Goal: Task Accomplishment & Management: Complete application form

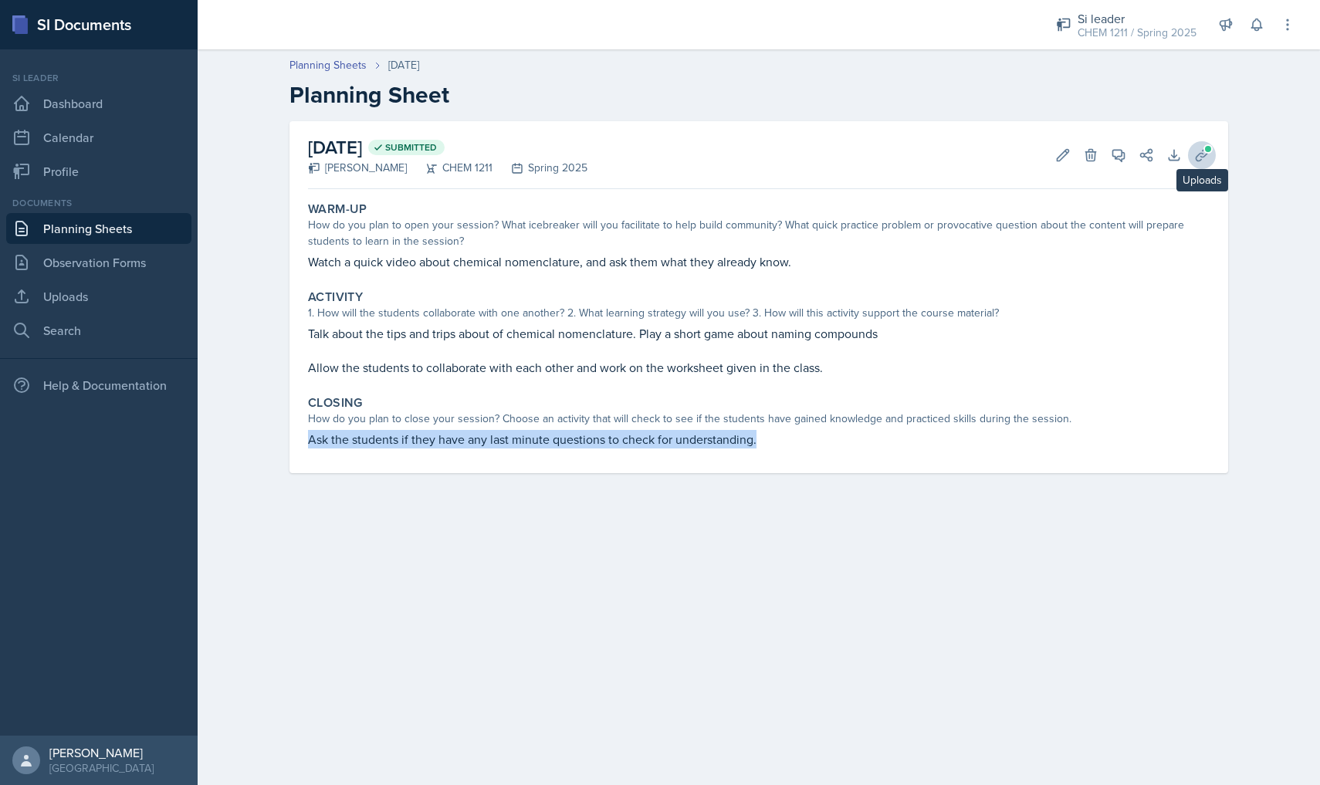
click at [1203, 149] on span at bounding box center [1207, 148] width 9 height 9
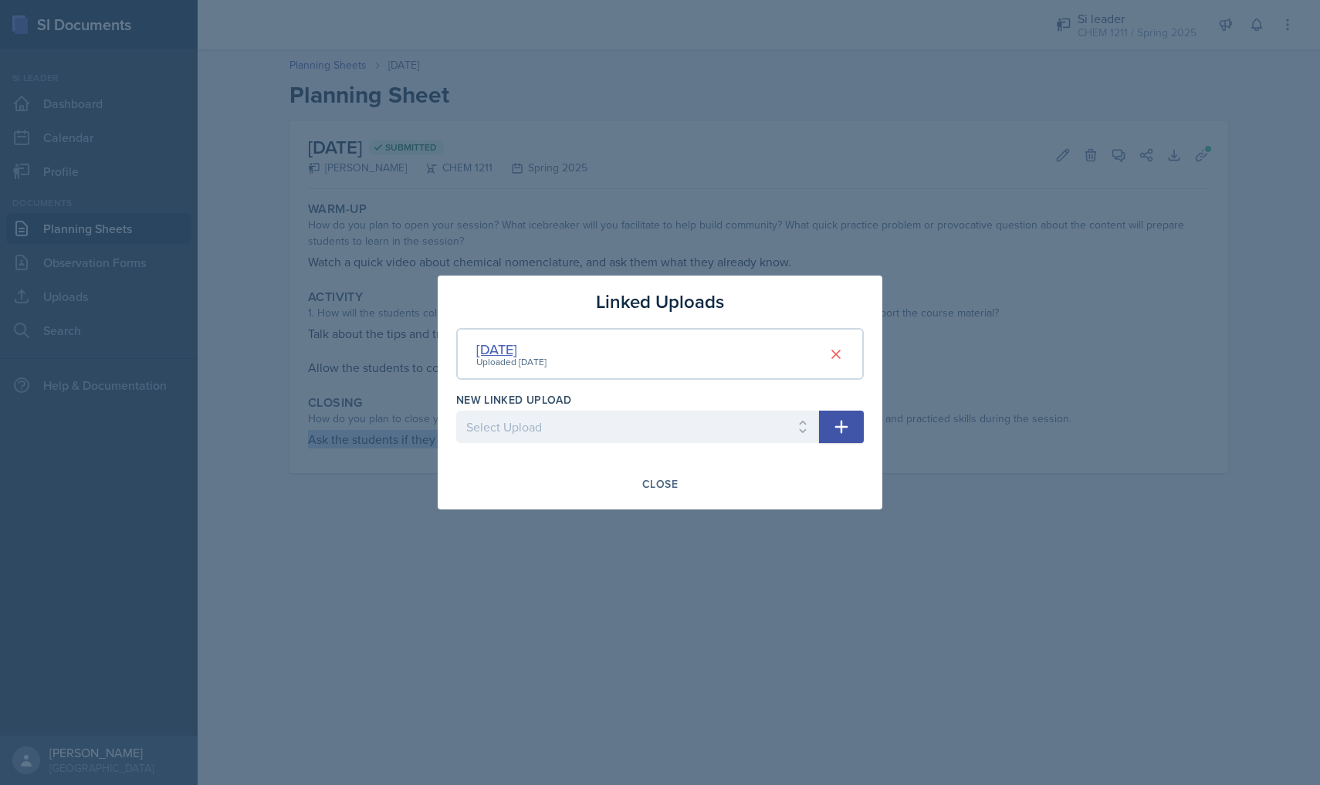
click at [526, 340] on div "[DATE]" at bounding box center [511, 349] width 70 height 21
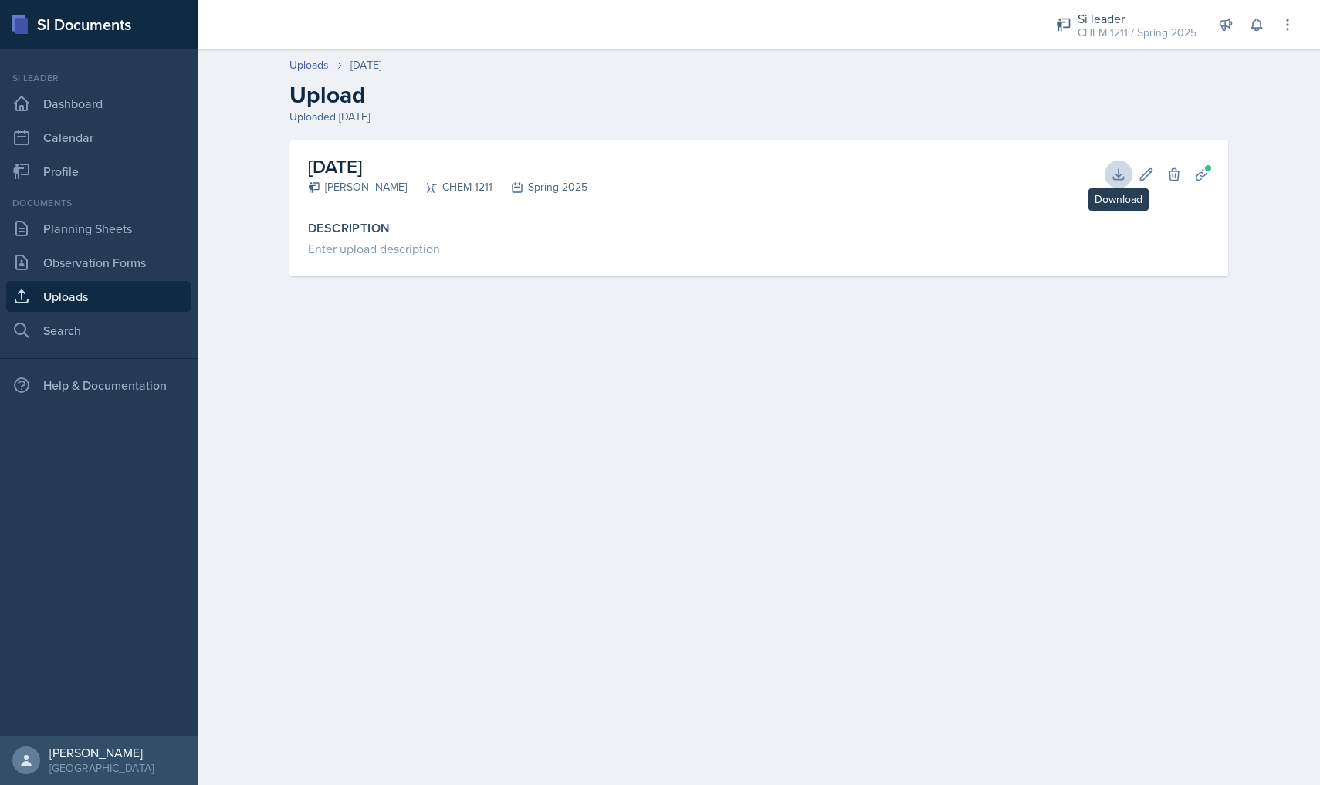
click at [1109, 181] on button "Download" at bounding box center [1118, 175] width 28 height 28
click at [155, 254] on link "Observation Forms" at bounding box center [98, 262] width 185 height 31
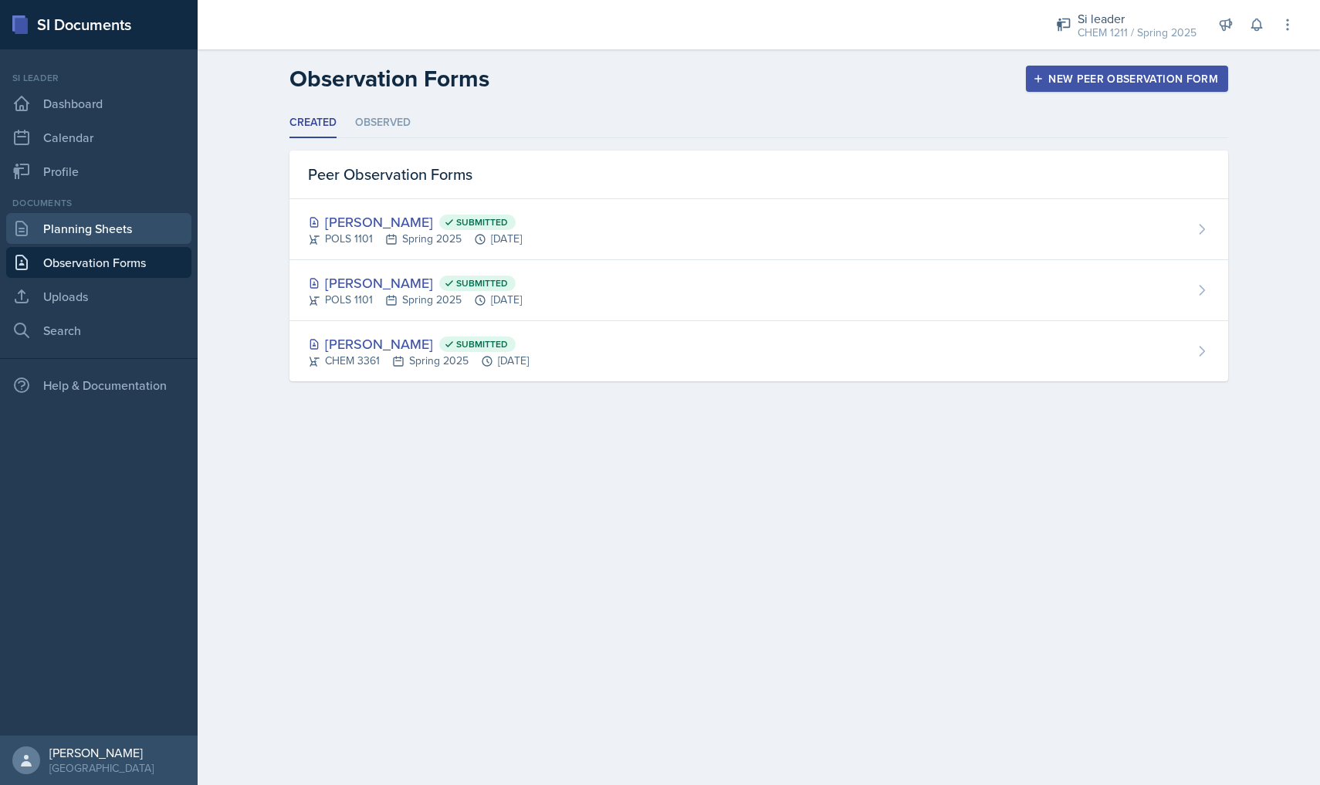
click at [148, 242] on link "Planning Sheets" at bounding box center [98, 228] width 185 height 31
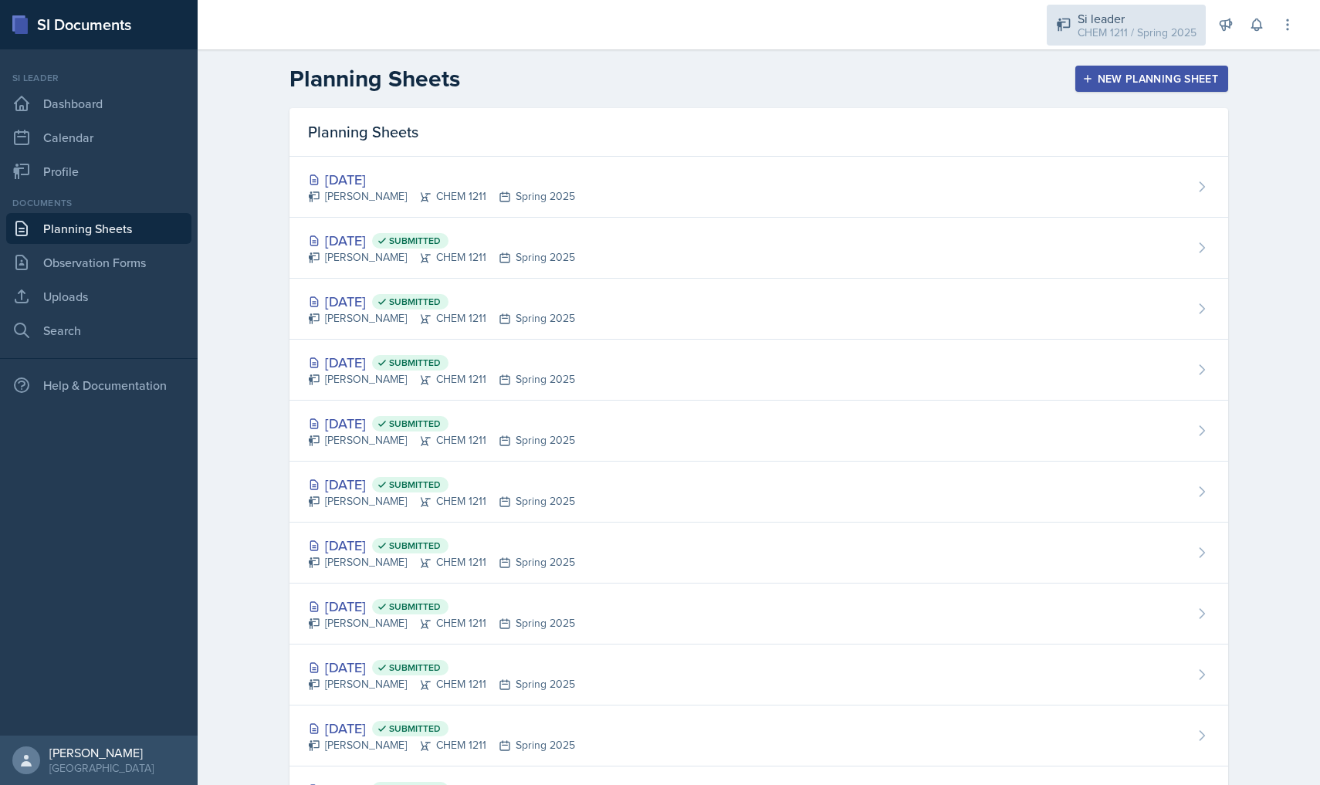
click at [1154, 33] on div "CHEM 1211 / Spring 2025" at bounding box center [1136, 33] width 119 height 16
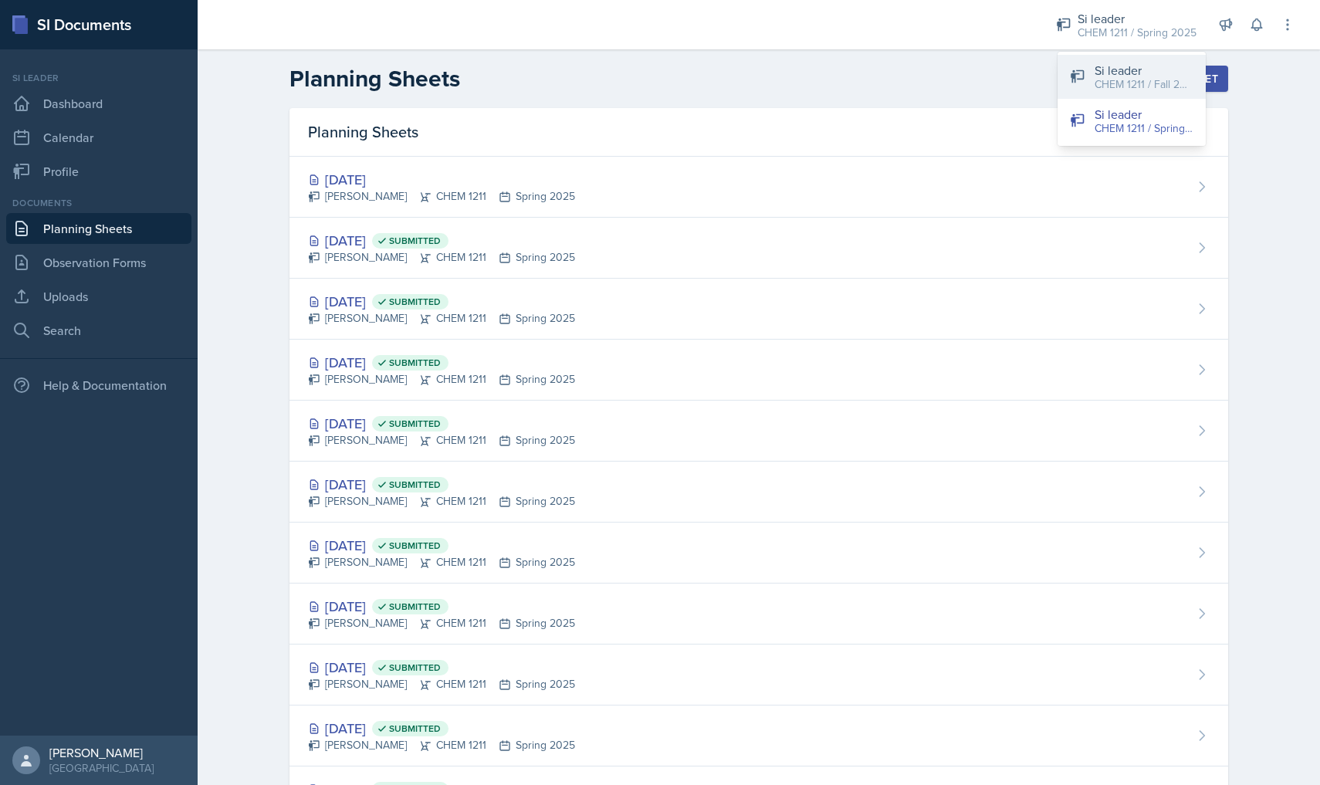
click at [1096, 84] on div "CHEM 1211 / Fall 2025" at bounding box center [1143, 84] width 99 height 16
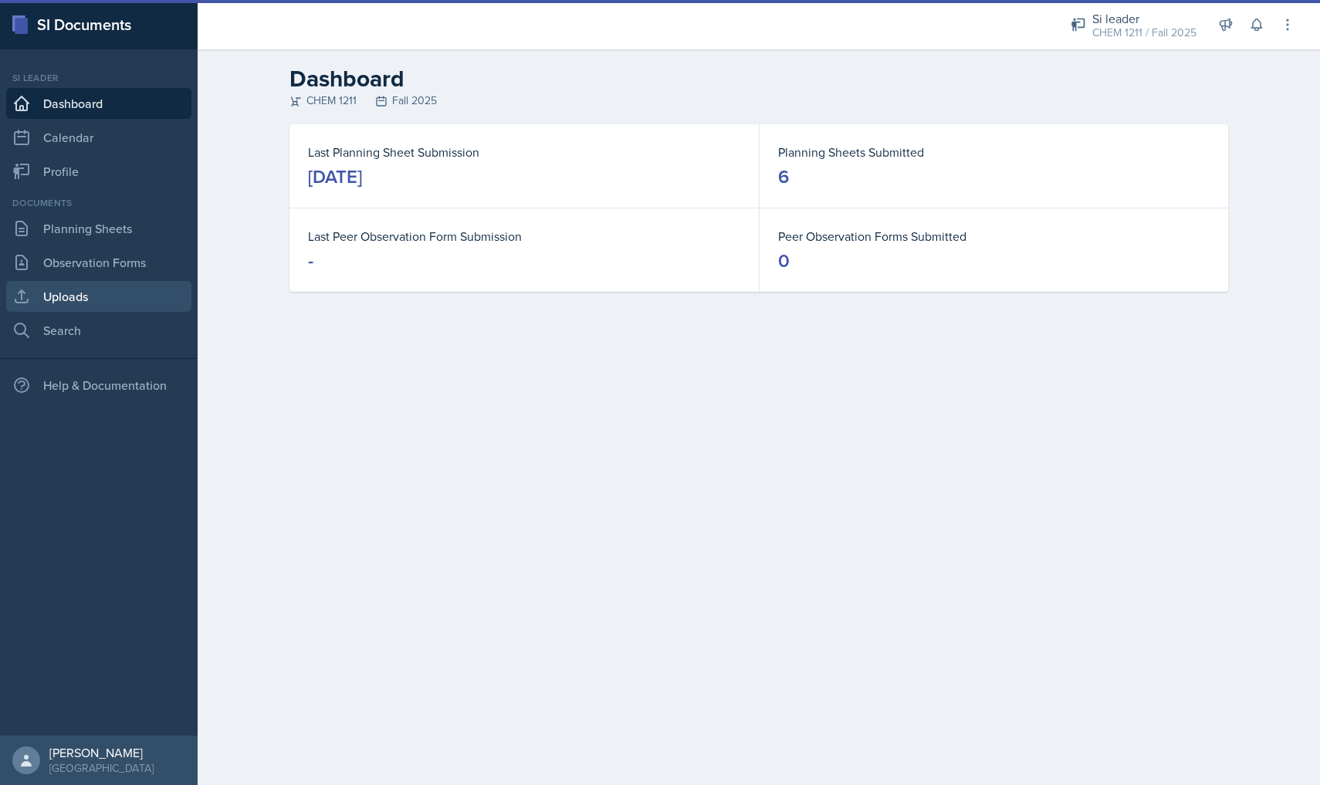
click at [106, 303] on link "Uploads" at bounding box center [98, 296] width 185 height 31
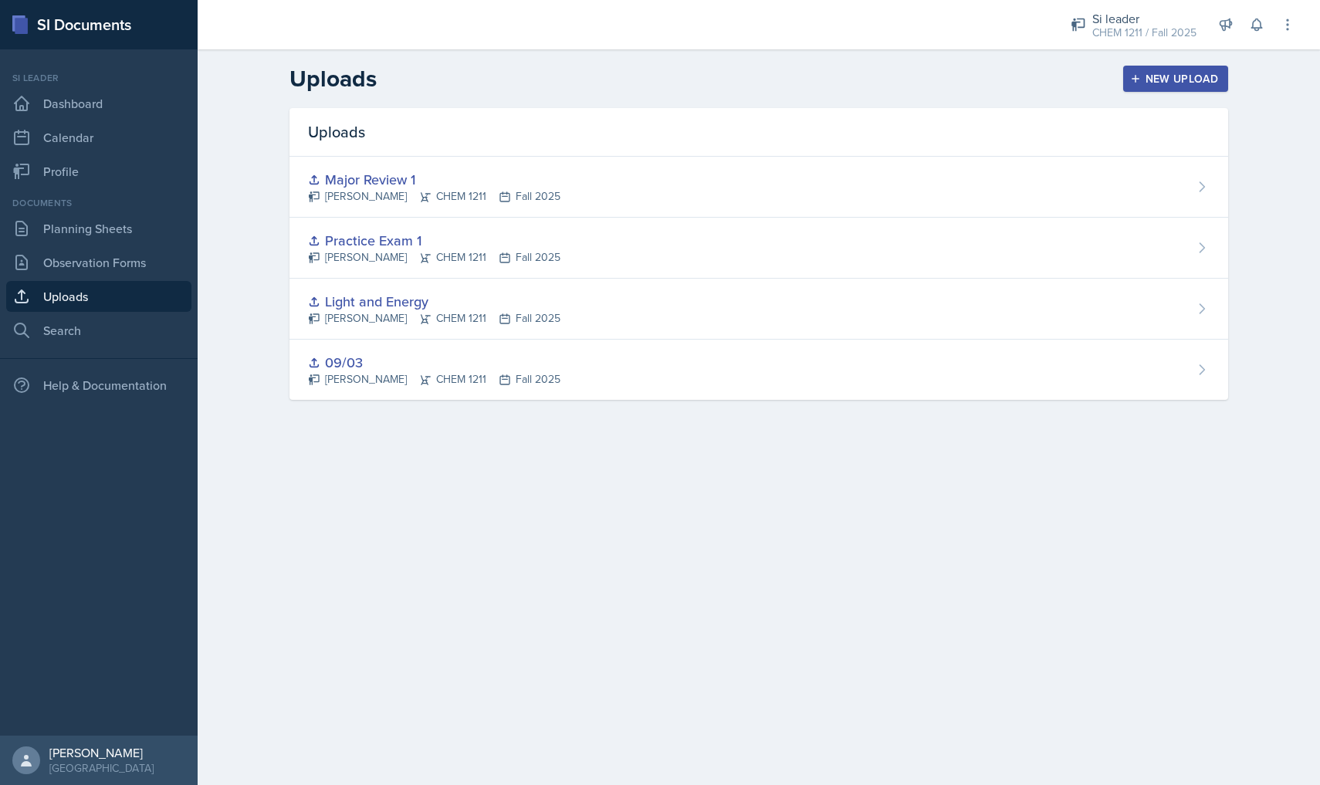
click at [1179, 81] on div "New Upload" at bounding box center [1176, 79] width 86 height 12
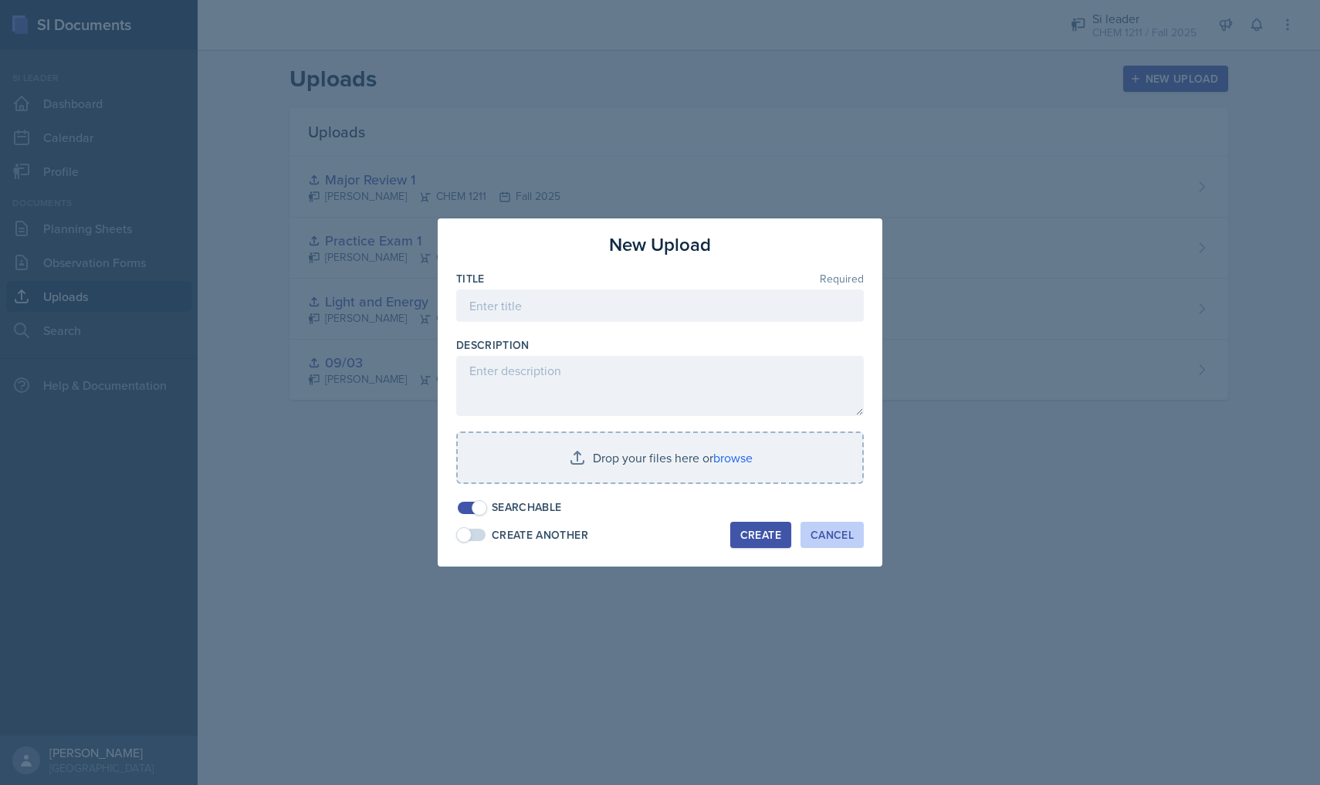
click at [808, 538] on button "Cancel" at bounding box center [831, 535] width 63 height 26
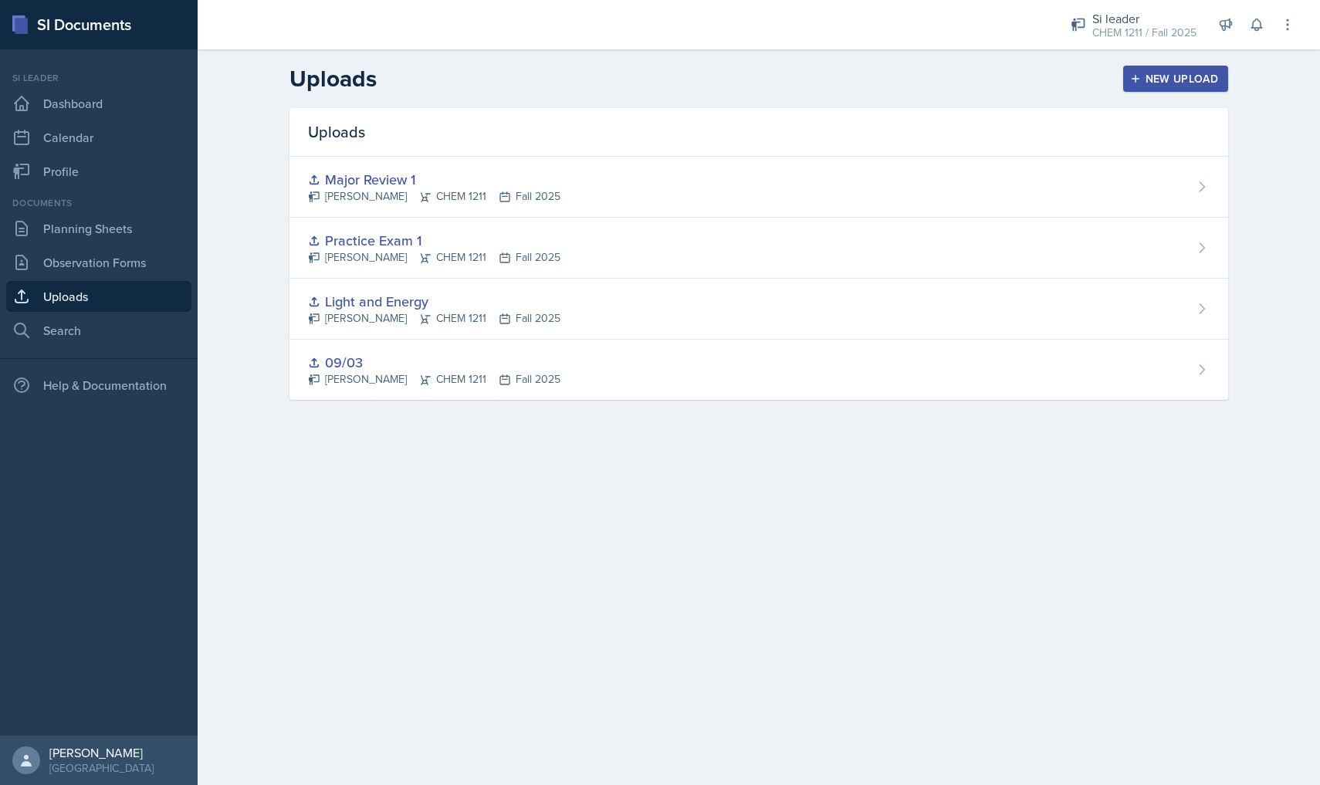
click at [1170, 69] on button "New Upload" at bounding box center [1176, 79] width 106 height 26
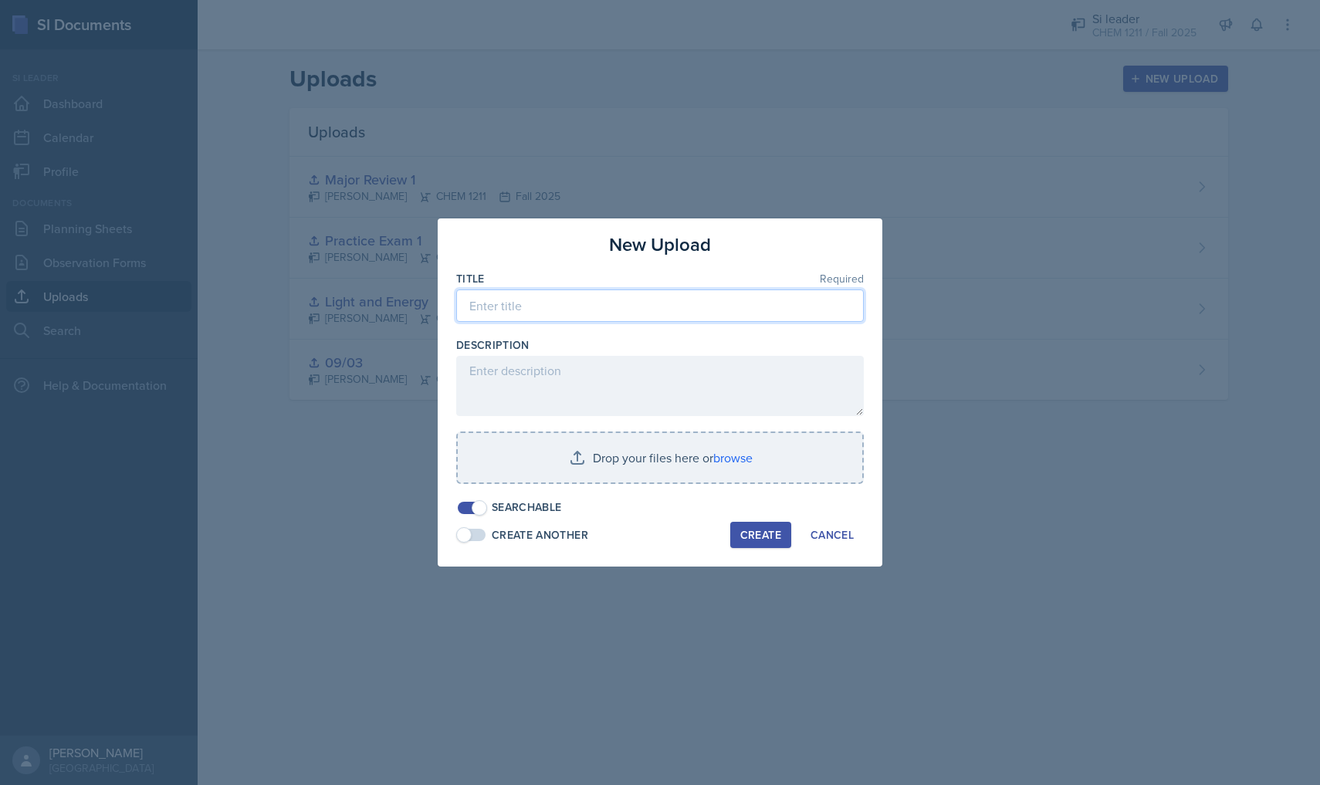
click at [620, 303] on input at bounding box center [660, 305] width 408 height 32
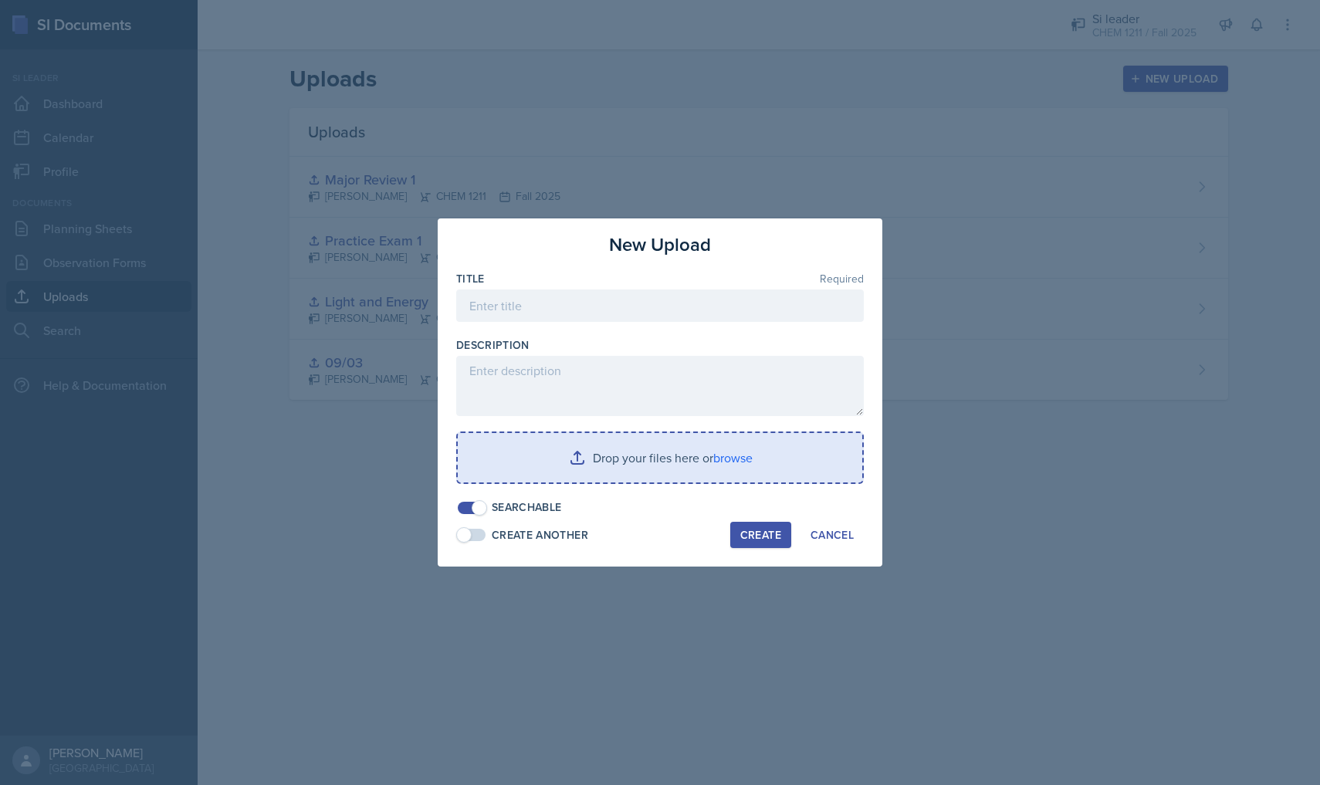
click at [605, 444] on input "file" at bounding box center [660, 457] width 404 height 49
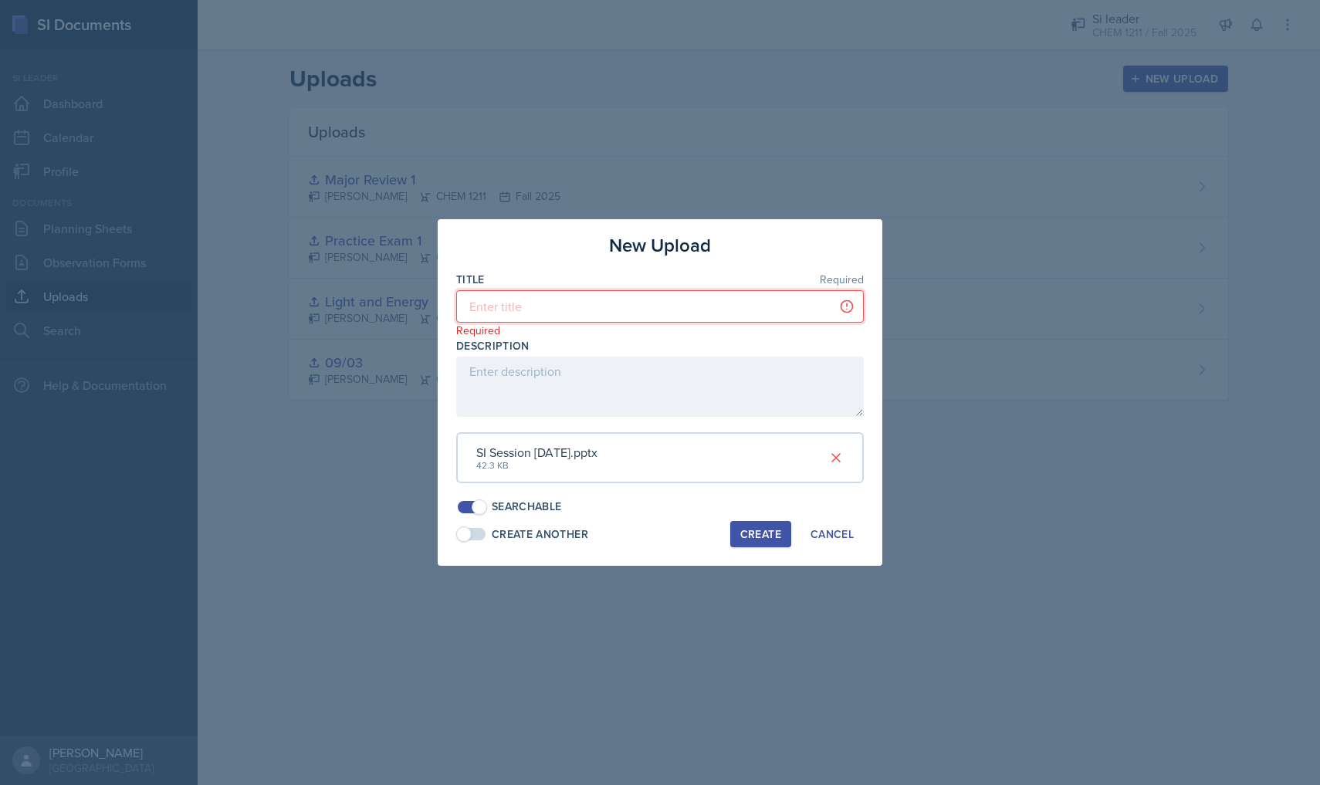
click at [557, 309] on input at bounding box center [660, 306] width 408 height 32
type input "09/18"
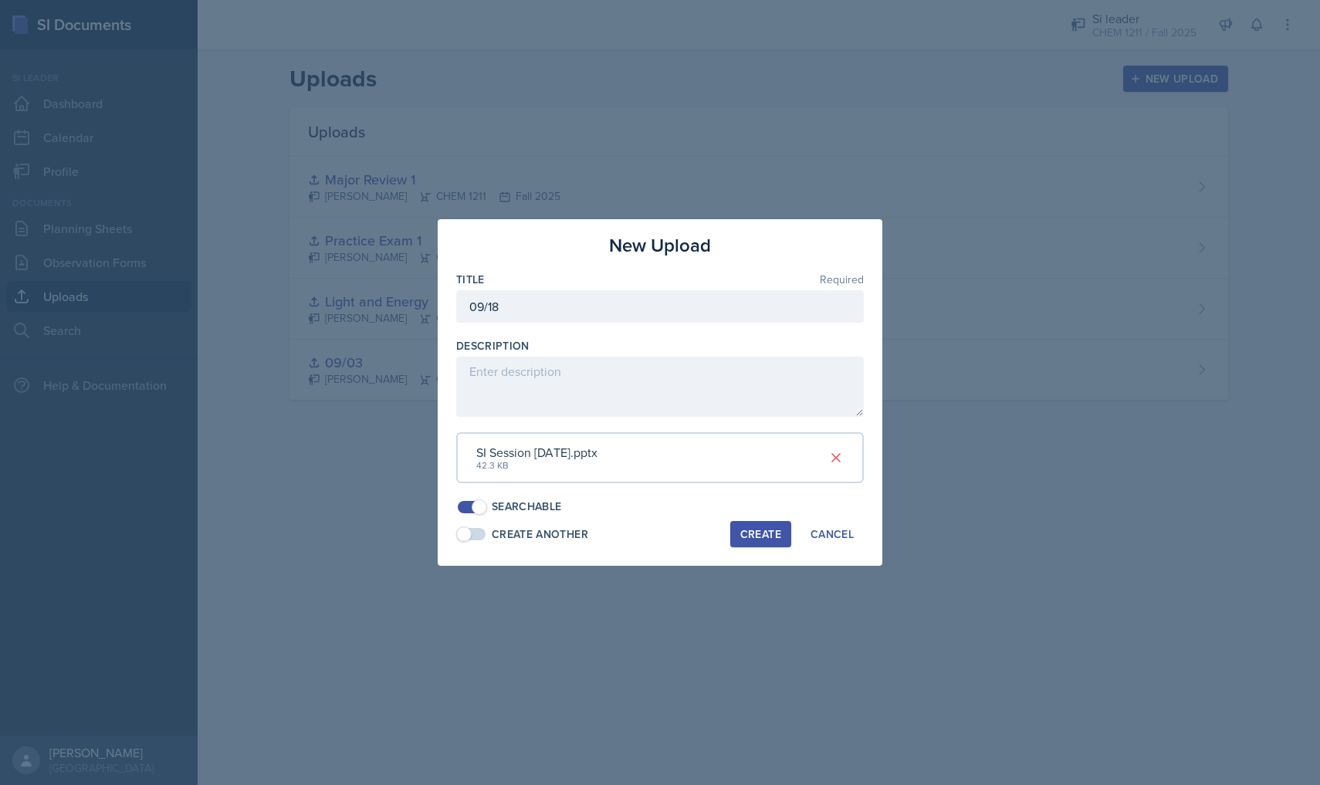
click at [755, 533] on div "Create" at bounding box center [760, 534] width 41 height 12
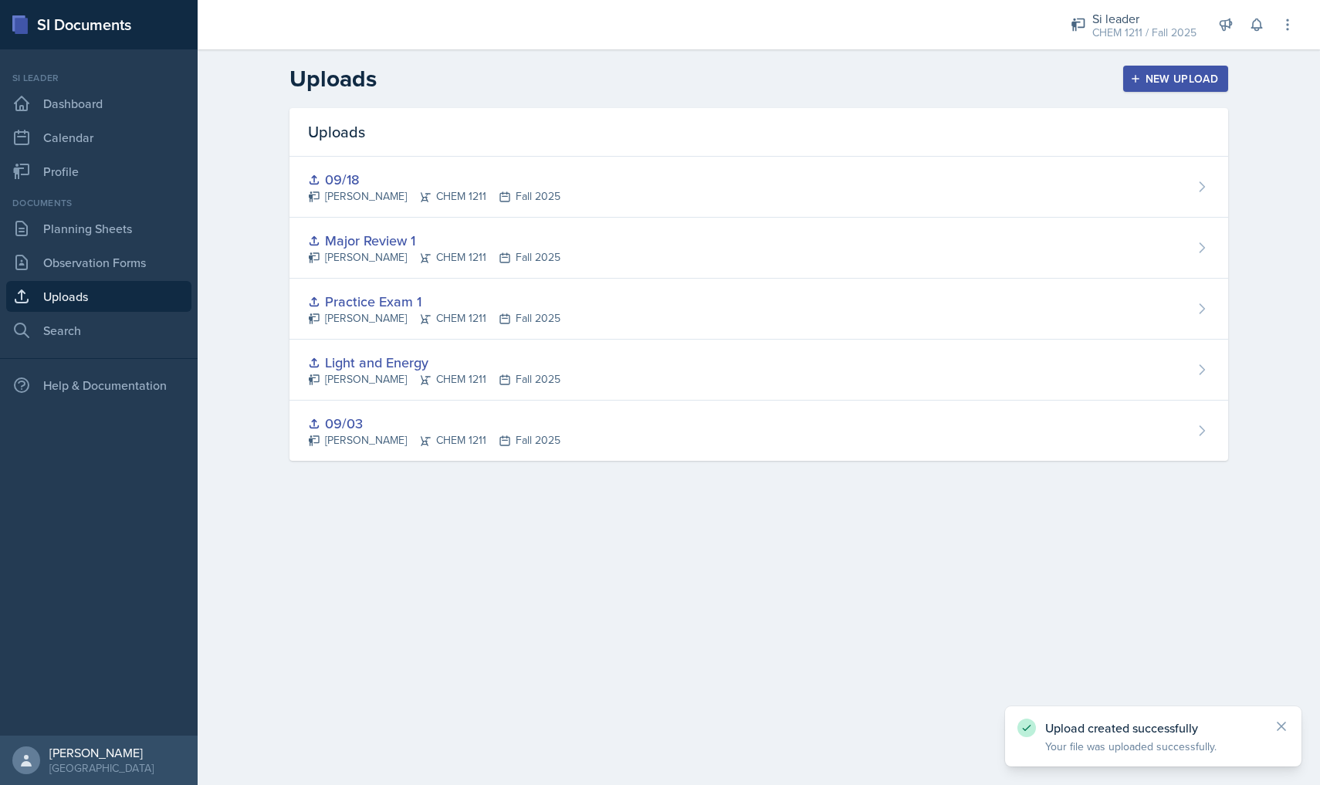
click at [1199, 79] on div "New Upload" at bounding box center [1176, 79] width 86 height 12
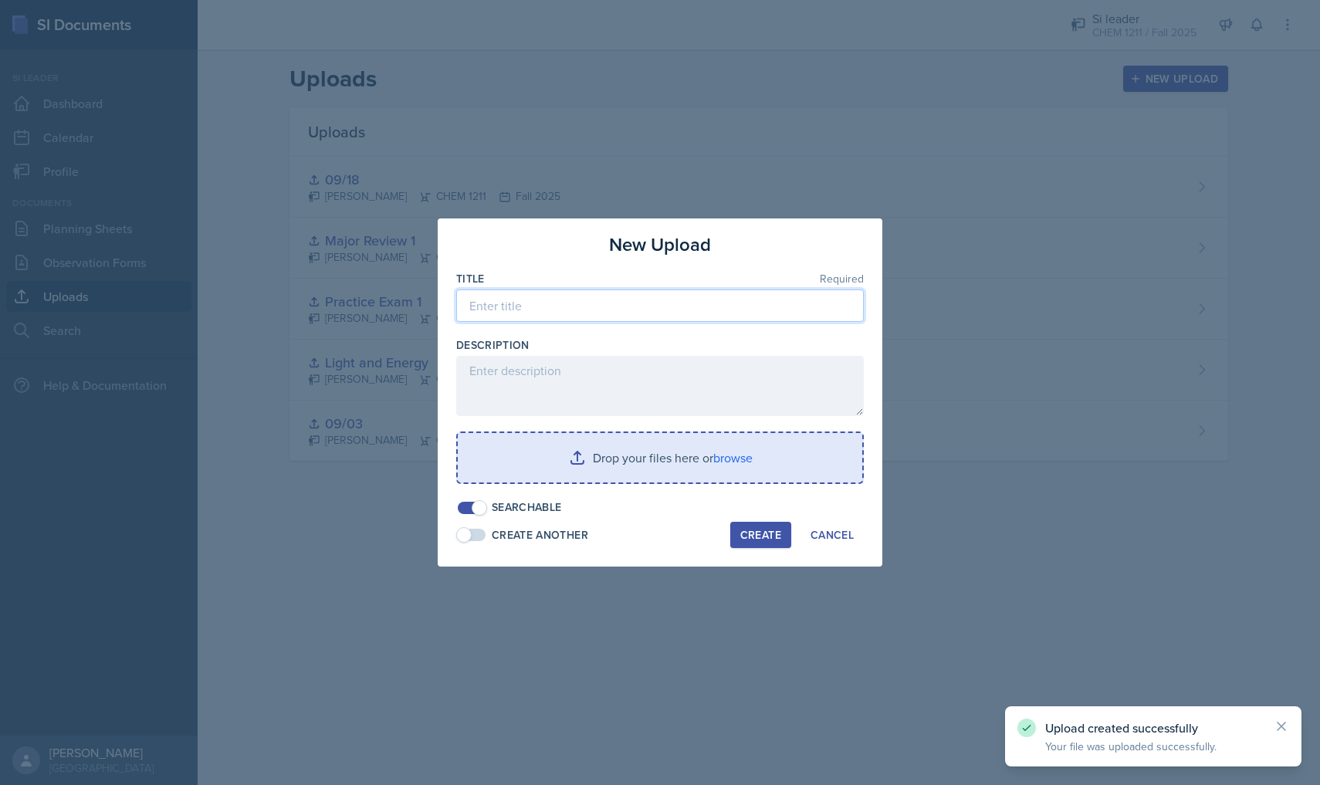
click at [668, 314] on input at bounding box center [660, 305] width 408 height 32
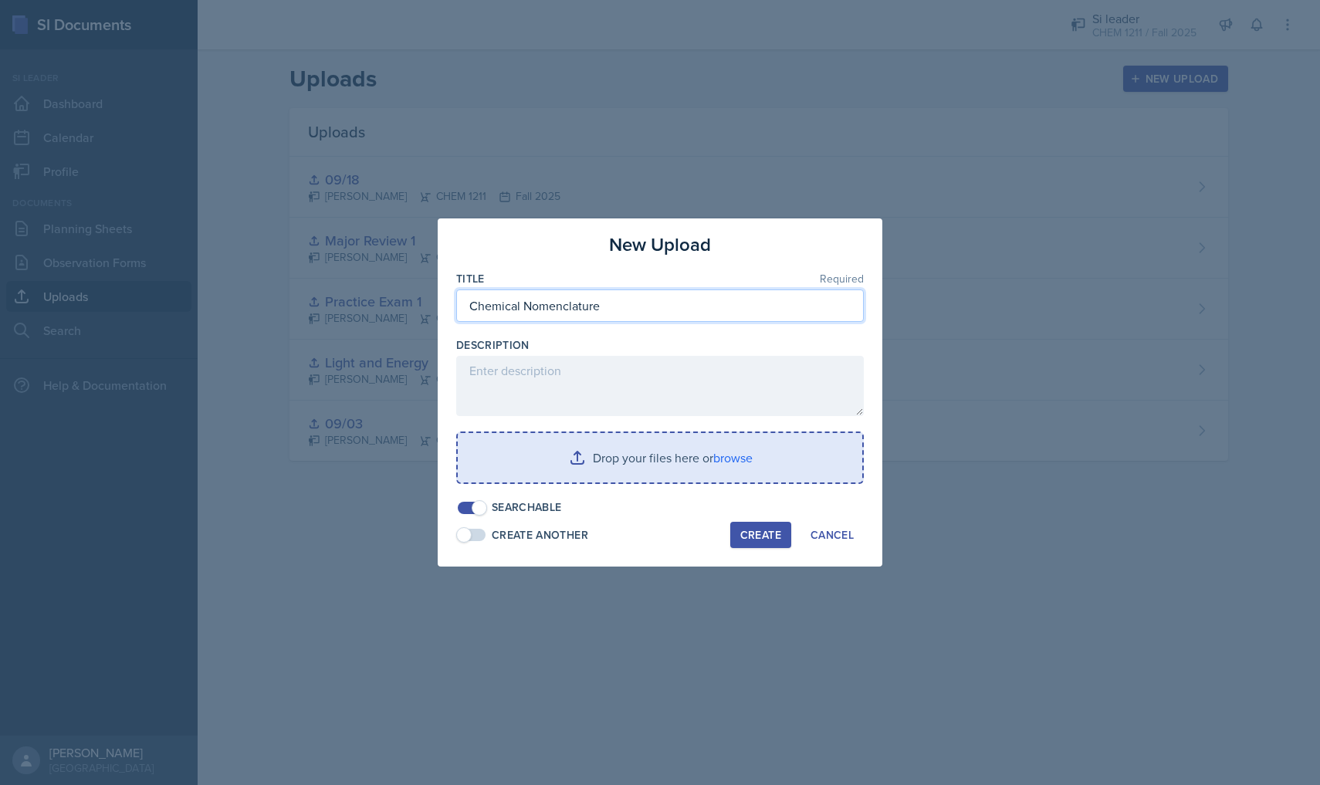
type input "Chemical Nomenclature"
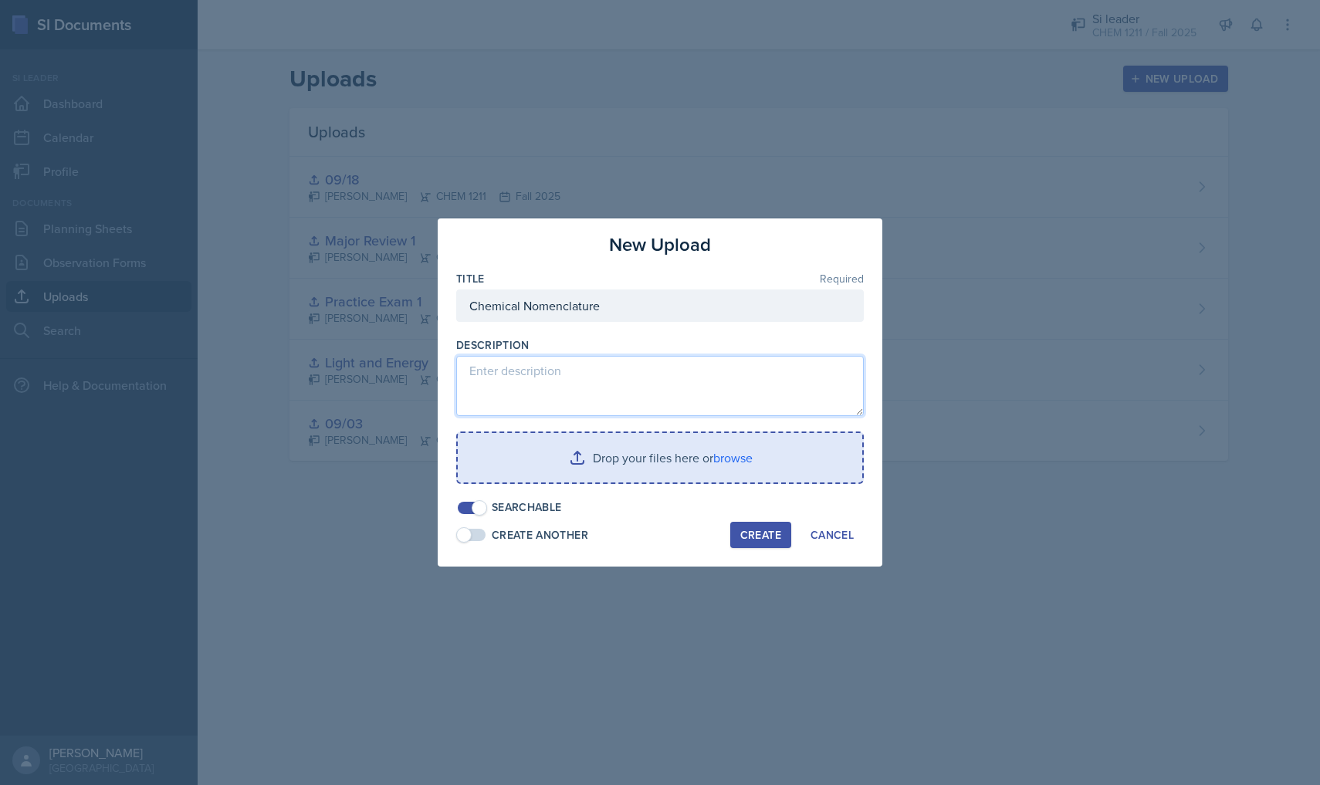
click at [573, 368] on textarea at bounding box center [660, 386] width 408 height 60
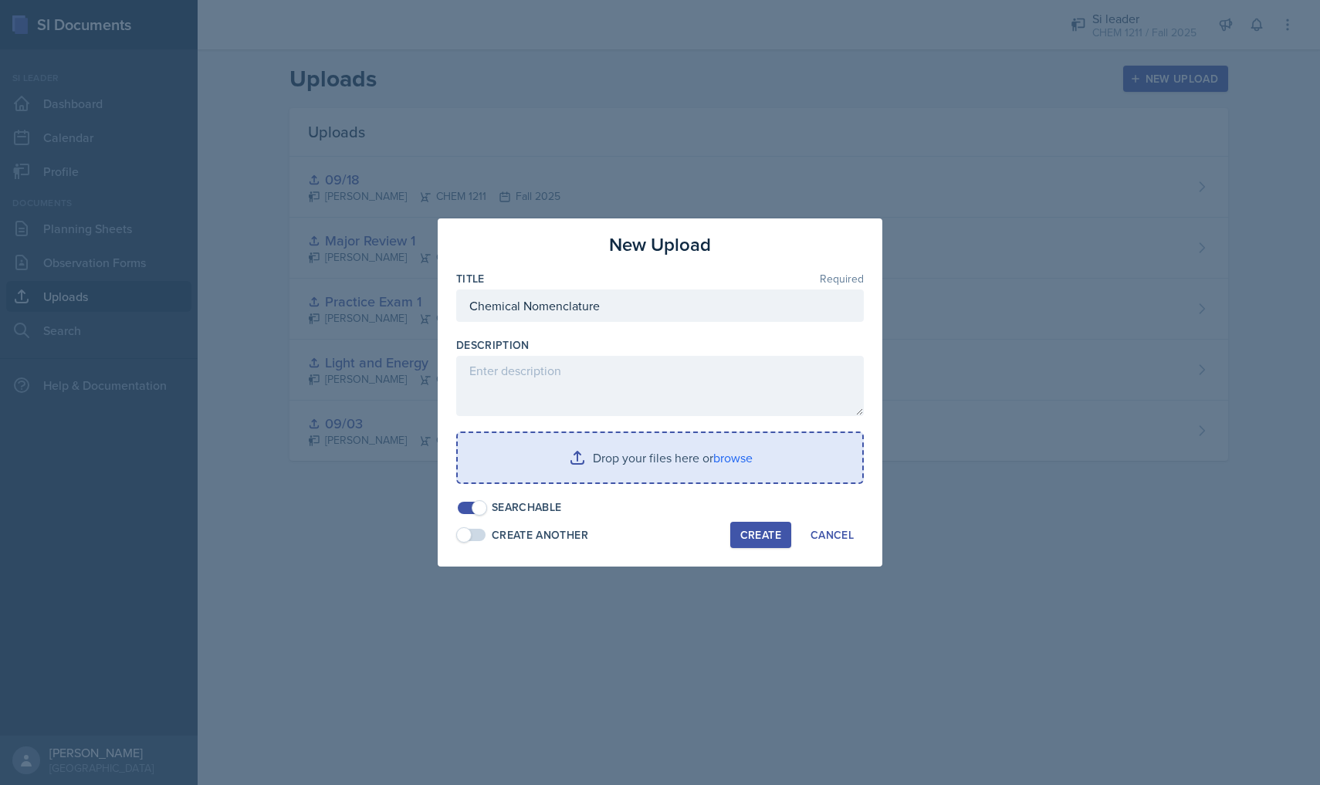
click at [593, 453] on input "file" at bounding box center [660, 457] width 404 height 49
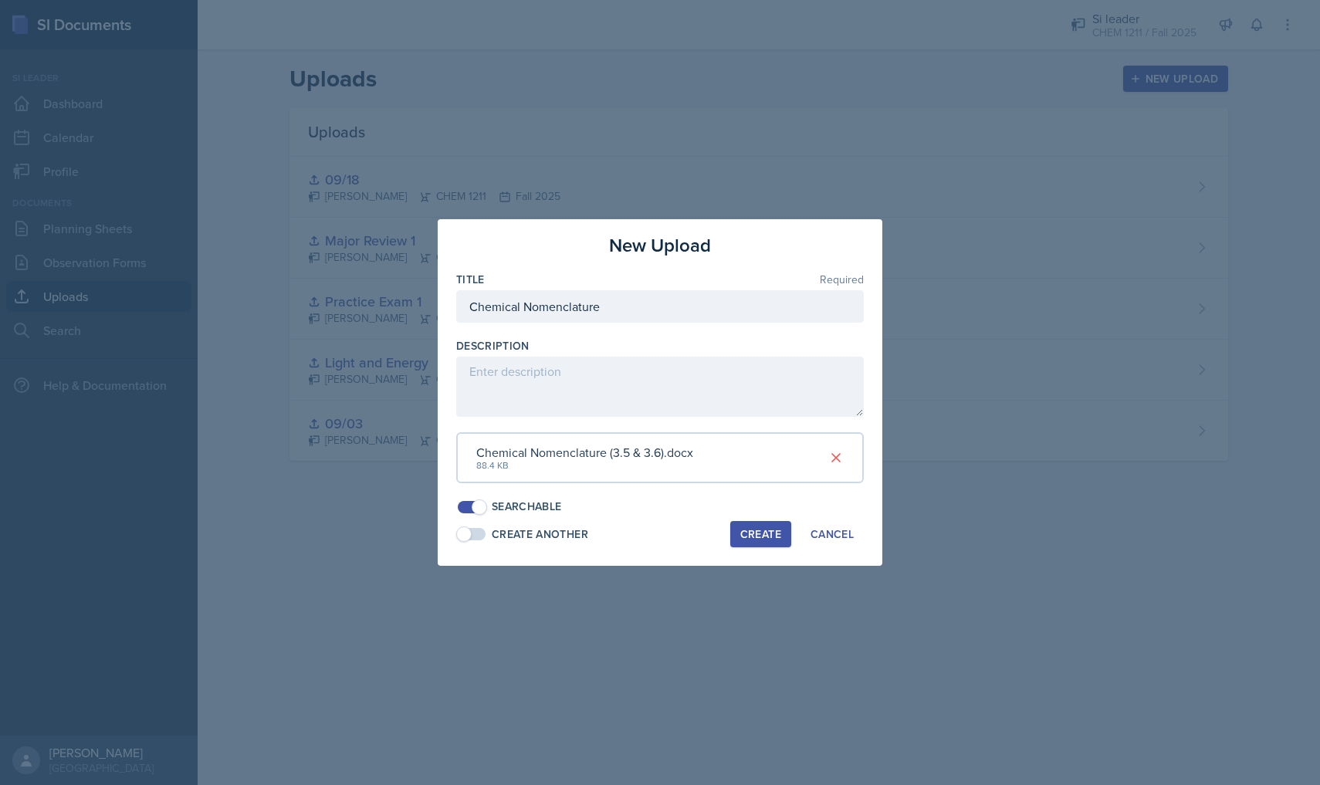
click at [773, 534] on div "Create" at bounding box center [760, 534] width 41 height 12
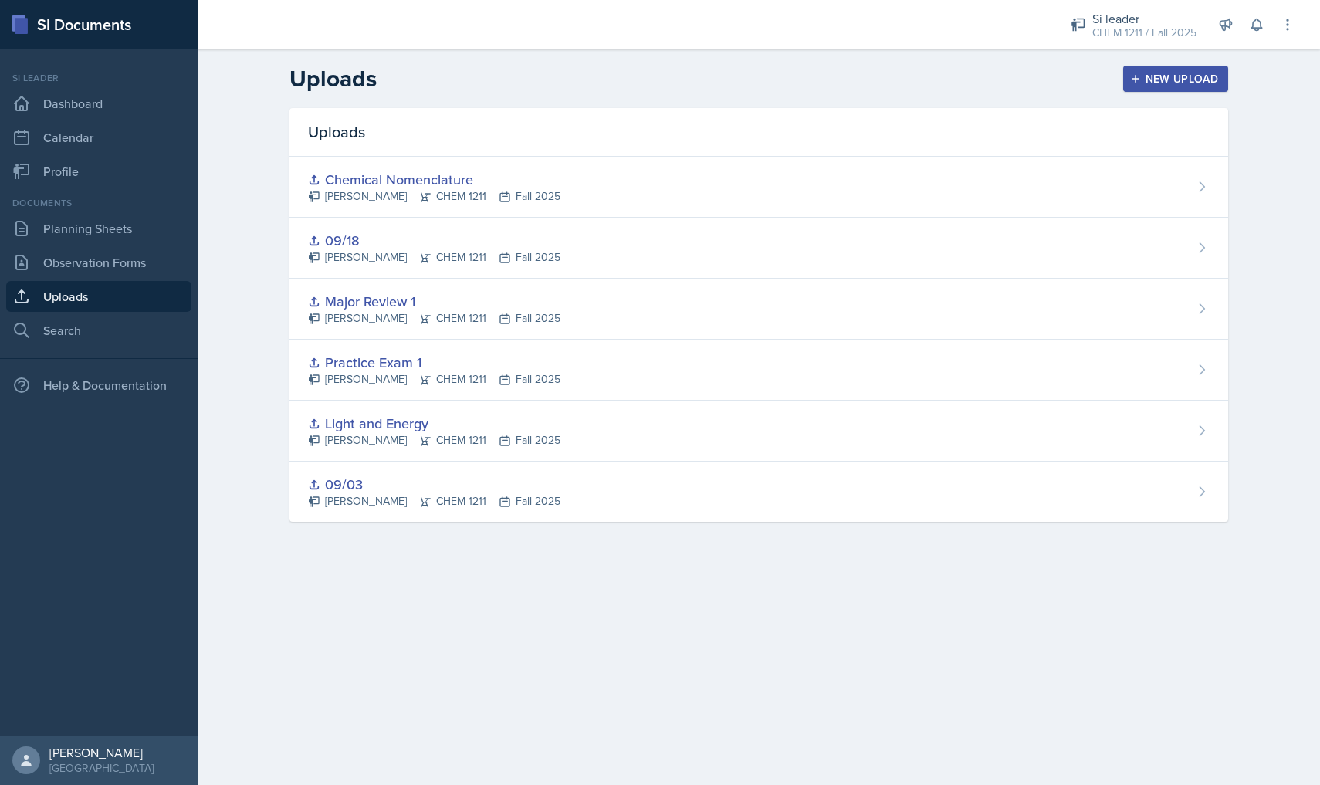
click at [98, 287] on link "Uploads" at bounding box center [98, 296] width 185 height 31
click at [96, 277] on link "Observation Forms" at bounding box center [98, 262] width 185 height 31
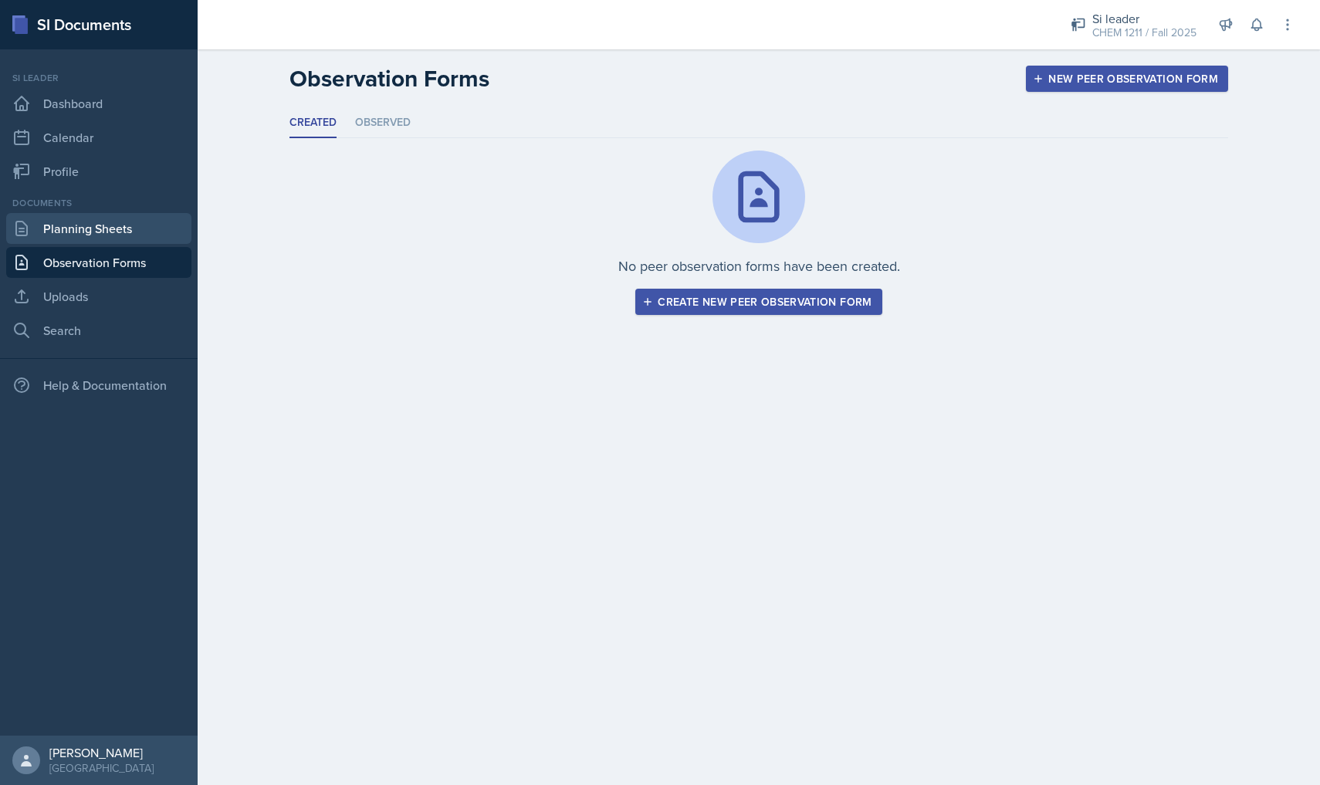
click at [131, 236] on link "Planning Sheets" at bounding box center [98, 228] width 185 height 31
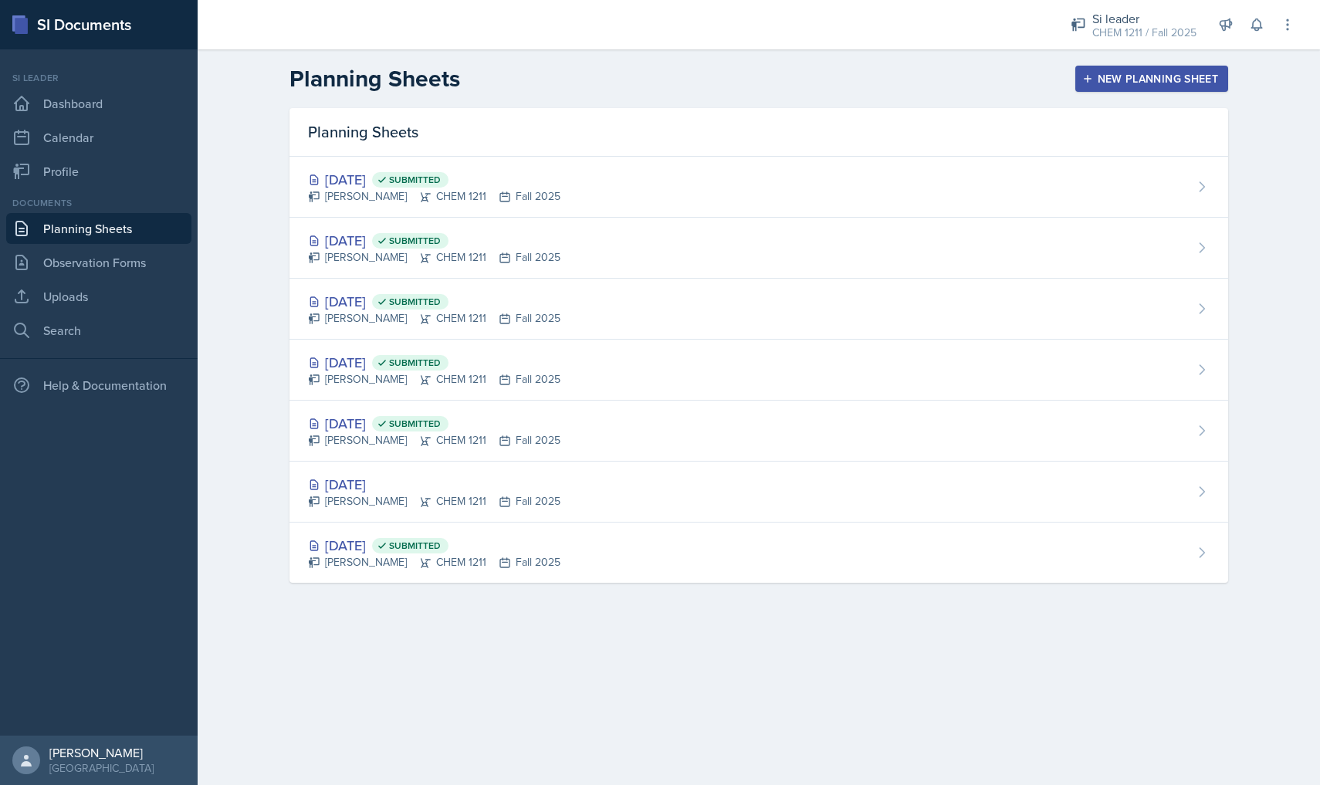
click at [1127, 74] on div "New Planning Sheet" at bounding box center [1151, 79] width 133 height 12
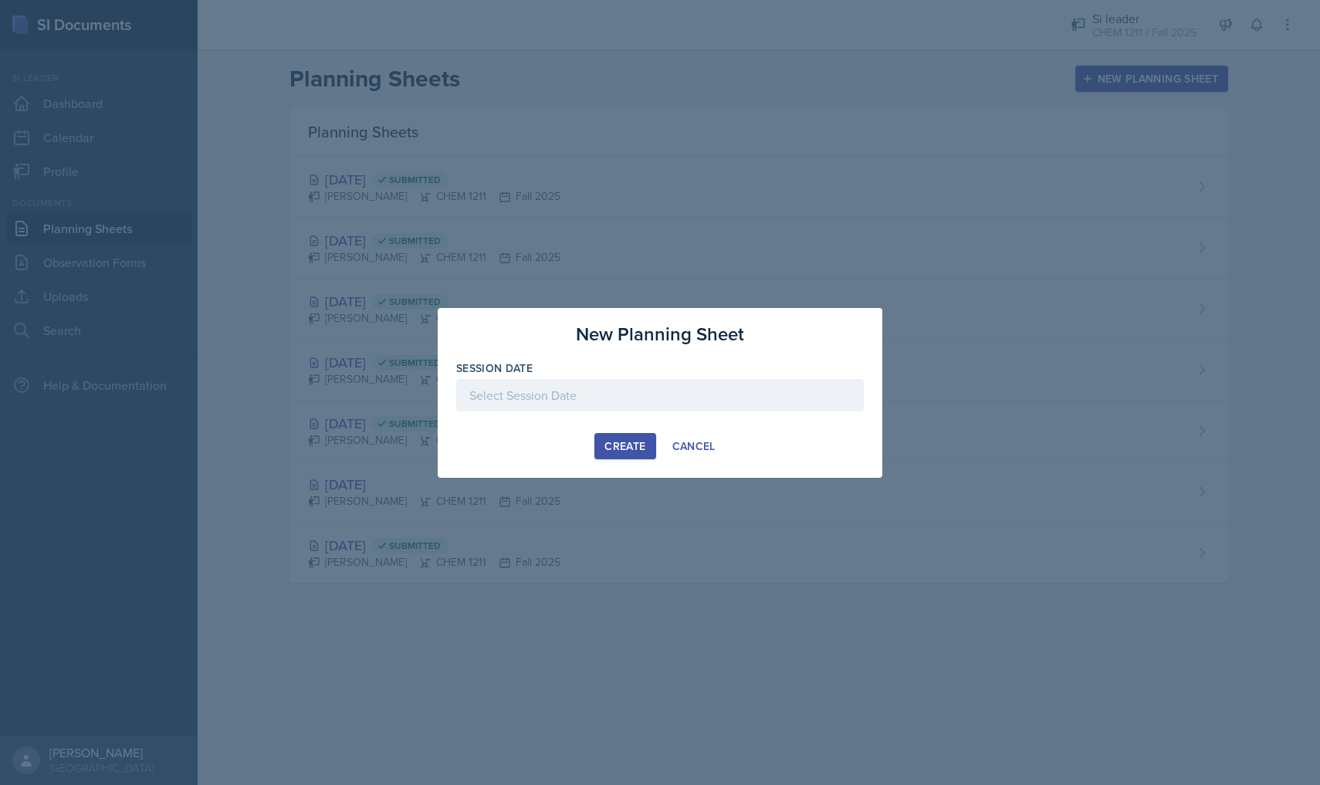
click at [644, 404] on div at bounding box center [660, 395] width 408 height 32
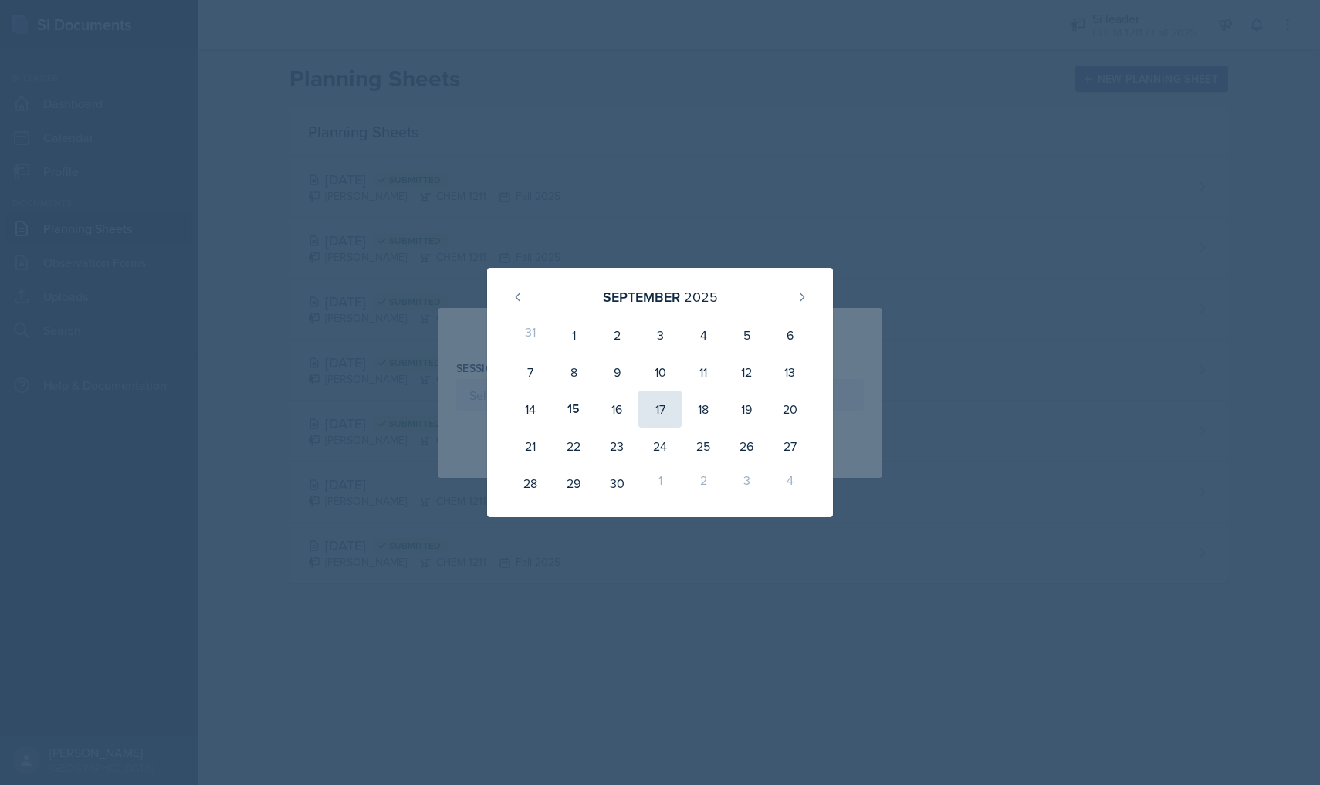
click at [662, 399] on div "17" at bounding box center [659, 409] width 43 height 37
type input "[DATE]"
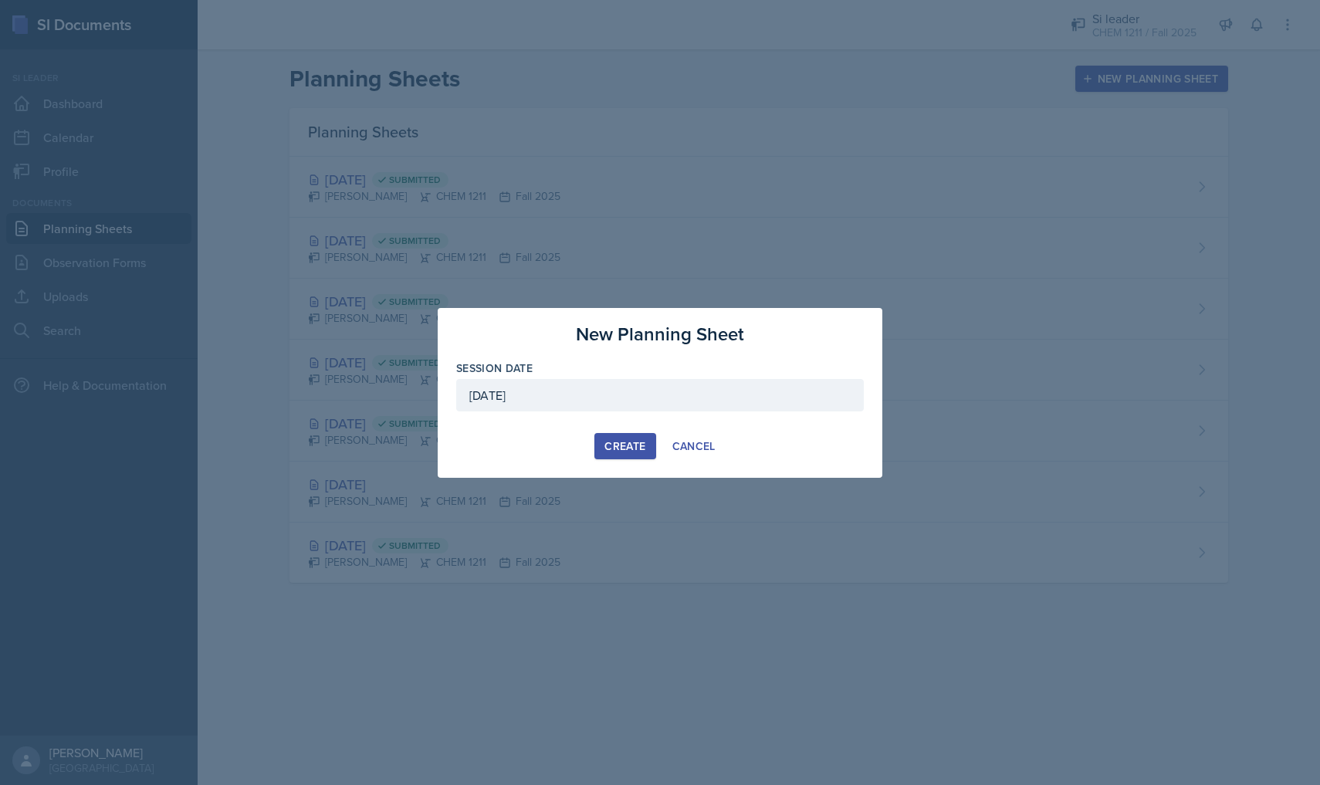
click at [607, 454] on button "Create" at bounding box center [624, 446] width 61 height 26
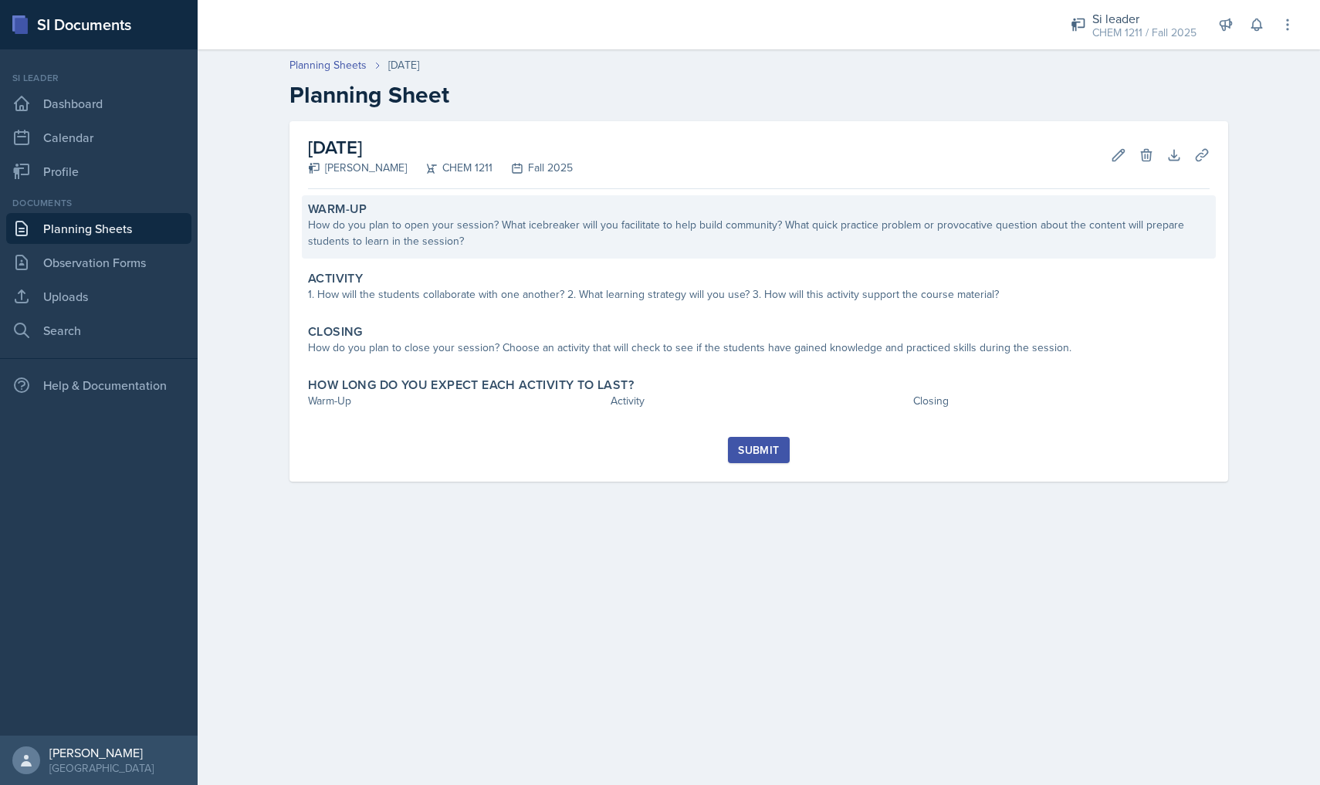
click at [437, 226] on div "How do you plan to open your session? What icebreaker will you facilitate to he…" at bounding box center [758, 233] width 901 height 32
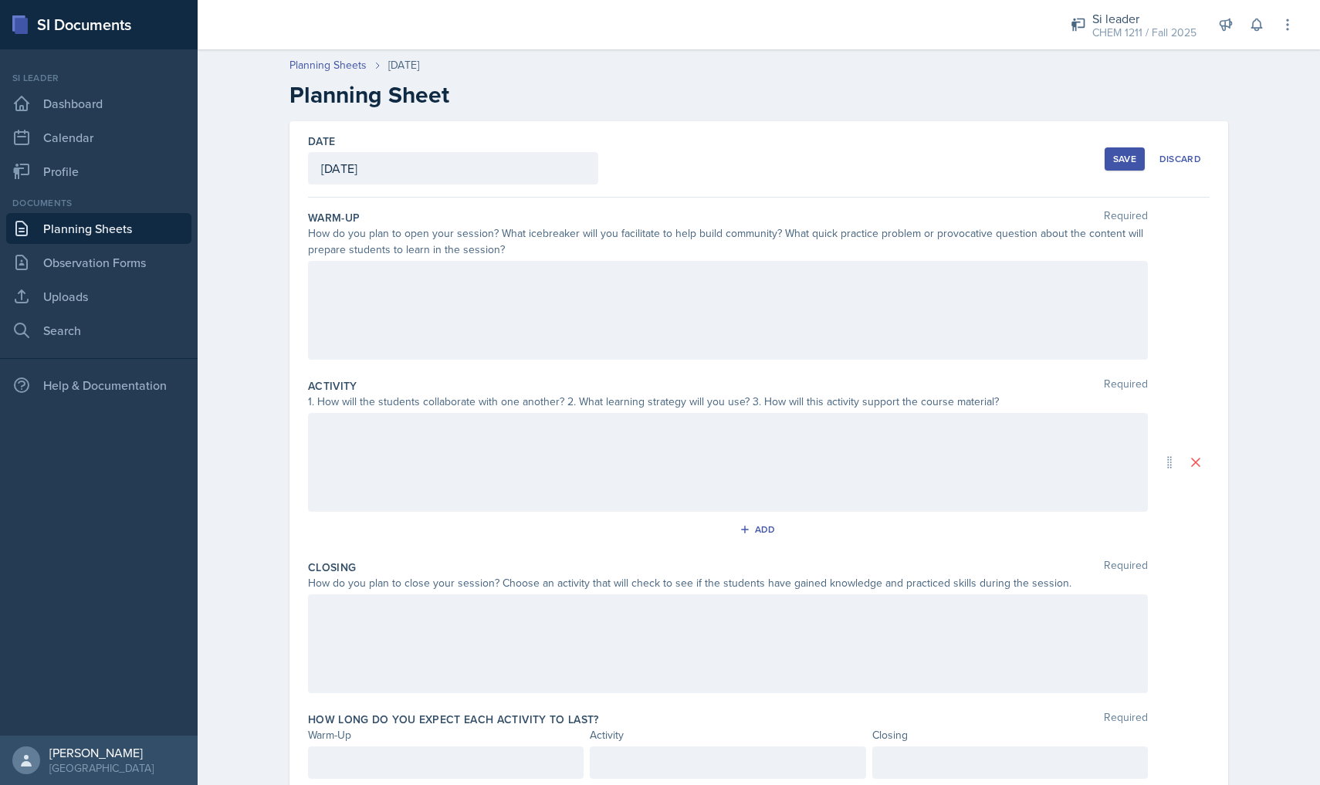
click at [433, 281] on div at bounding box center [728, 310] width 840 height 99
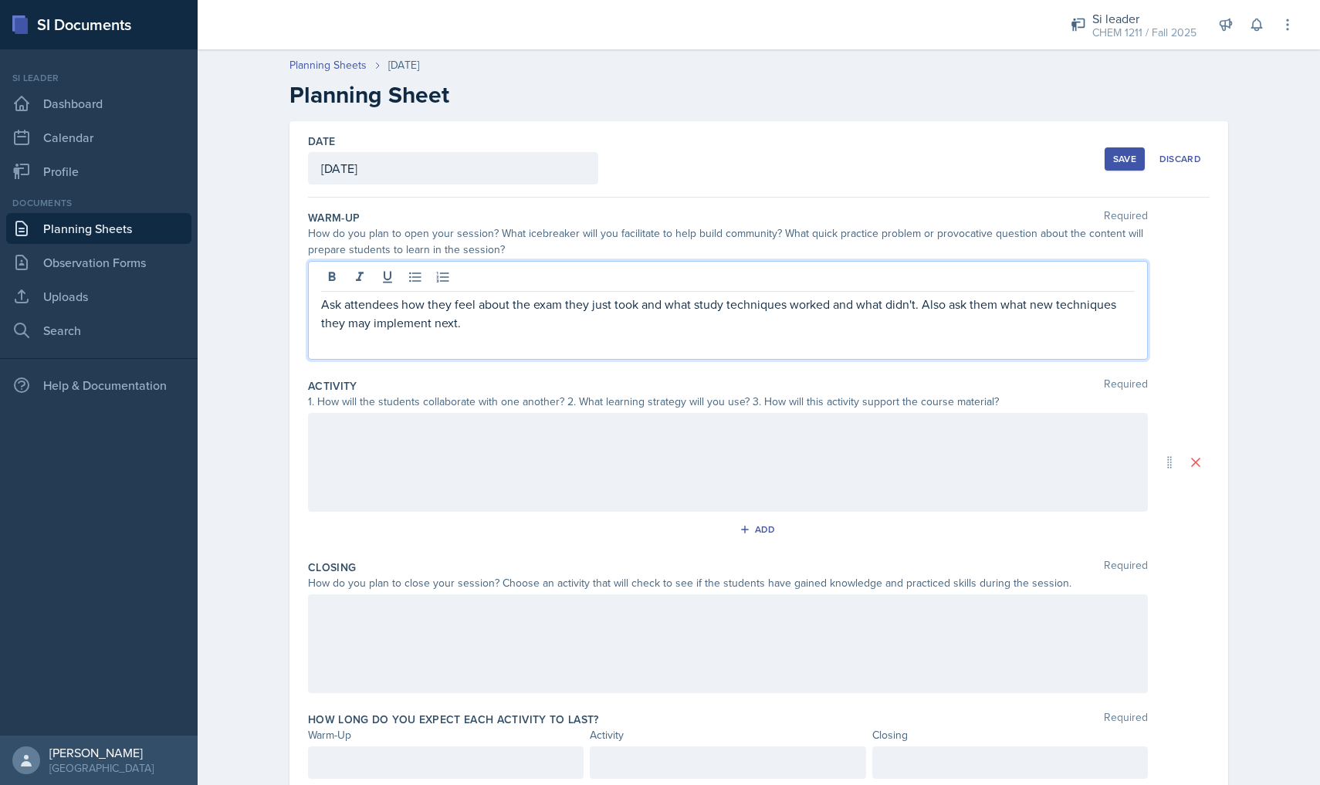
click at [473, 434] on div at bounding box center [728, 462] width 840 height 99
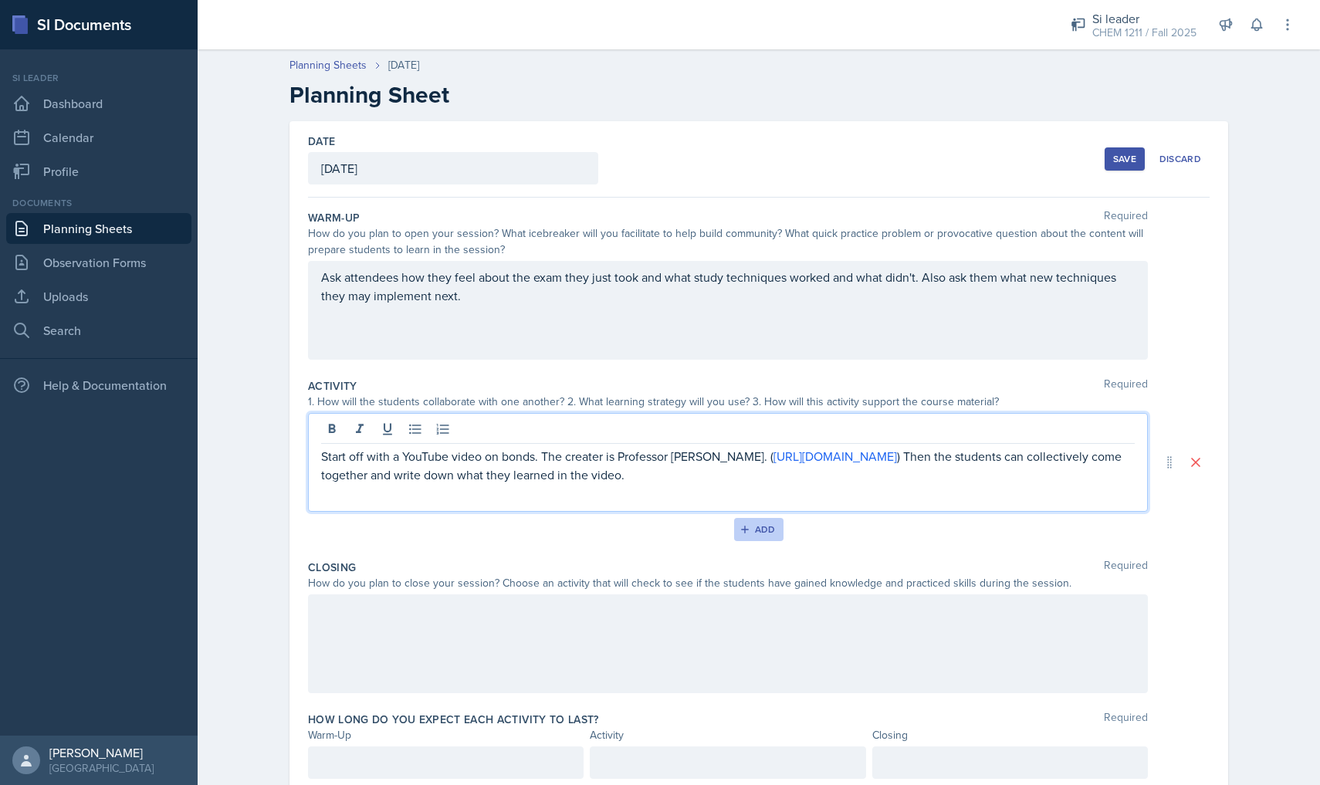
click at [762, 533] on div "Add" at bounding box center [758, 529] width 33 height 12
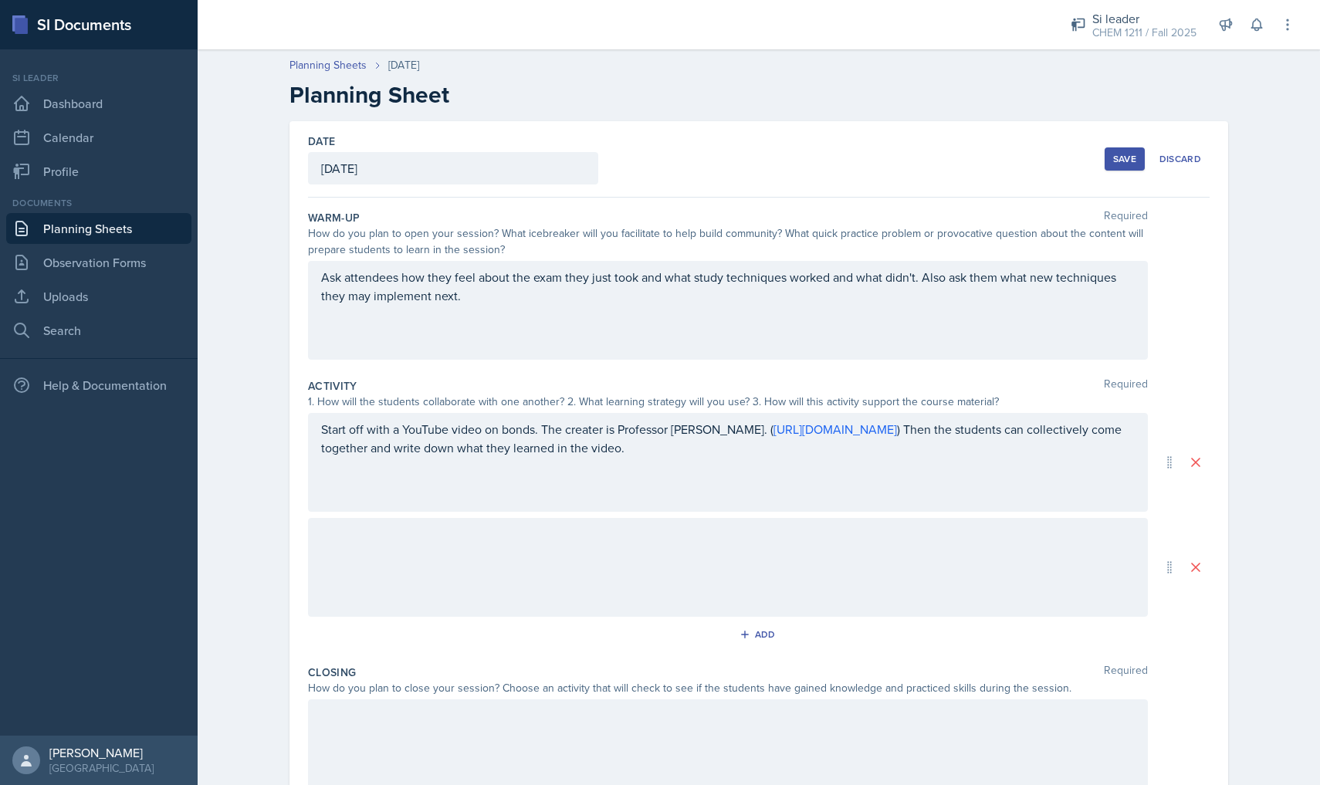
click at [465, 556] on div at bounding box center [728, 567] width 840 height 99
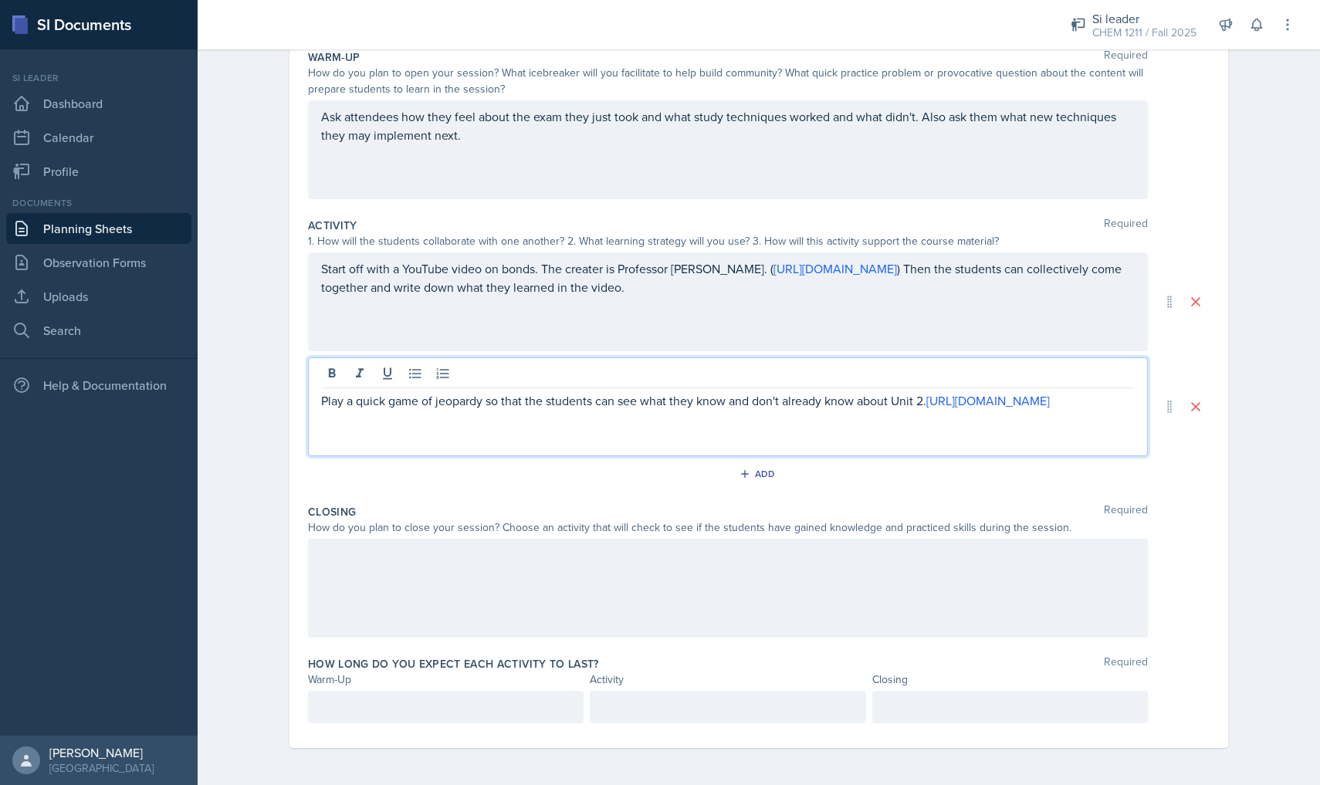
scroll to position [161, 0]
click at [464, 565] on div at bounding box center [728, 588] width 840 height 99
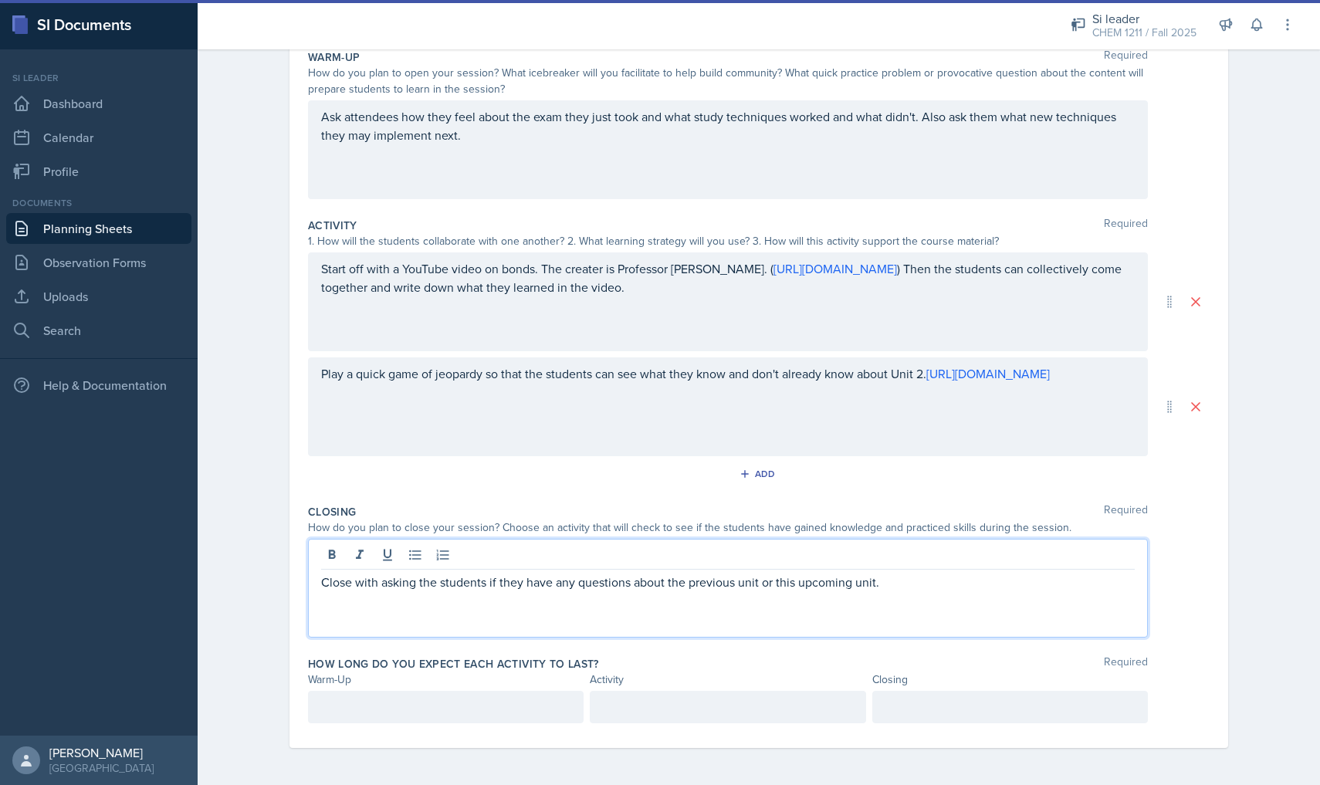
click at [492, 717] on div at bounding box center [446, 707] width 276 height 32
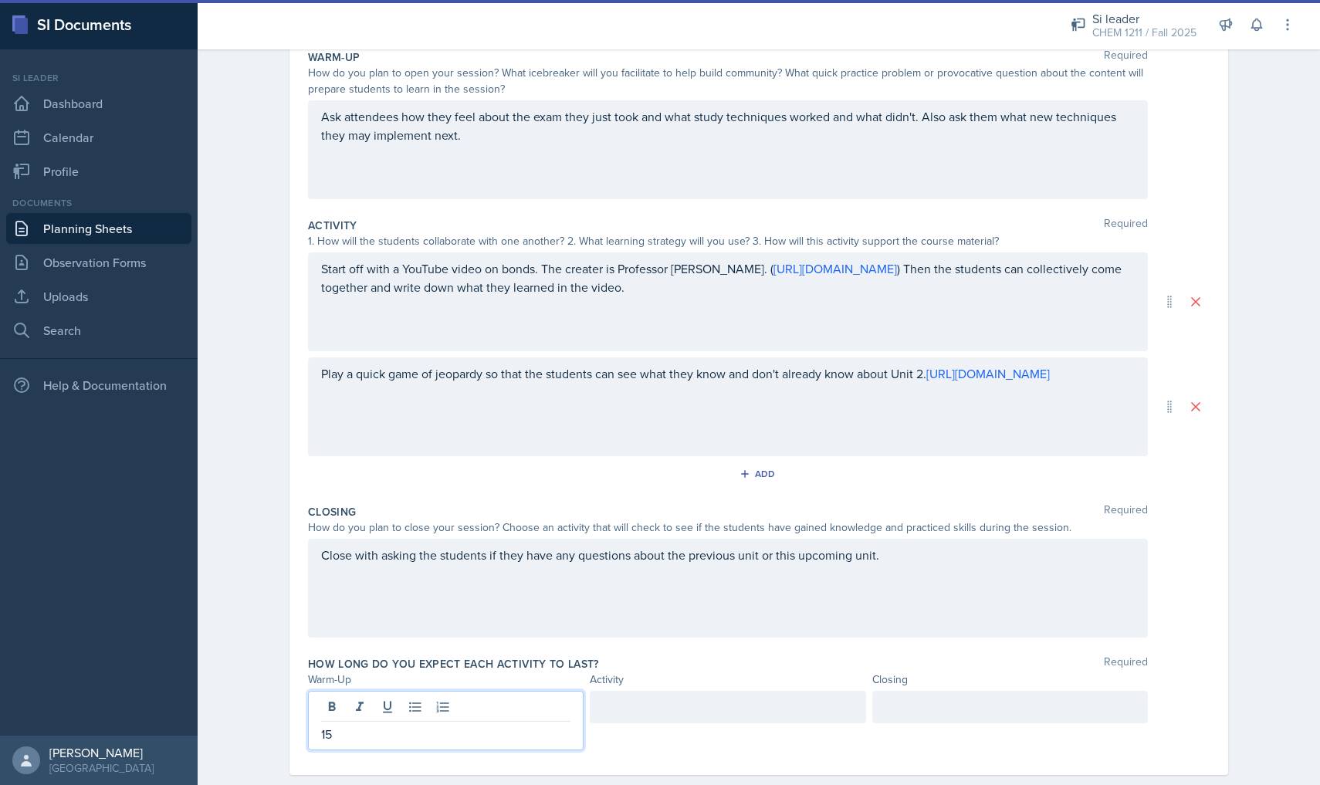
click at [661, 736] on div at bounding box center [728, 720] width 276 height 59
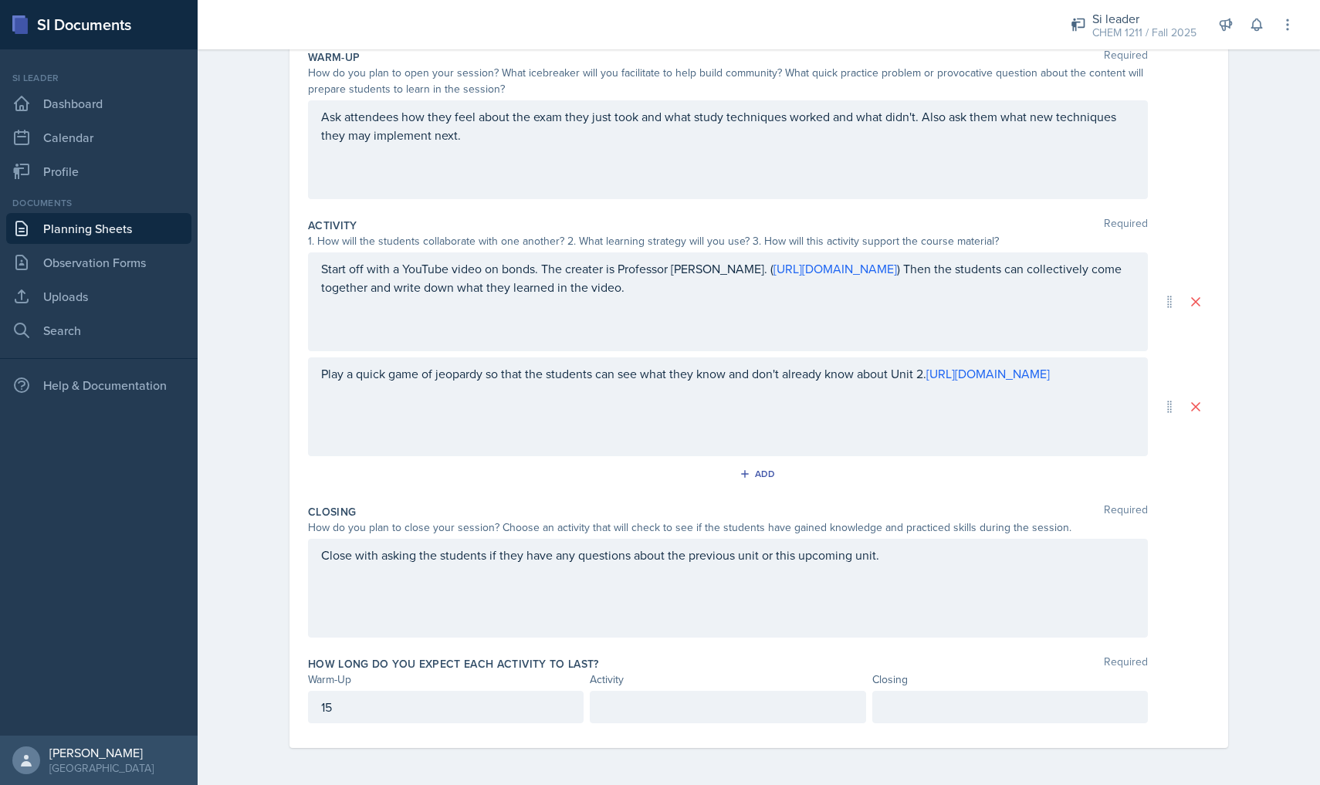
click at [659, 725] on div "How long do you expect each activity to last? Required Warm-Up Activity Closing…" at bounding box center [758, 693] width 901 height 86
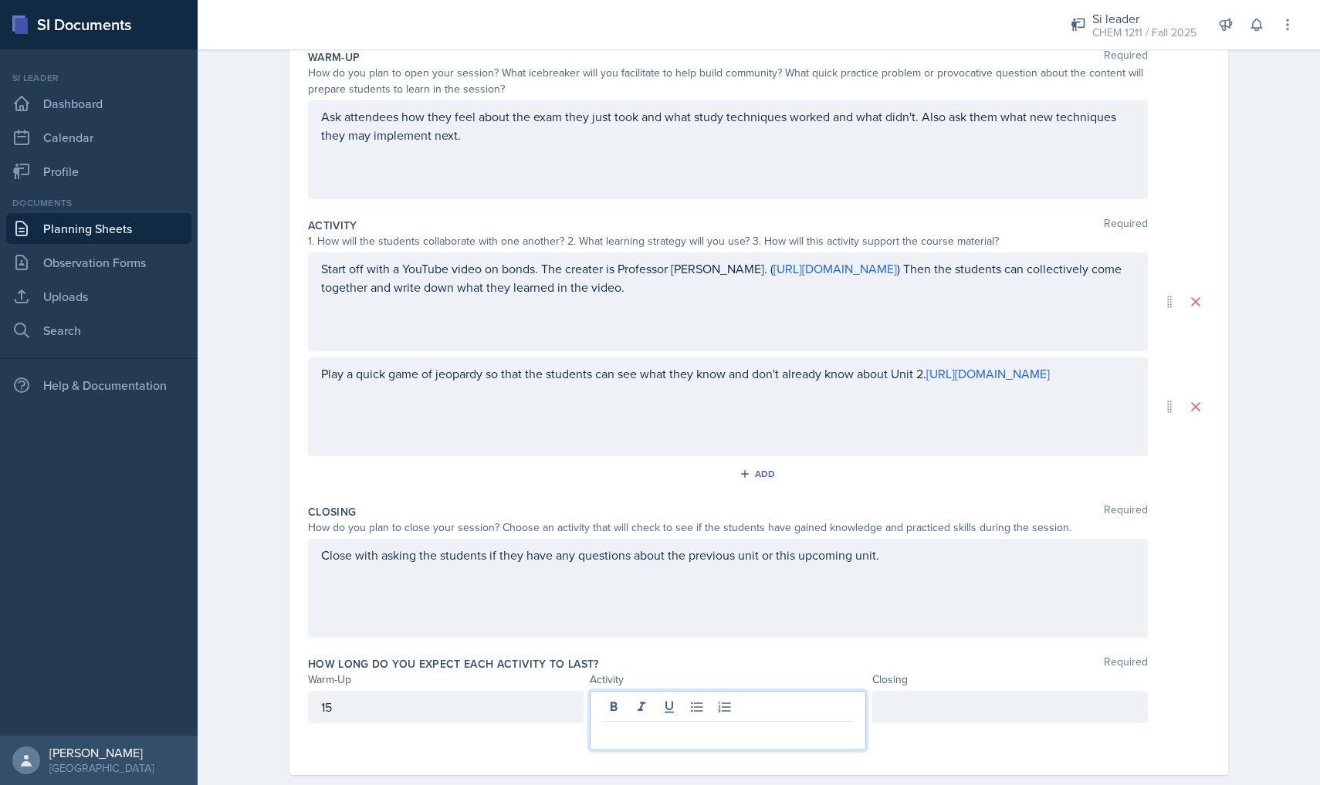
click at [656, 715] on div at bounding box center [728, 720] width 276 height 59
click at [905, 719] on div at bounding box center [1010, 707] width 276 height 32
click at [888, 626] on div "Close with asking the students if they have any questions about the previous un…" at bounding box center [728, 588] width 840 height 99
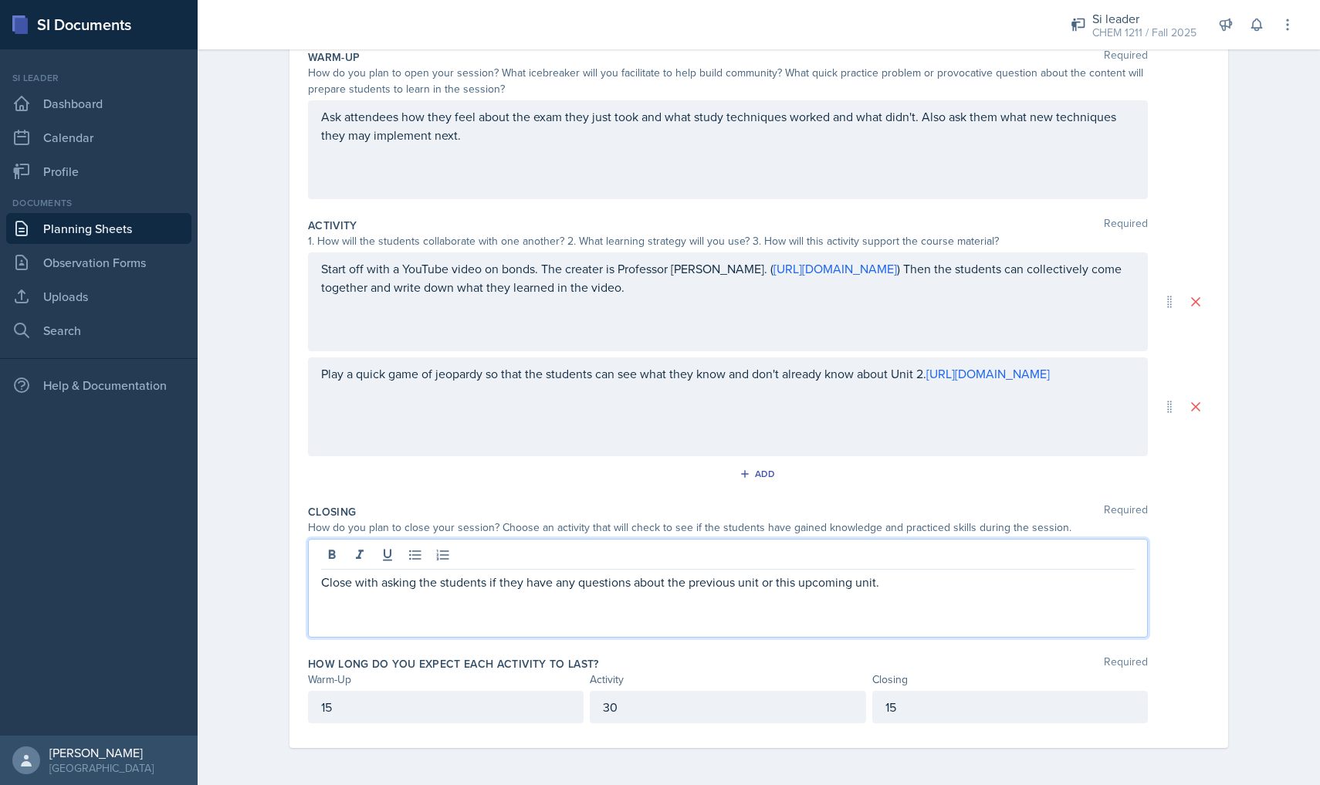
click at [1055, 478] on div "Add" at bounding box center [758, 476] width 901 height 29
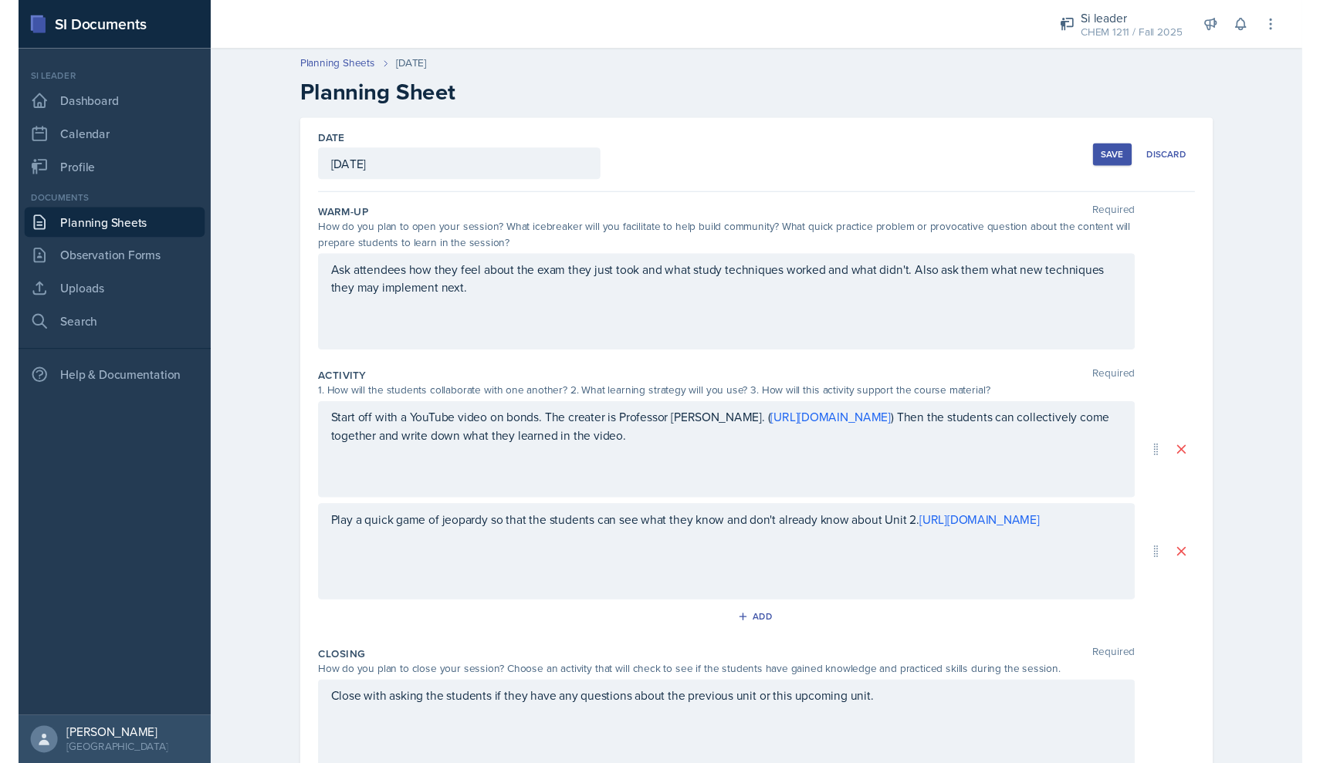
scroll to position [0, 0]
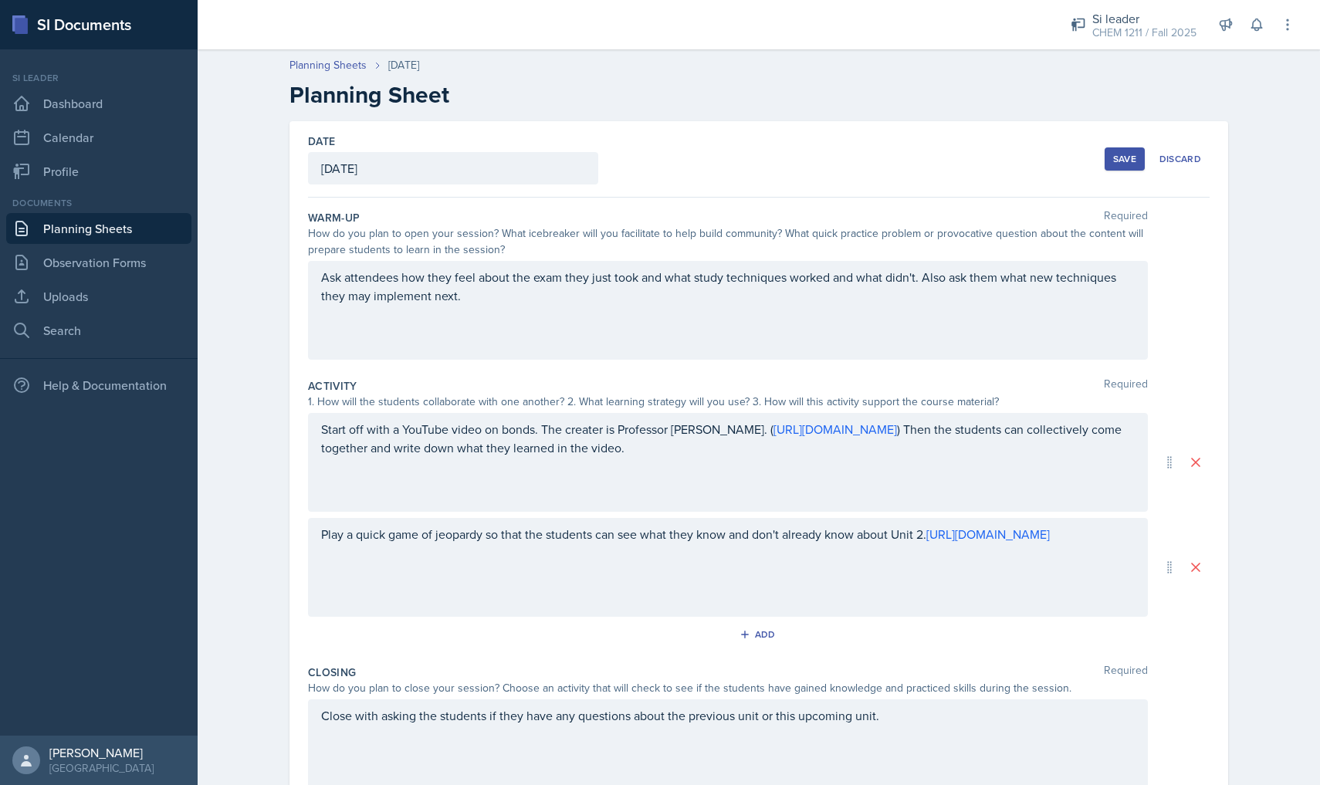
click at [1117, 165] on button "Save" at bounding box center [1124, 158] width 40 height 23
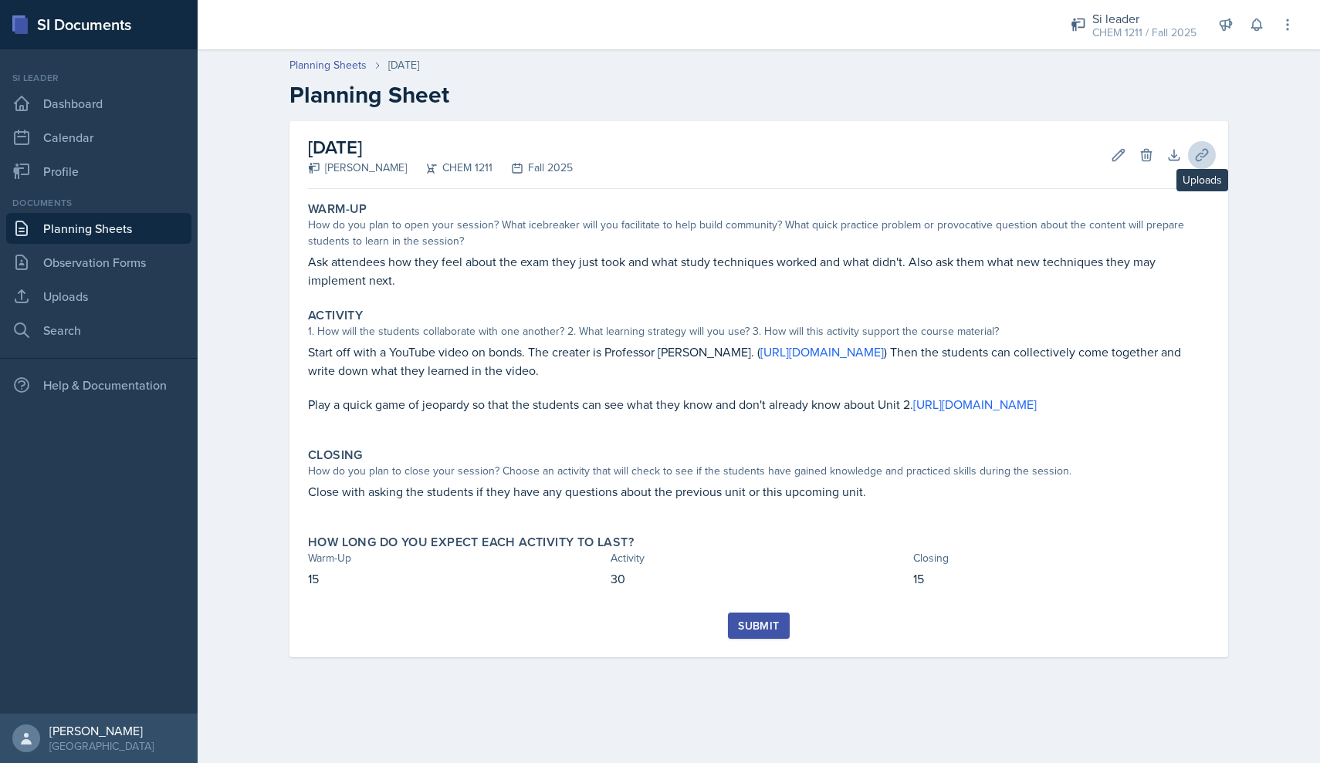
click at [1202, 148] on icon at bounding box center [1201, 154] width 15 height 15
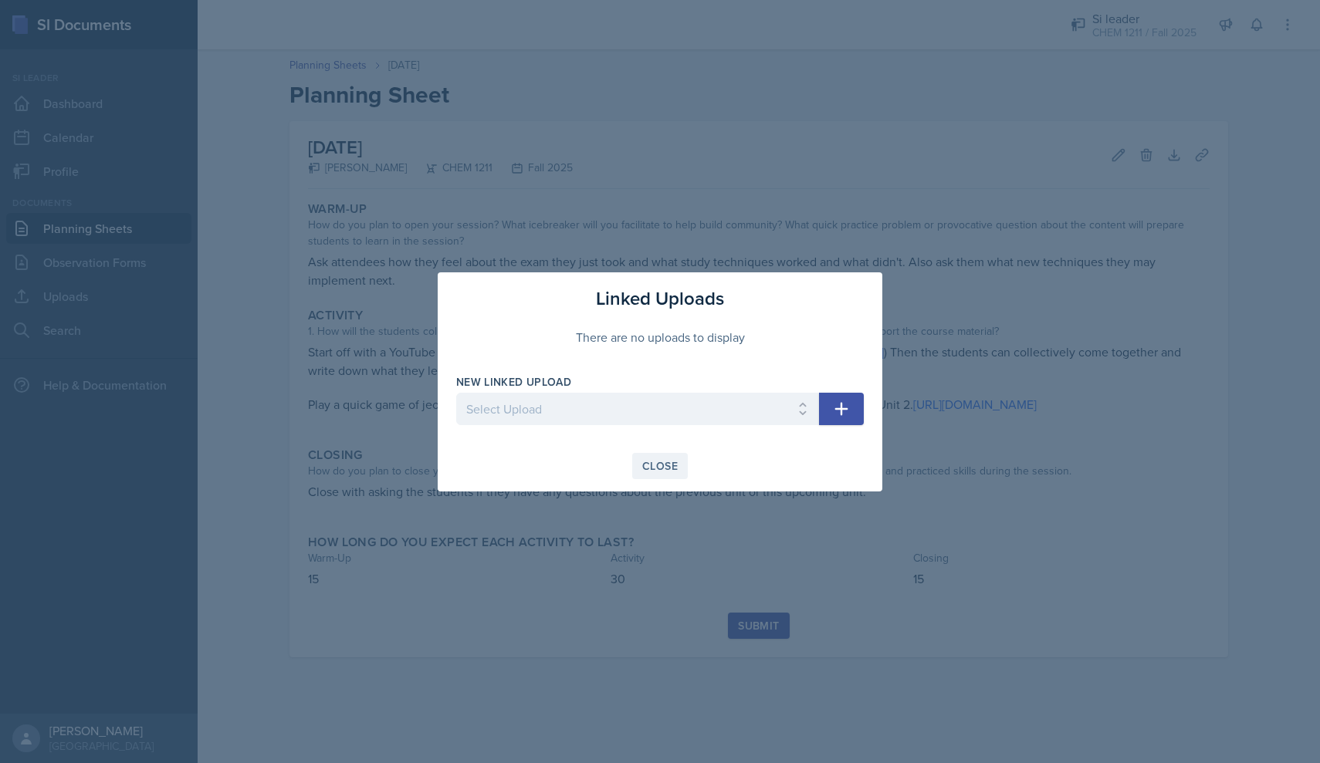
click at [661, 476] on button "Close" at bounding box center [660, 466] width 56 height 26
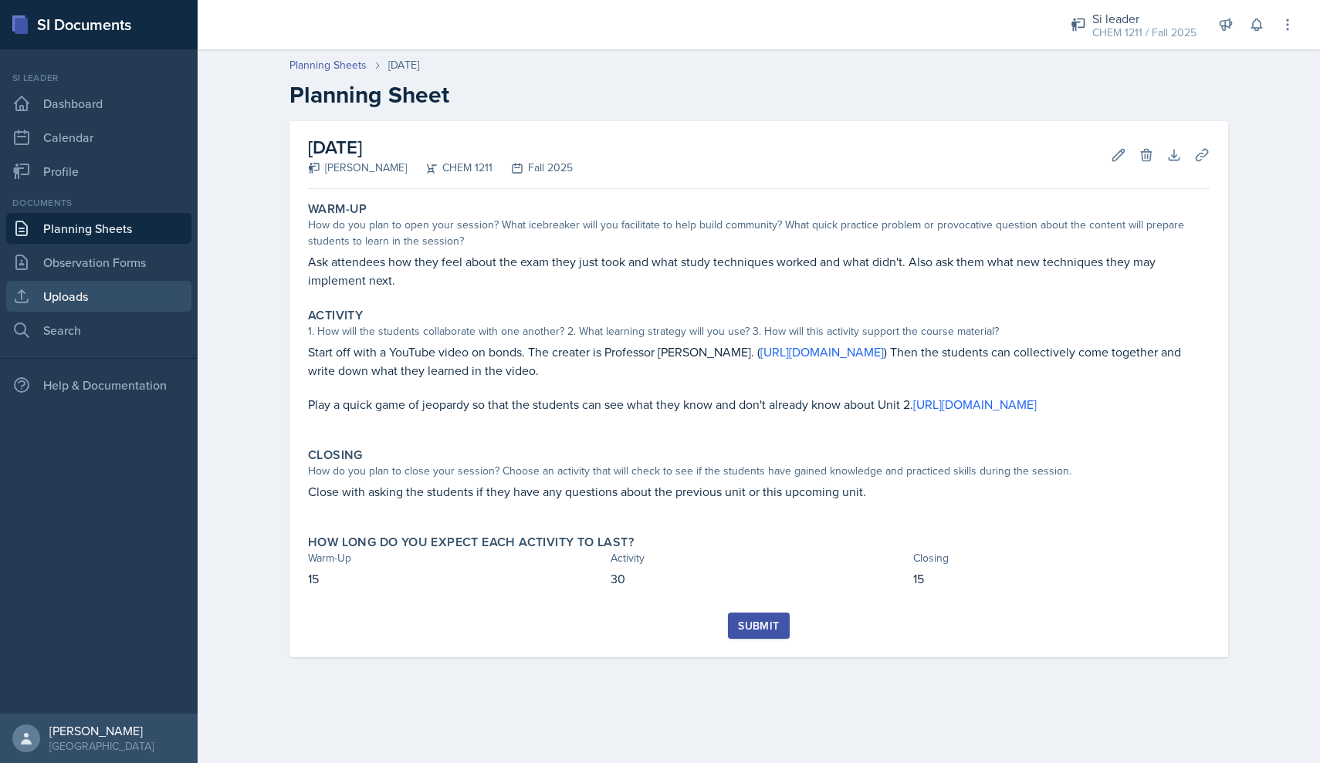
click at [110, 309] on link "Uploads" at bounding box center [98, 296] width 185 height 31
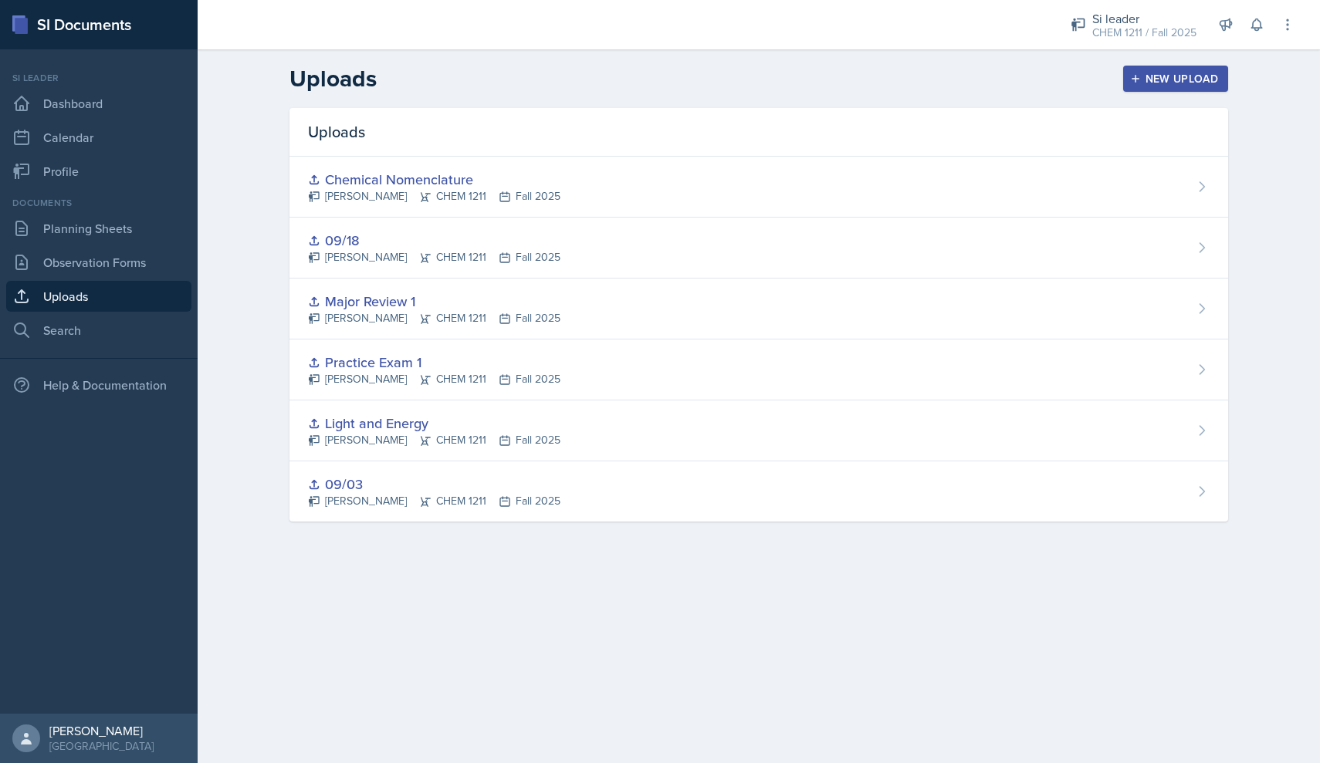
click at [1172, 79] on div "New Upload" at bounding box center [1176, 79] width 86 height 12
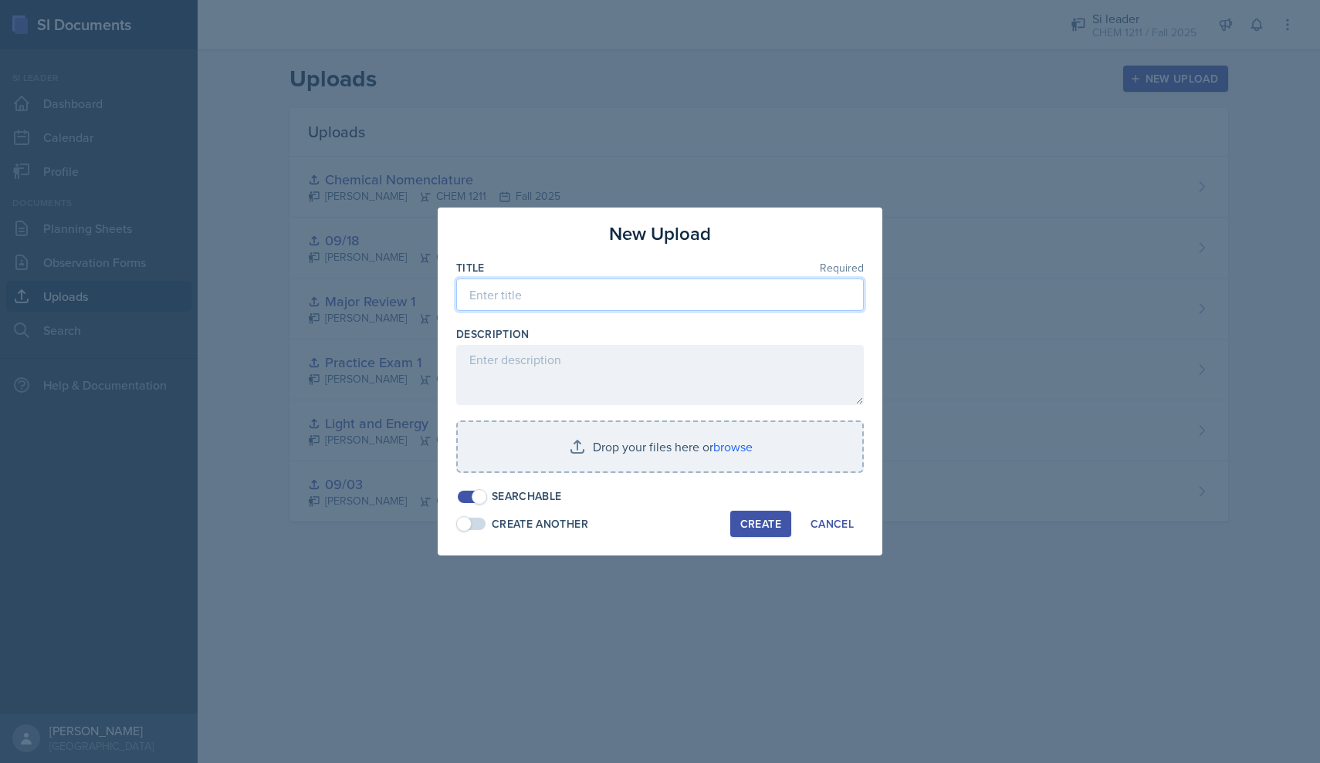
click at [672, 298] on input at bounding box center [660, 295] width 408 height 32
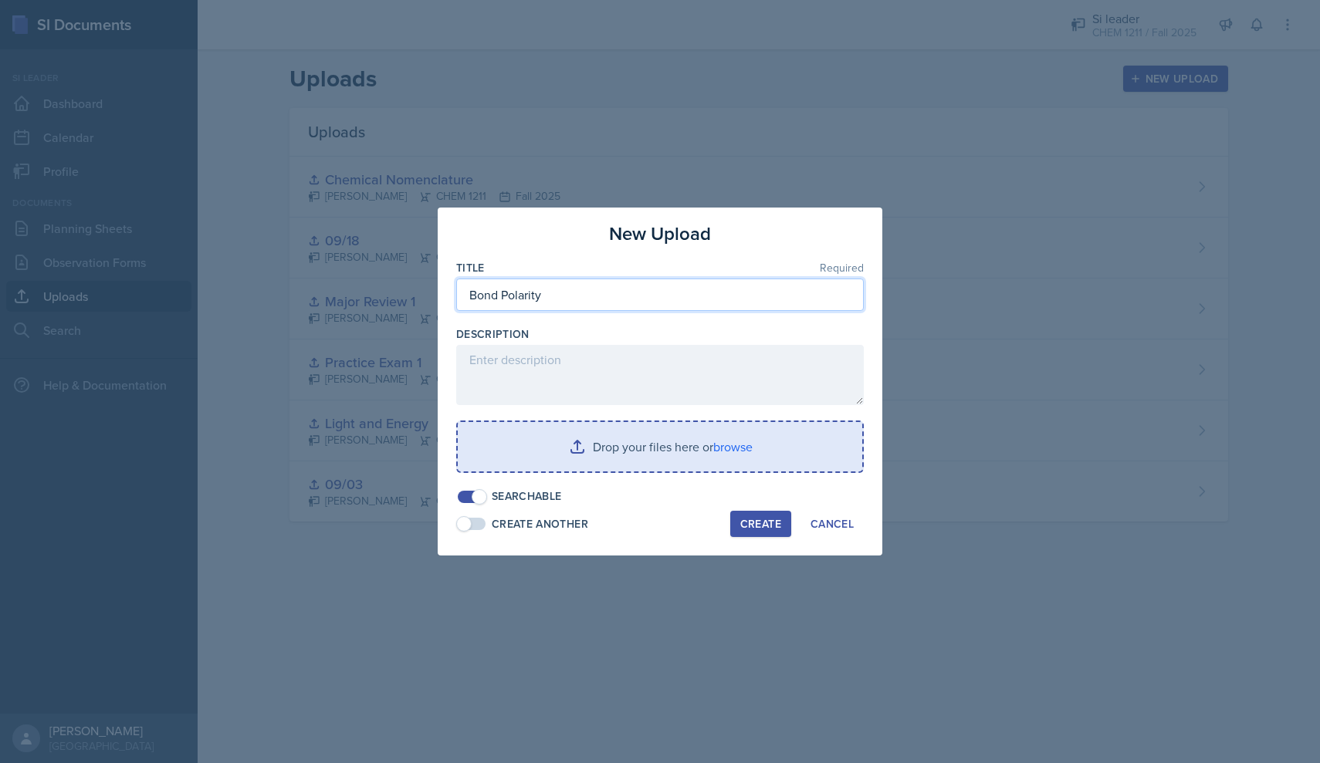
type input "Bond Polarity"
click at [711, 431] on input "file" at bounding box center [660, 446] width 404 height 49
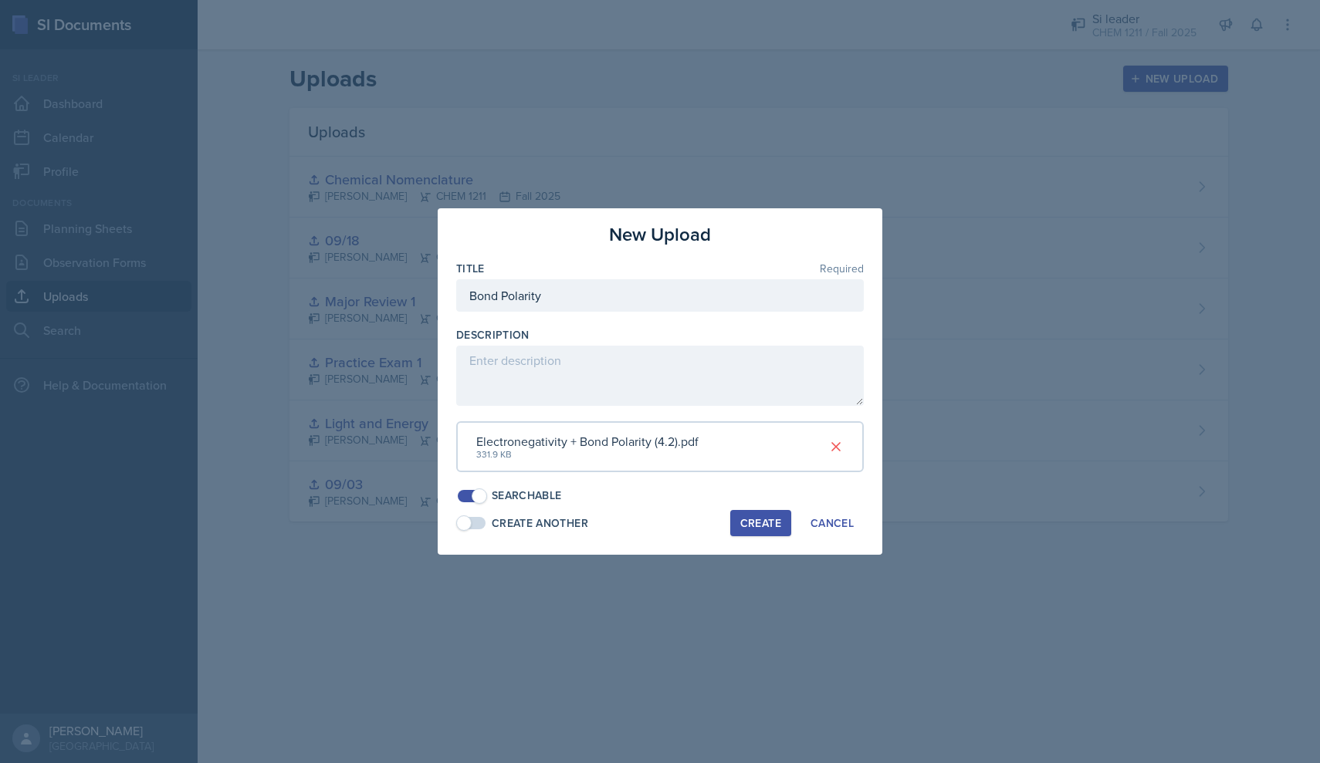
click at [747, 523] on div "Create" at bounding box center [760, 523] width 41 height 12
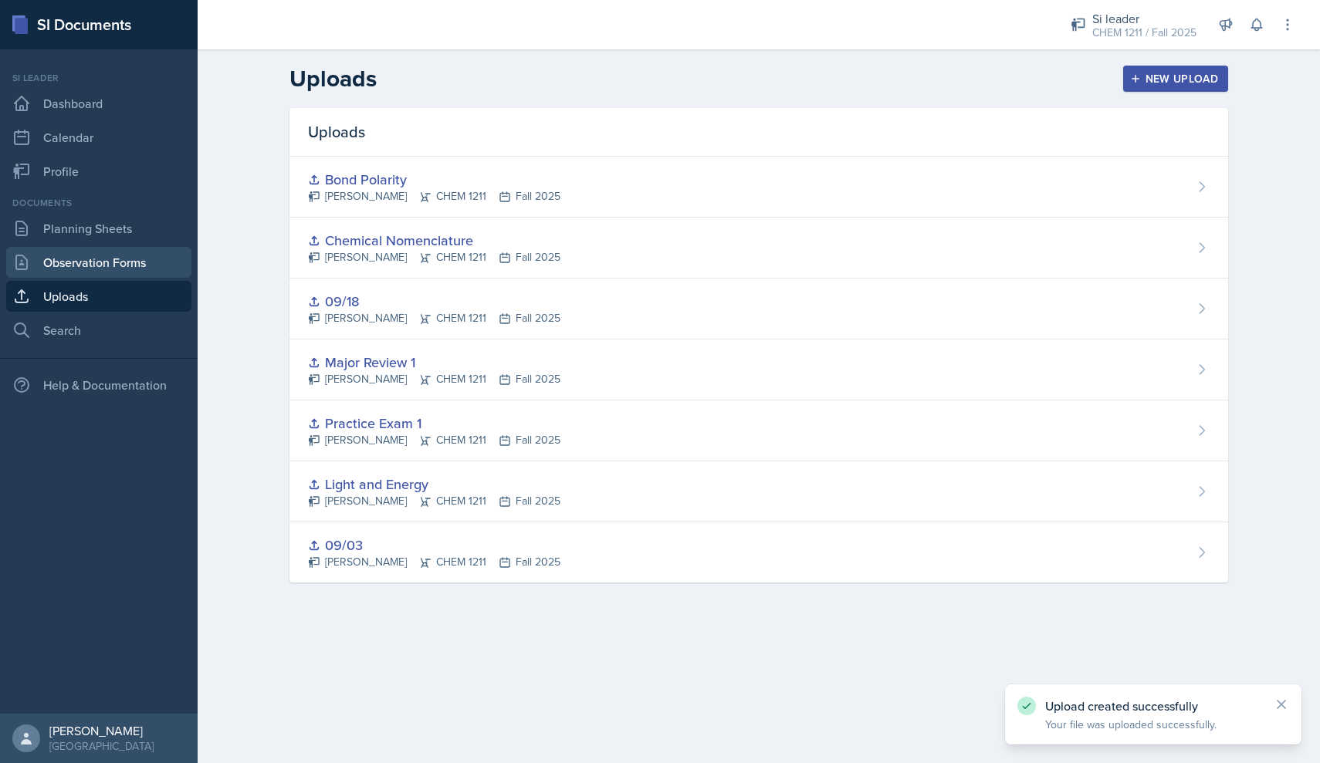
click at [161, 265] on link "Observation Forms" at bounding box center [98, 262] width 185 height 31
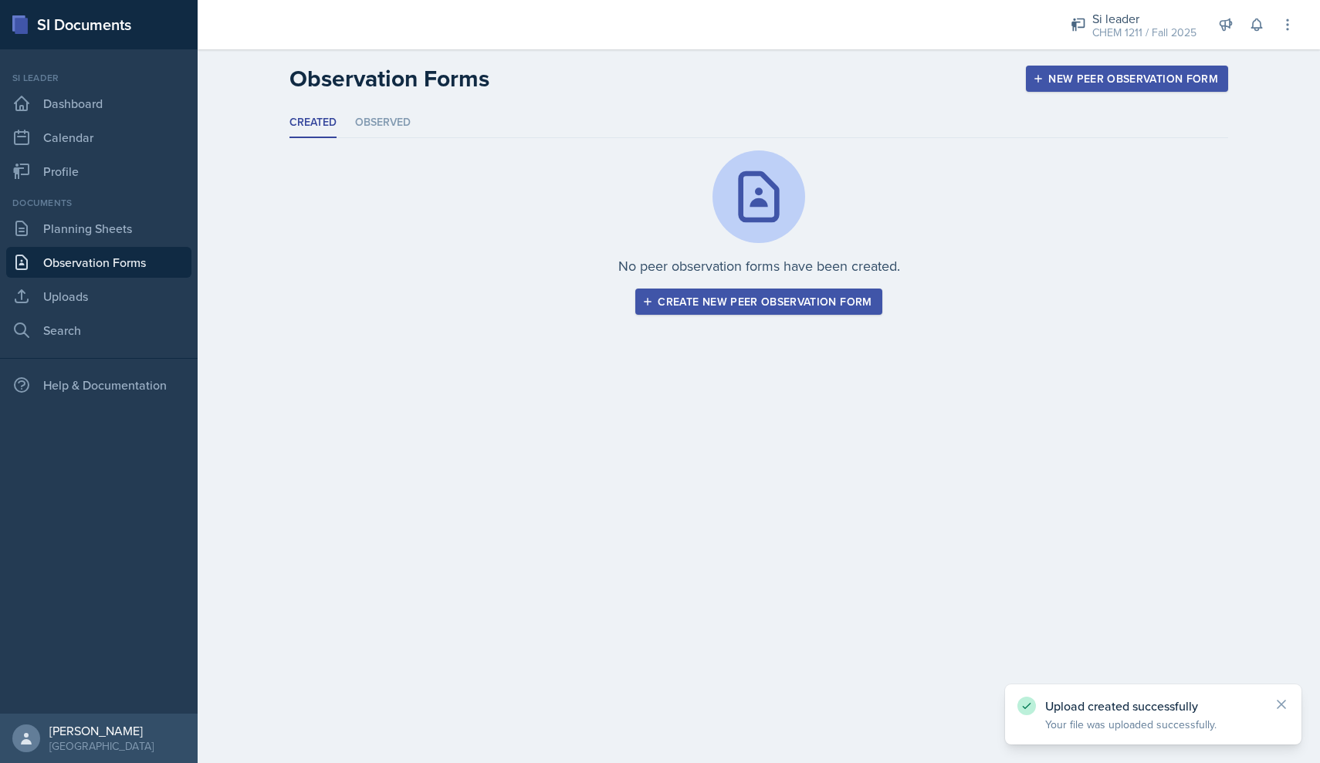
click at [162, 279] on div "Documents Planning Sheets Observation Forms Uploads Search" at bounding box center [98, 271] width 185 height 150
click at [162, 297] on link "Uploads" at bounding box center [98, 296] width 185 height 31
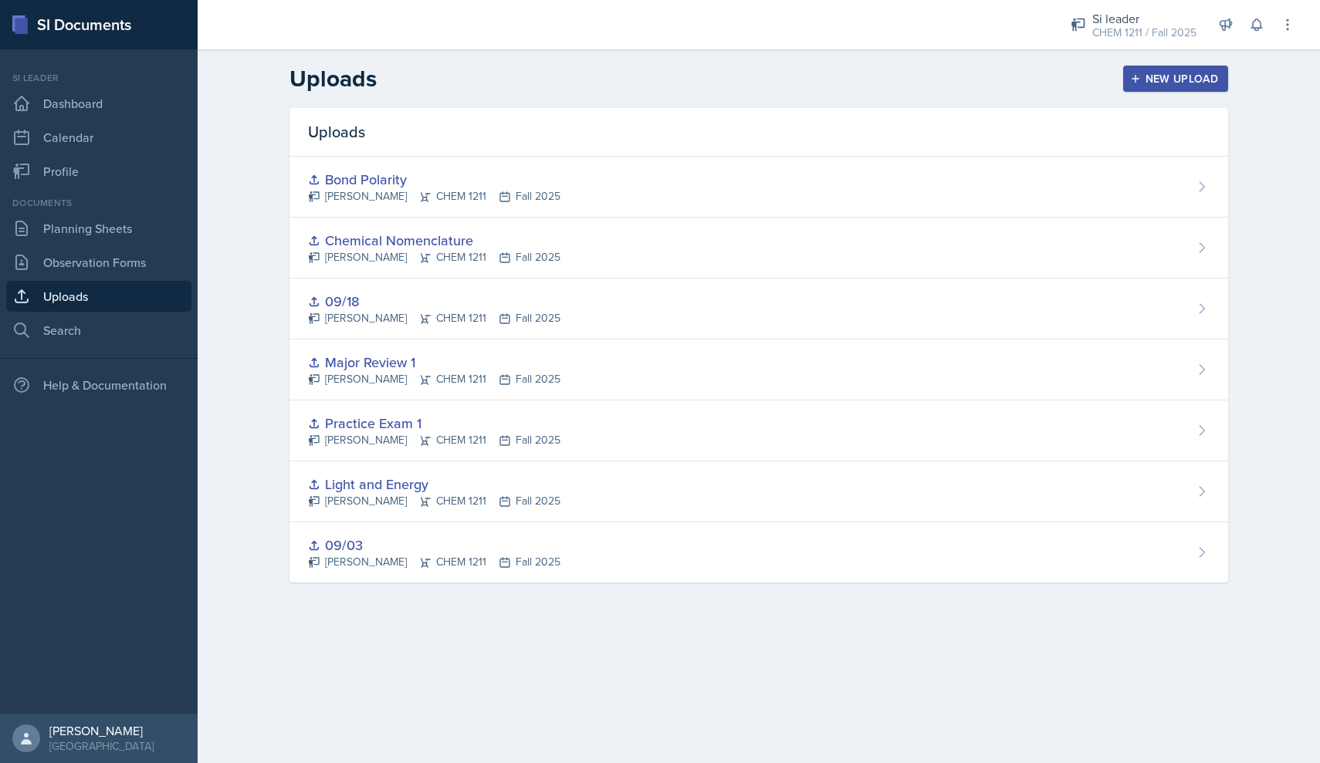
click at [1179, 83] on div "New Upload" at bounding box center [1176, 79] width 86 height 12
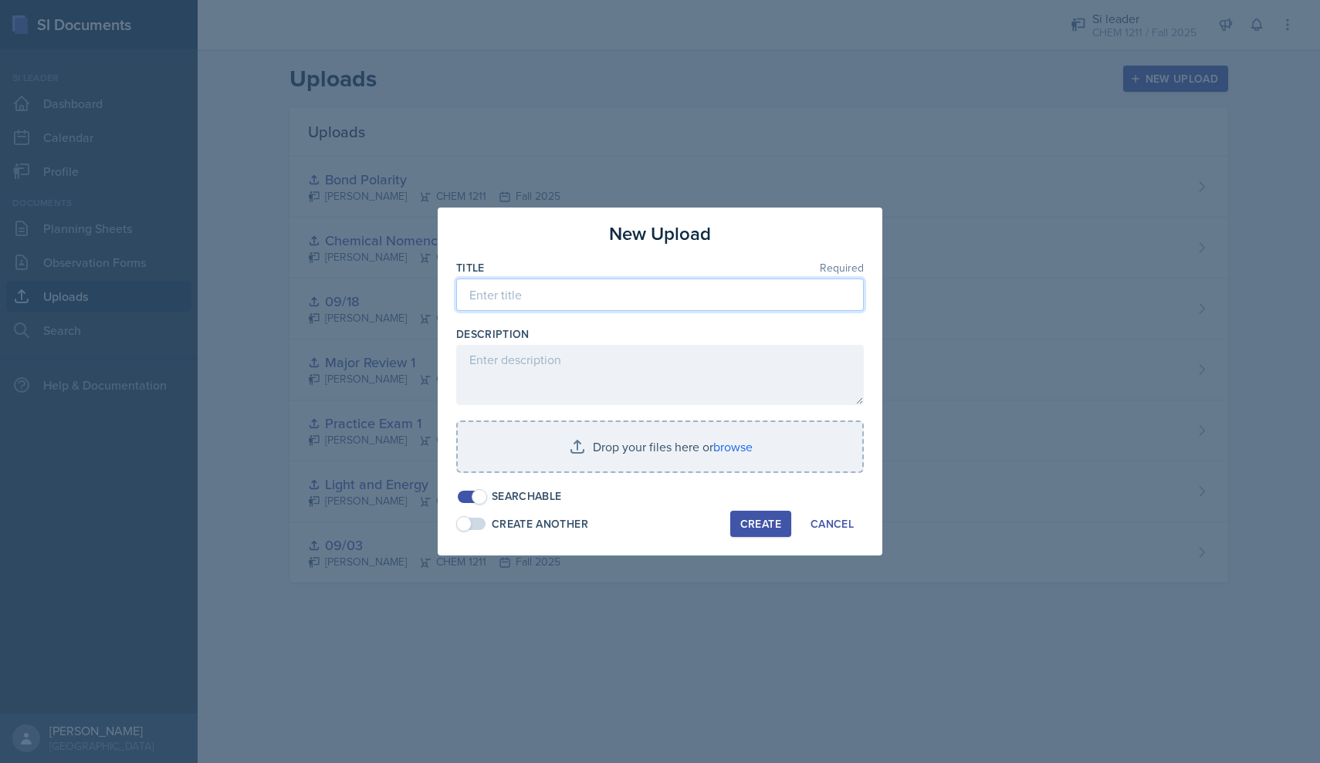
click at [742, 284] on input at bounding box center [660, 295] width 408 height 32
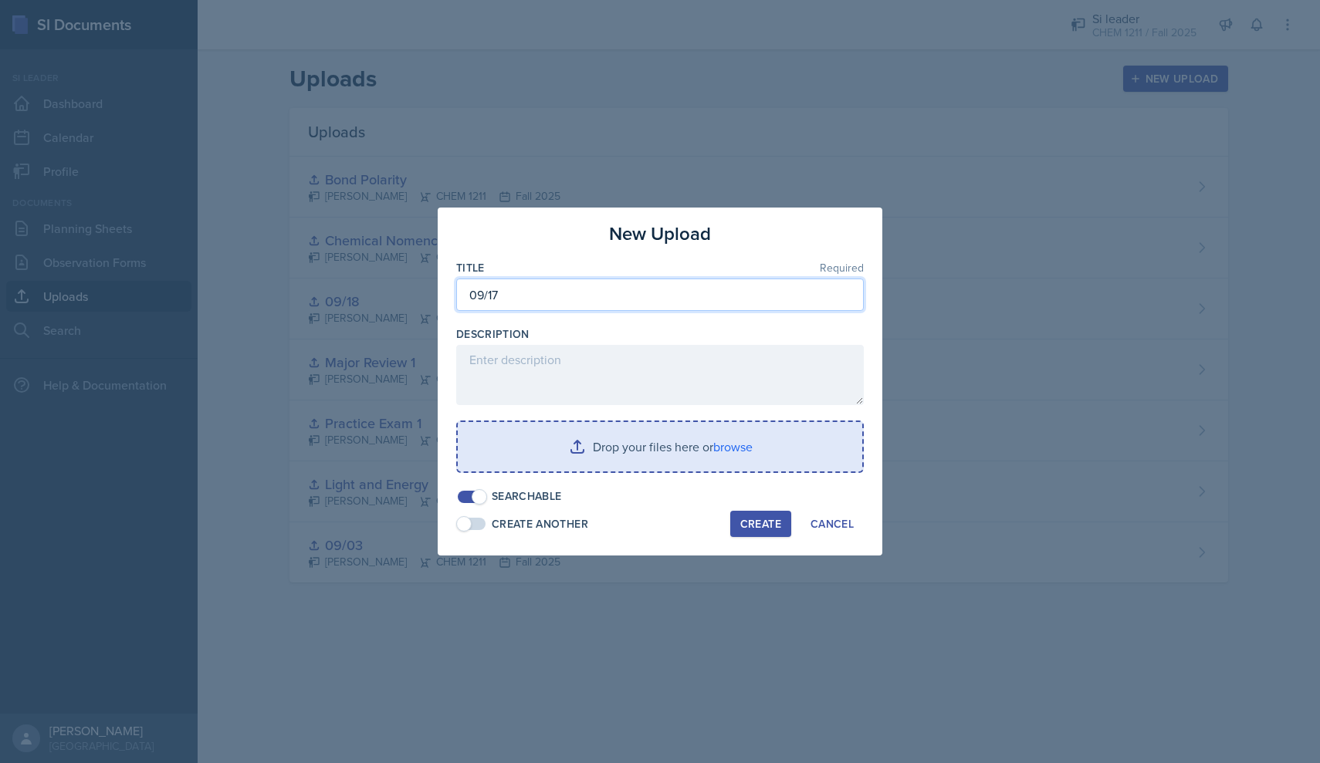
type input "09/17"
click at [688, 443] on input "file" at bounding box center [660, 446] width 404 height 49
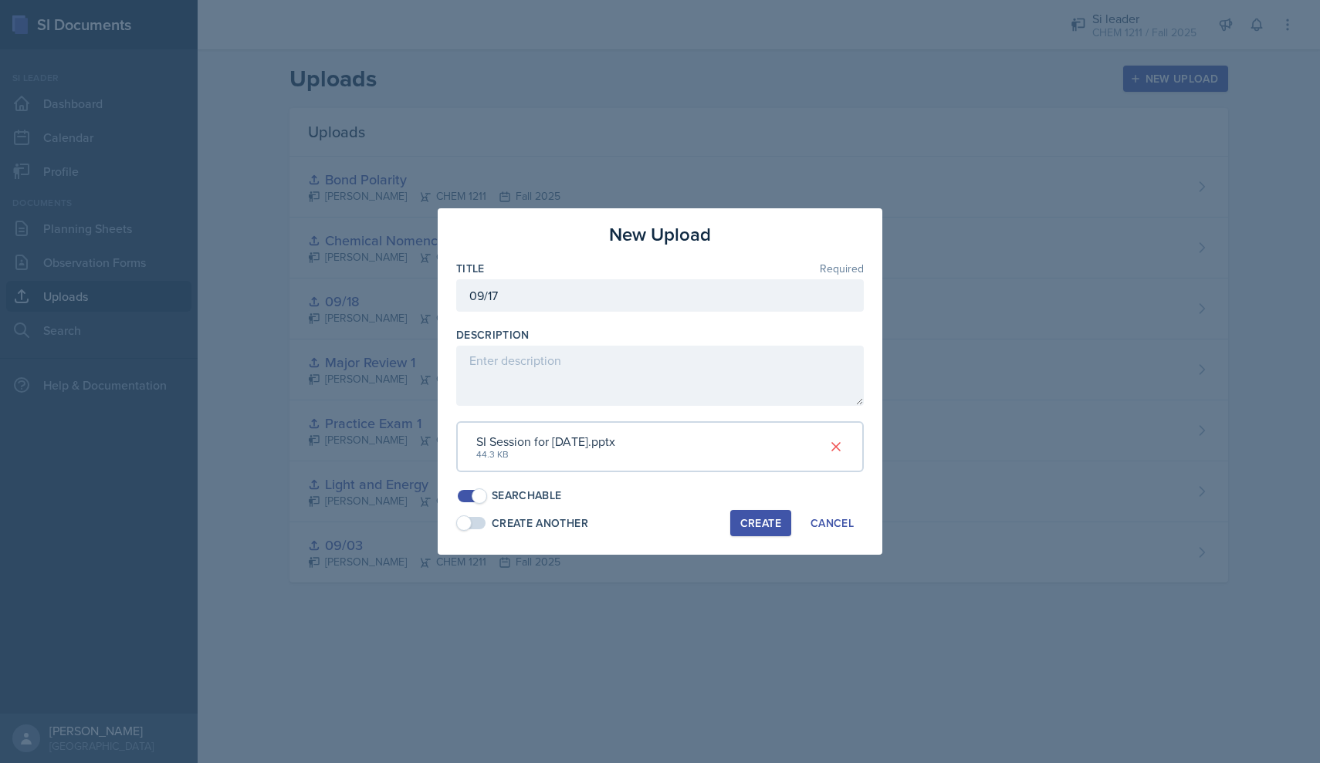
click at [759, 526] on button "Create" at bounding box center [760, 523] width 61 height 26
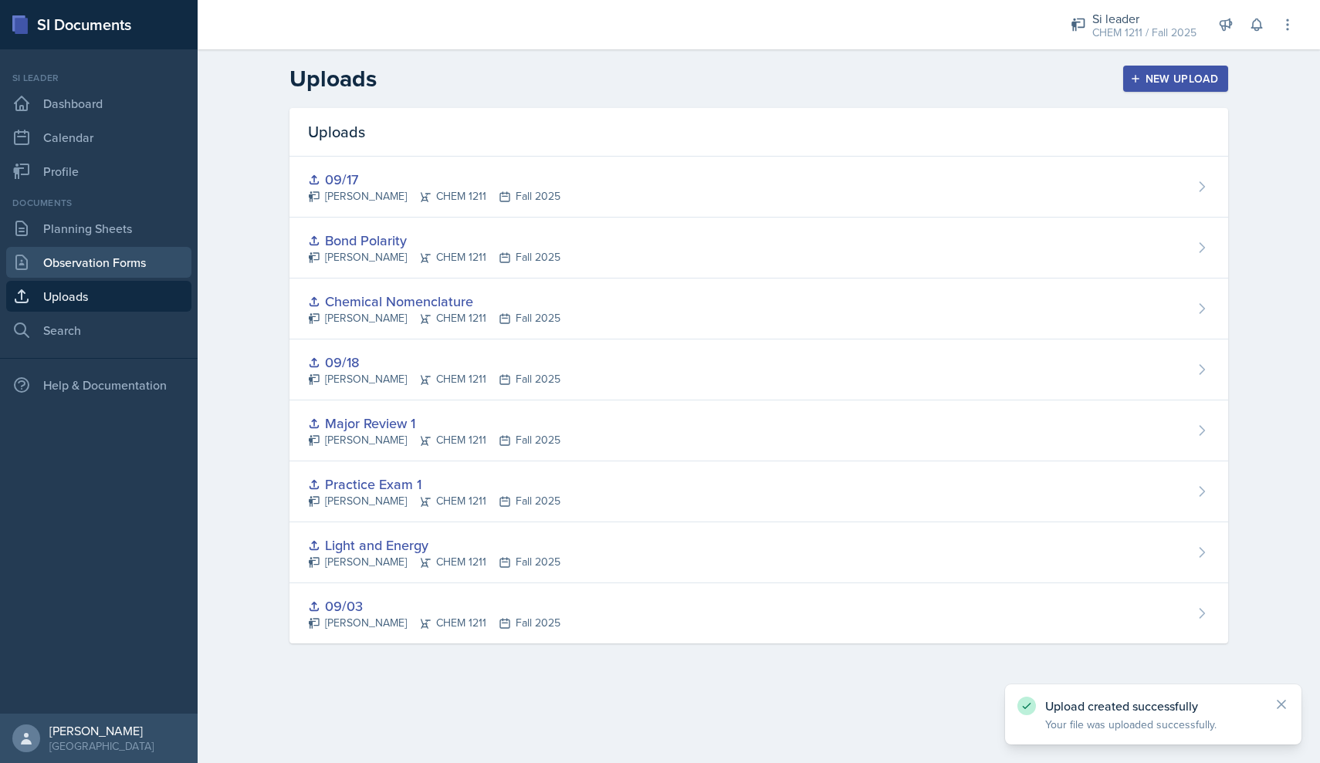
click at [103, 264] on link "Observation Forms" at bounding box center [98, 262] width 185 height 31
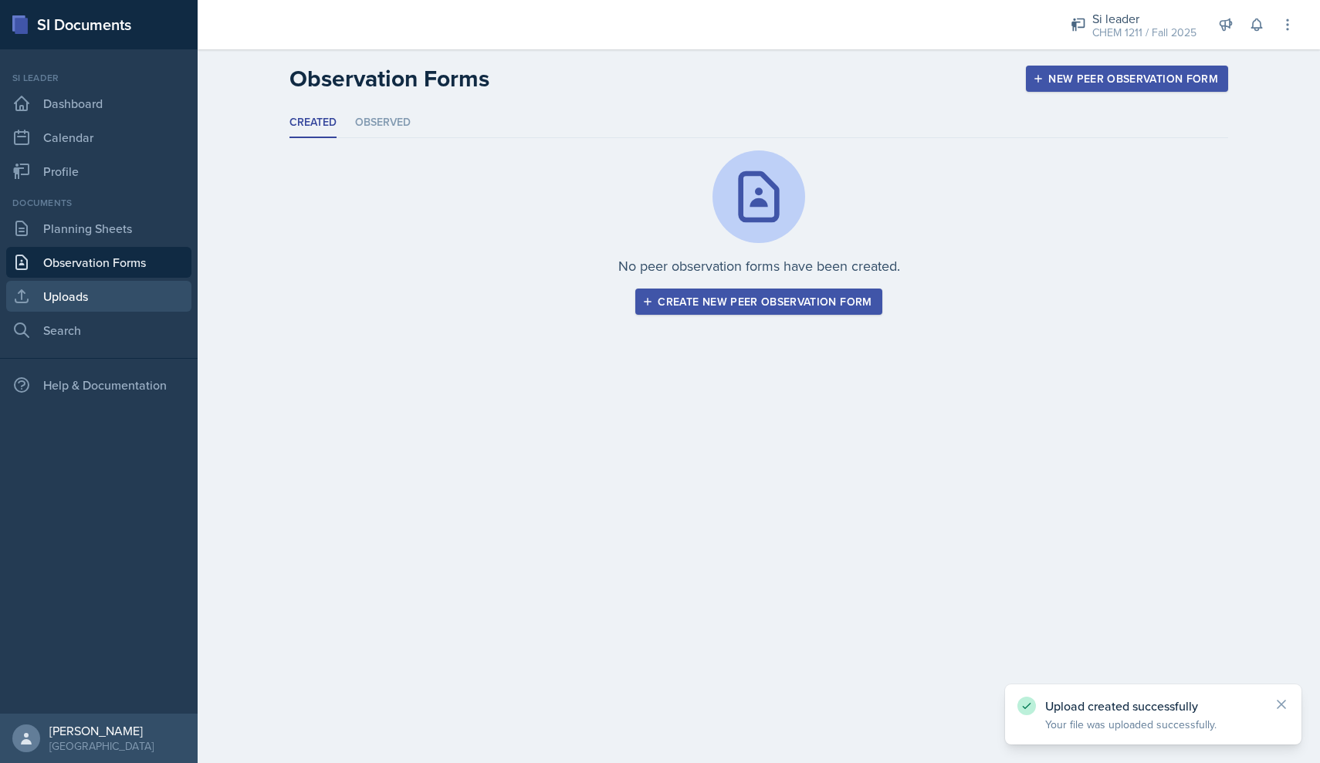
click at [114, 294] on link "Uploads" at bounding box center [98, 296] width 185 height 31
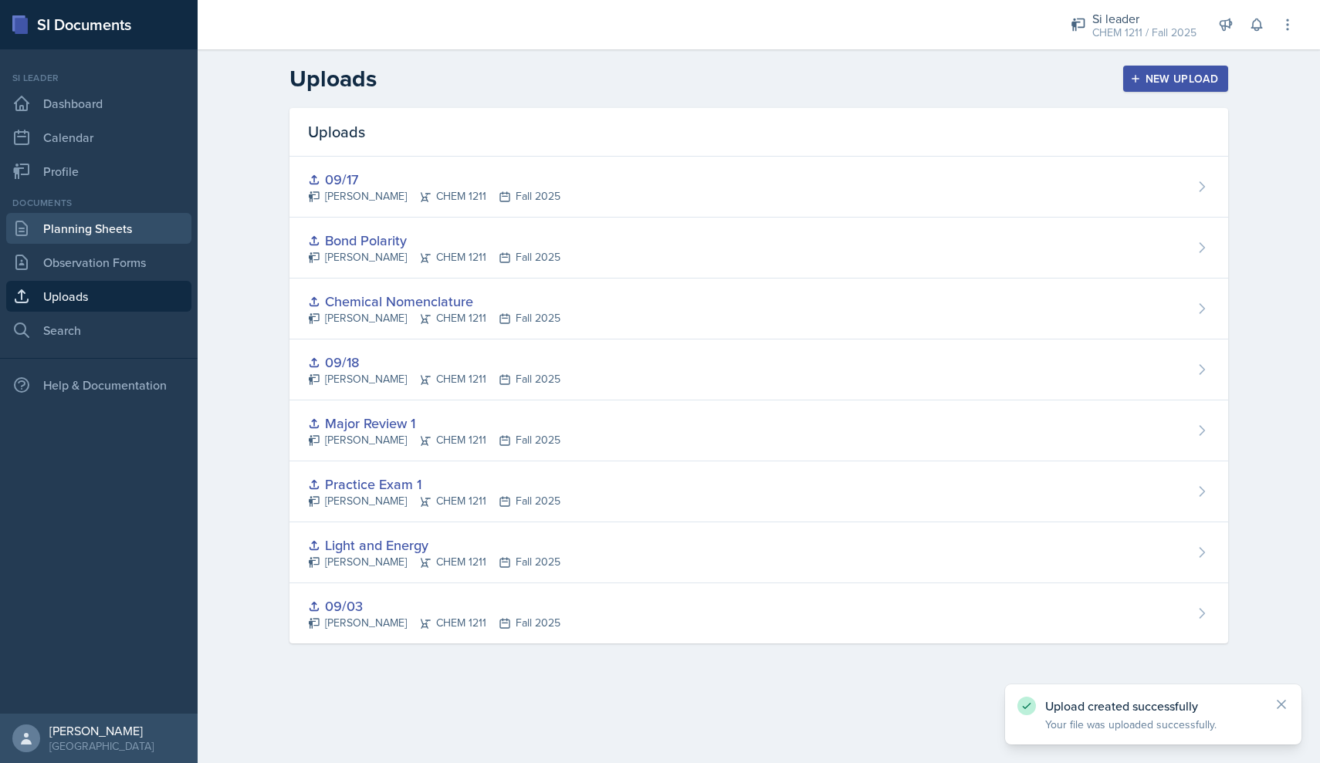
click at [157, 221] on link "Planning Sheets" at bounding box center [98, 228] width 185 height 31
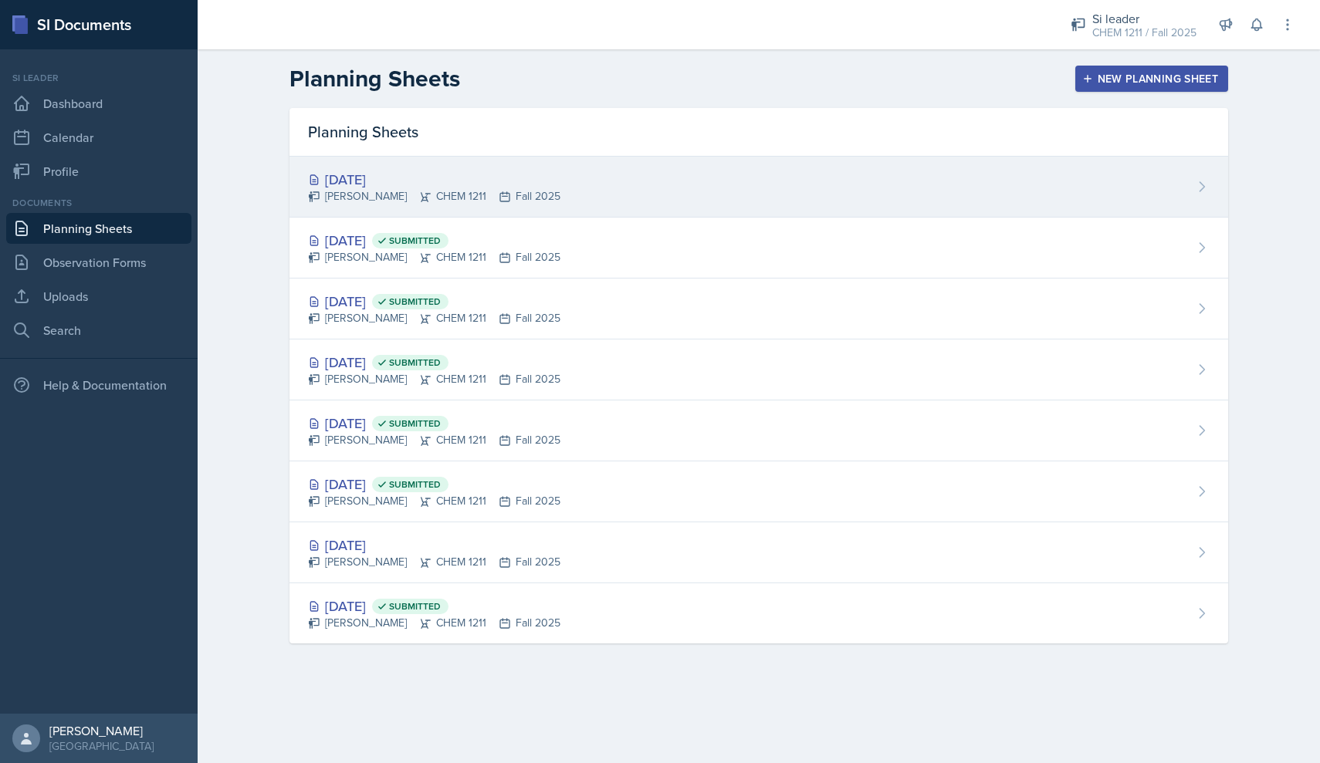
click at [462, 174] on div "[DATE]" at bounding box center [434, 179] width 252 height 21
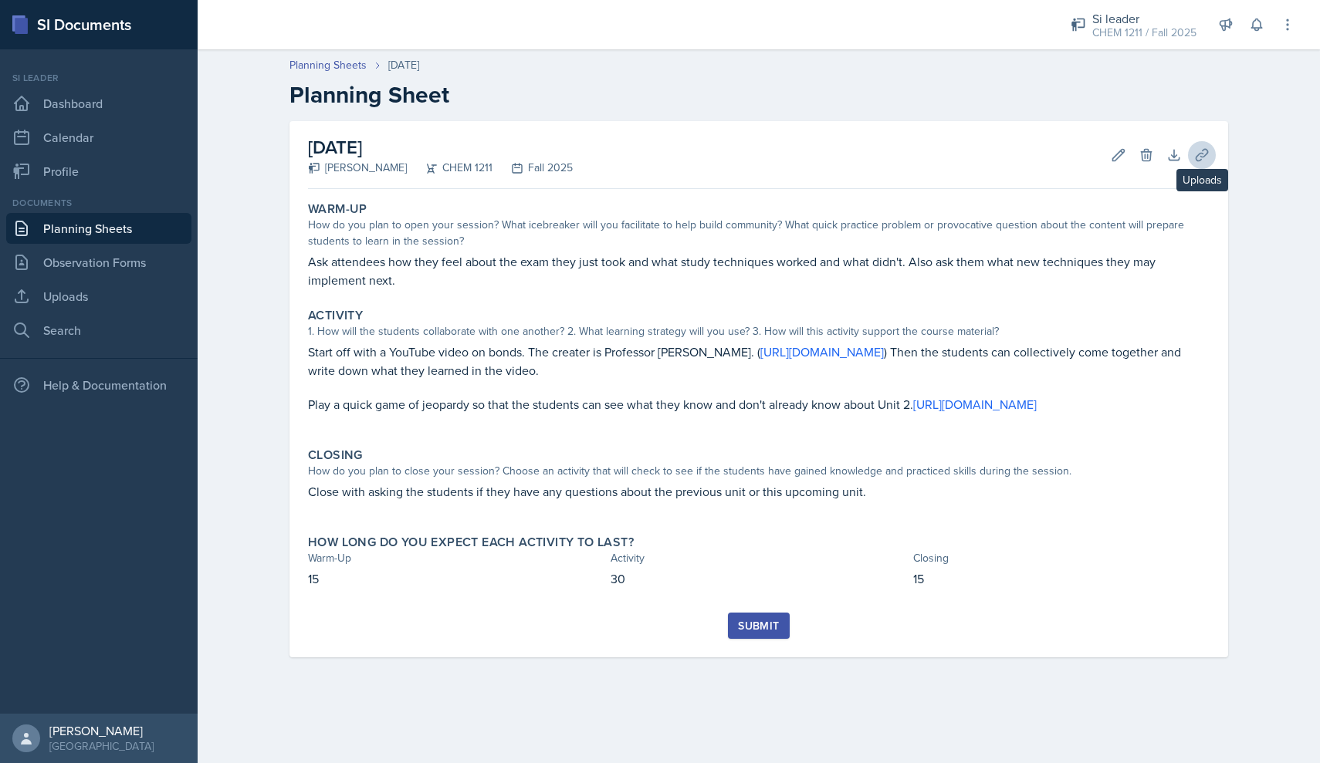
click at [1201, 154] on icon at bounding box center [1201, 154] width 15 height 15
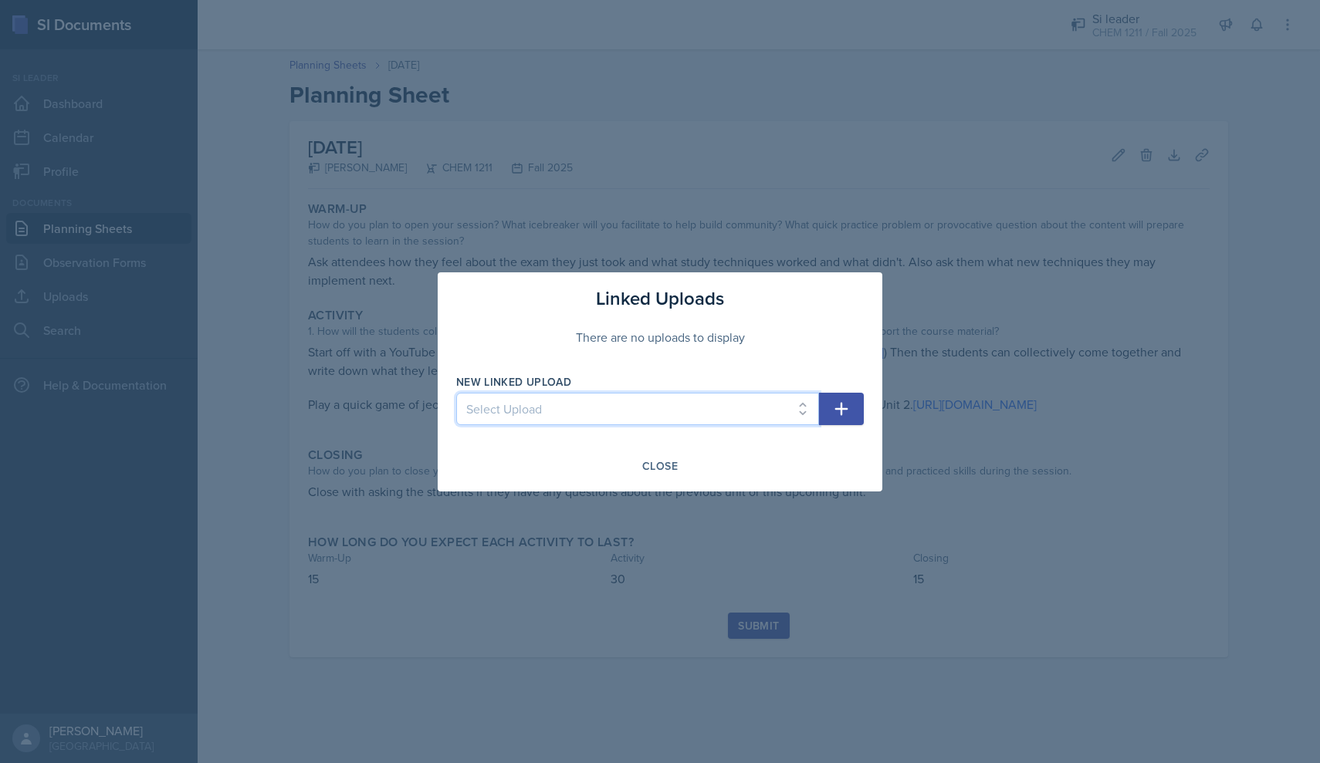
select select "bff2d94e-8fbe-49b5-a8ae-ef8549359536"
click at [830, 411] on button "button" at bounding box center [841, 409] width 45 height 32
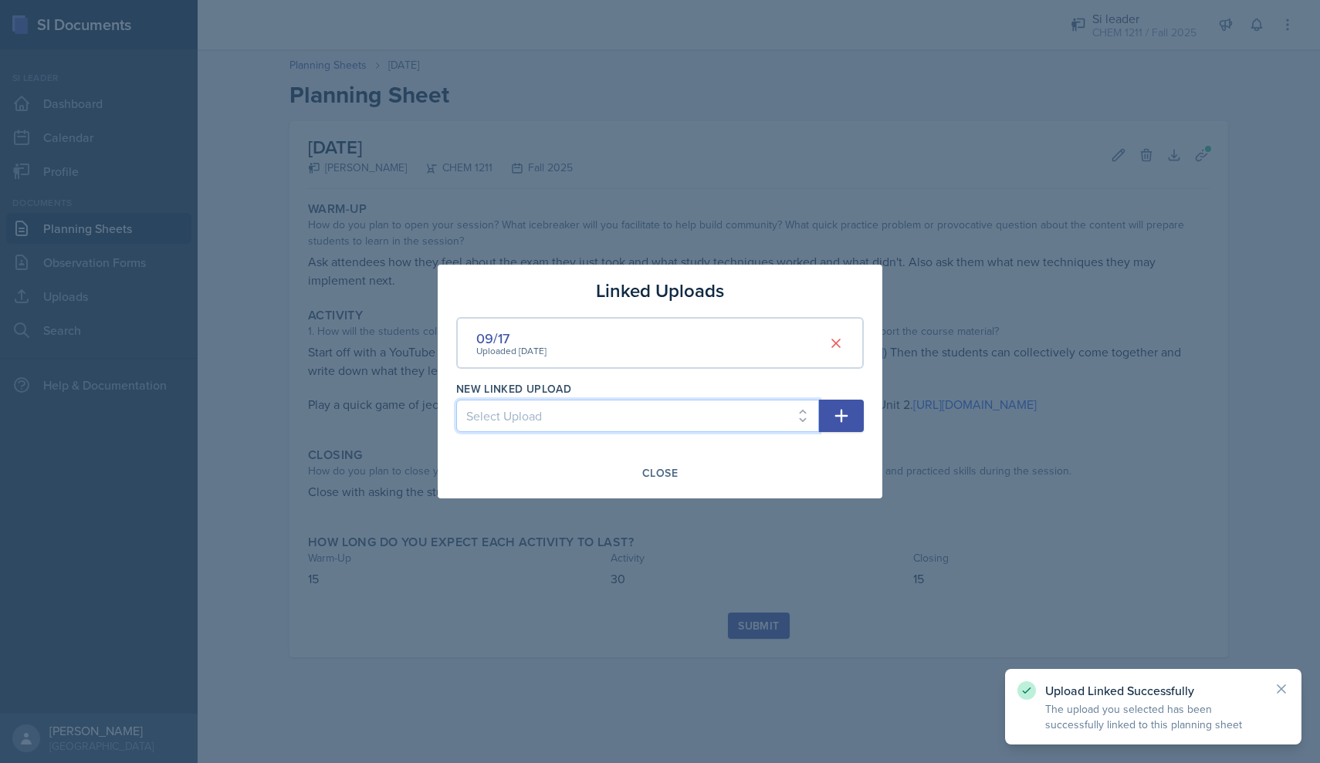
select select "5dce3e2e-4466-4dcd-9acf-0d77872d720e"
click at [845, 415] on icon "button" at bounding box center [841, 416] width 13 height 13
select select
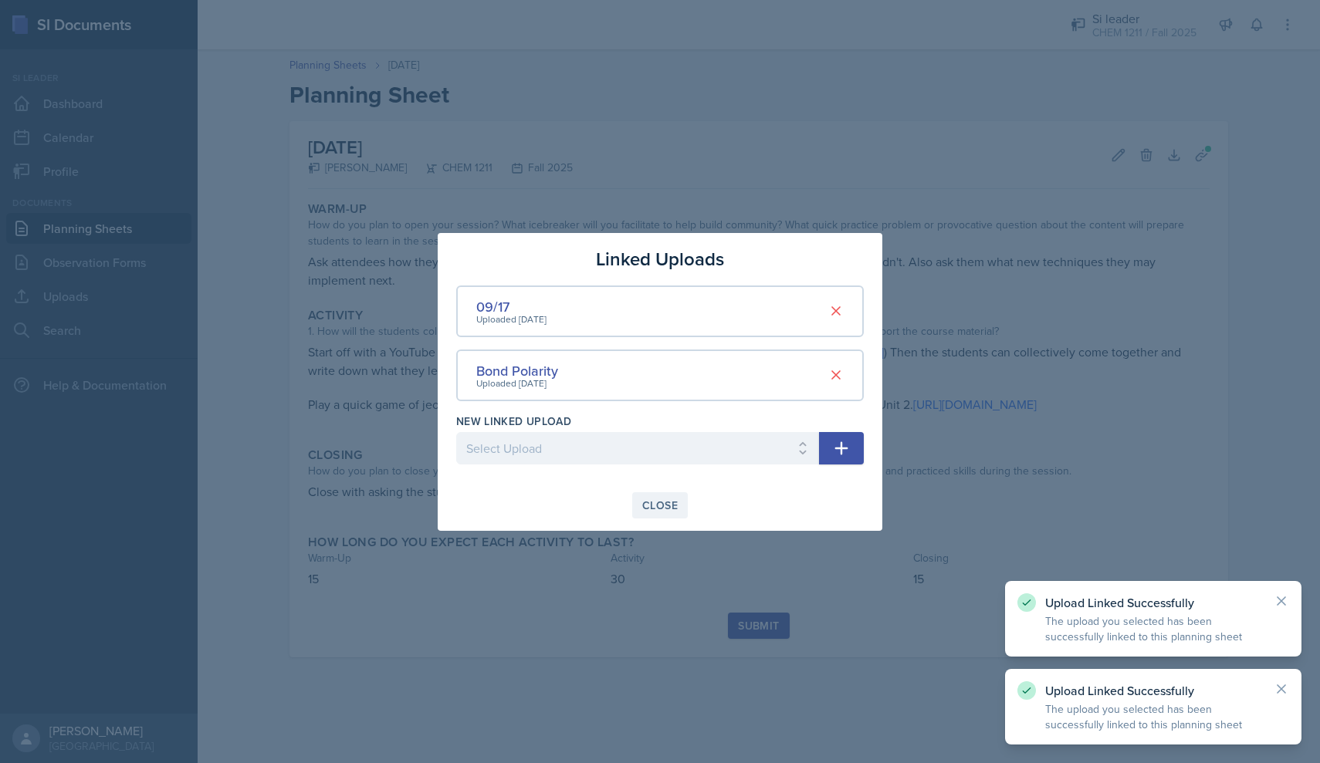
click at [665, 516] on button "Close" at bounding box center [660, 505] width 56 height 26
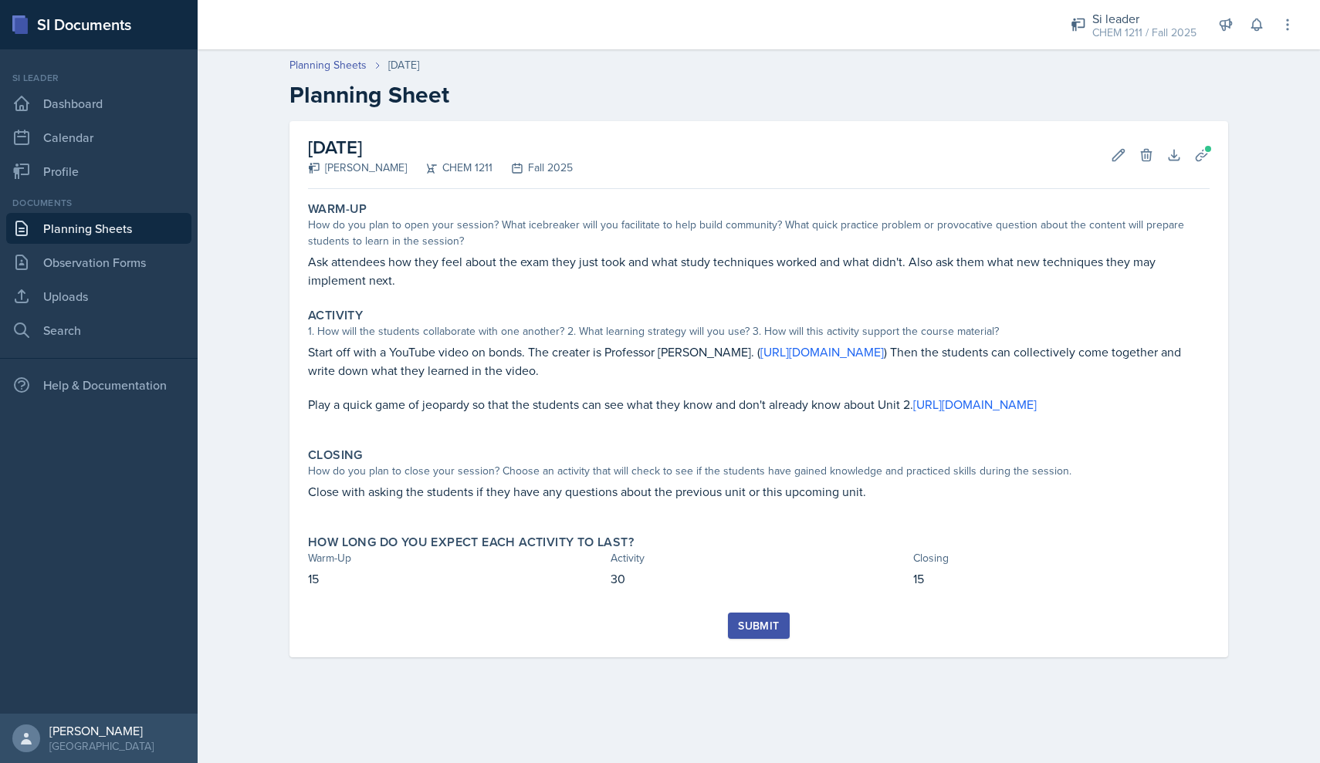
click at [766, 623] on div "Submit" at bounding box center [758, 626] width 41 height 12
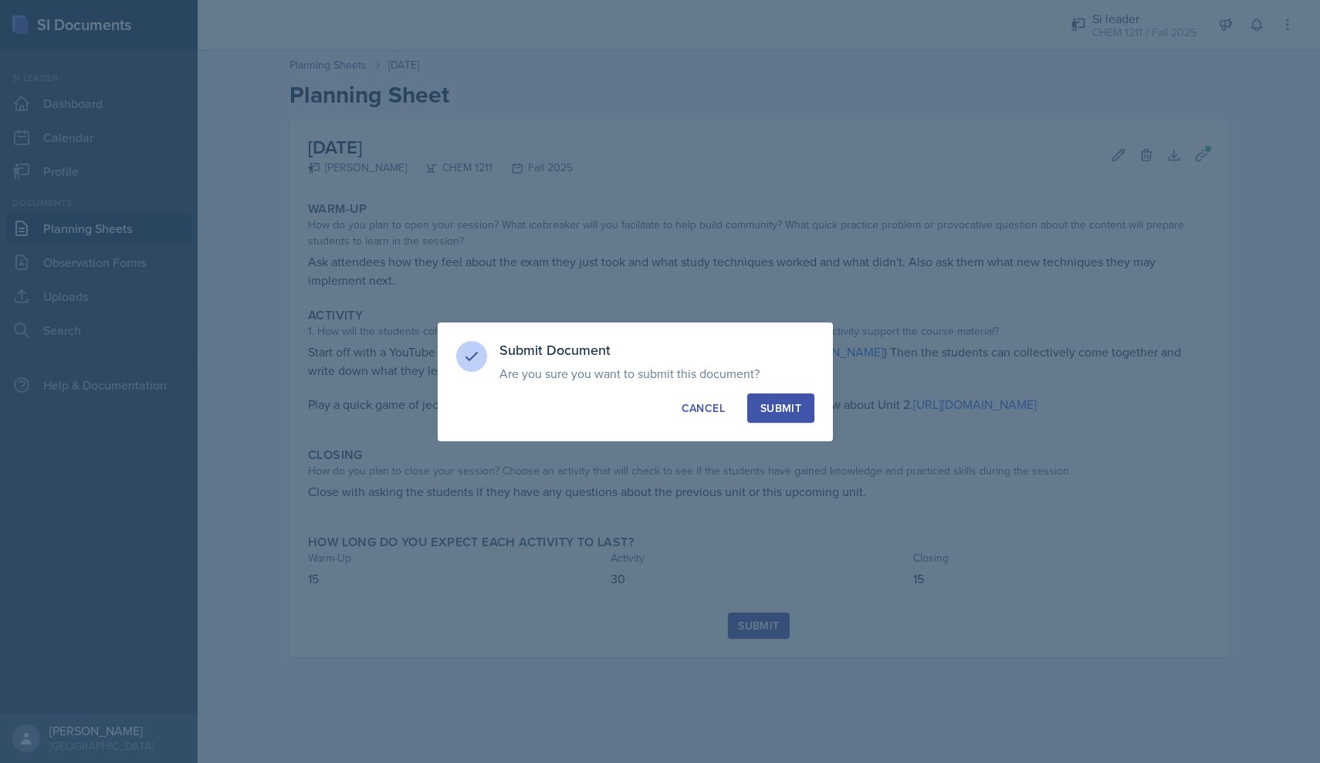
click at [805, 411] on button "Submit" at bounding box center [780, 408] width 67 height 29
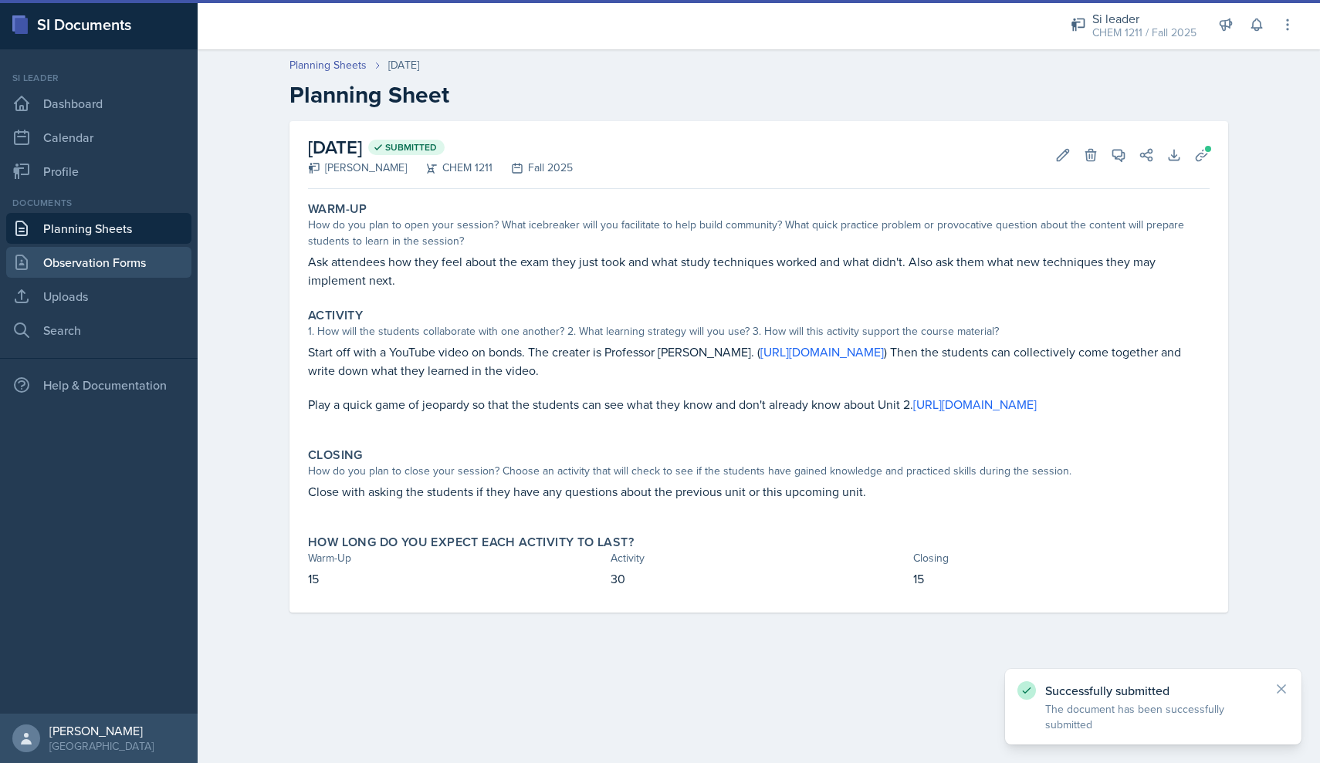
click at [103, 249] on link "Observation Forms" at bounding box center [98, 262] width 185 height 31
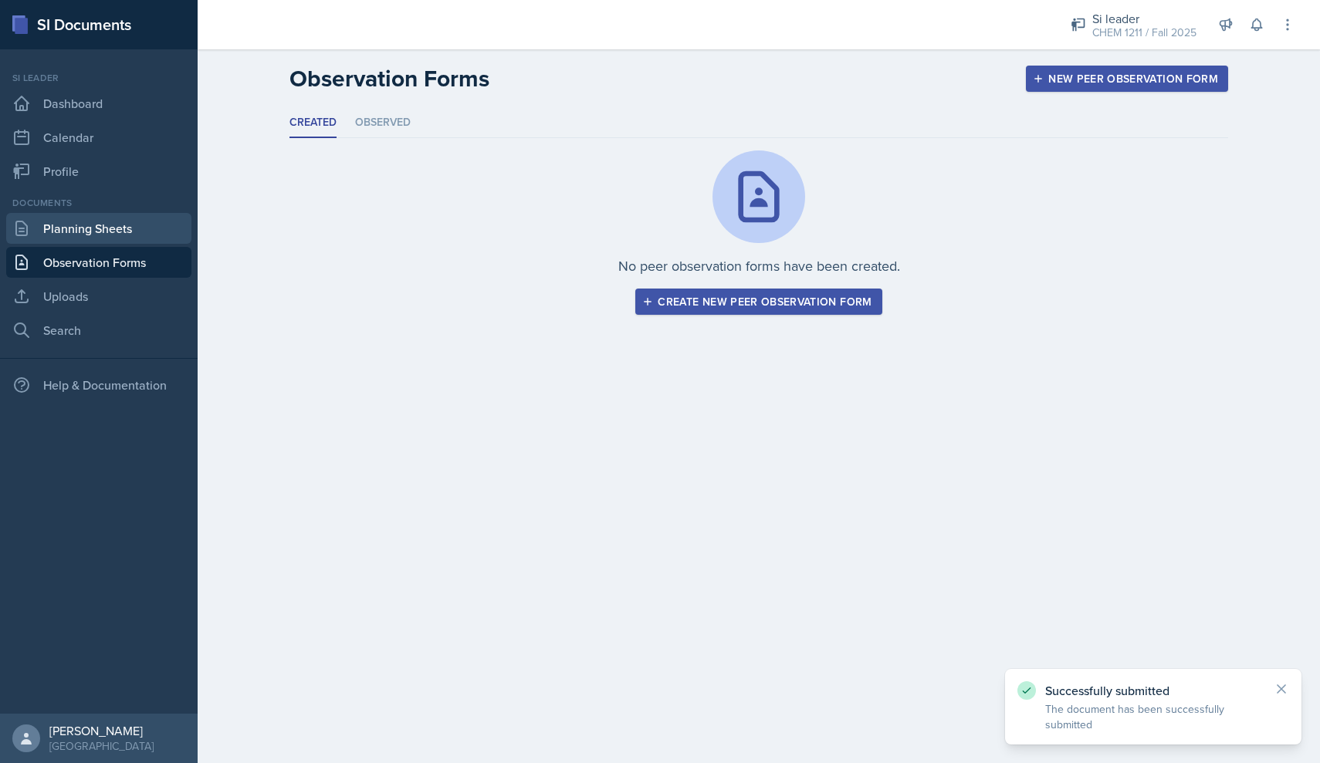
click at [108, 238] on link "Planning Sheets" at bounding box center [98, 228] width 185 height 31
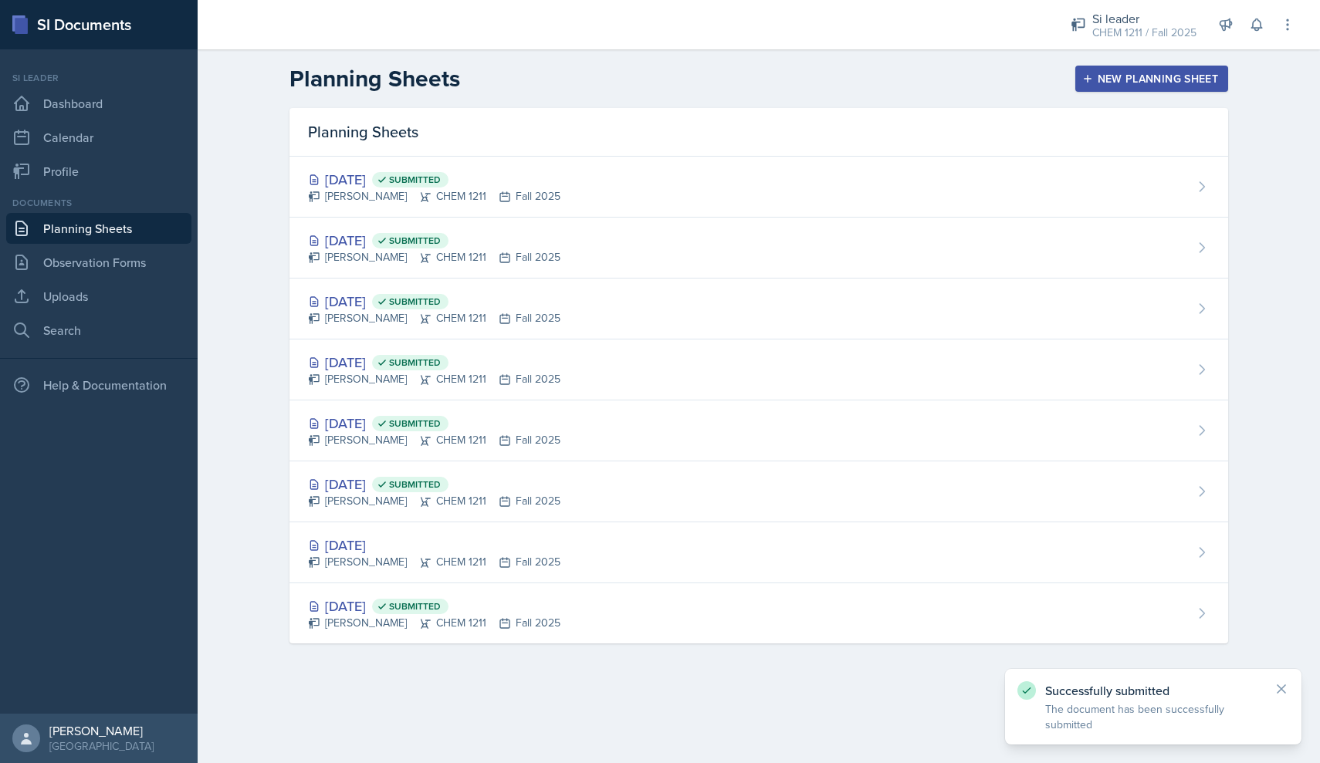
click at [1118, 66] on button "New Planning Sheet" at bounding box center [1151, 79] width 153 height 26
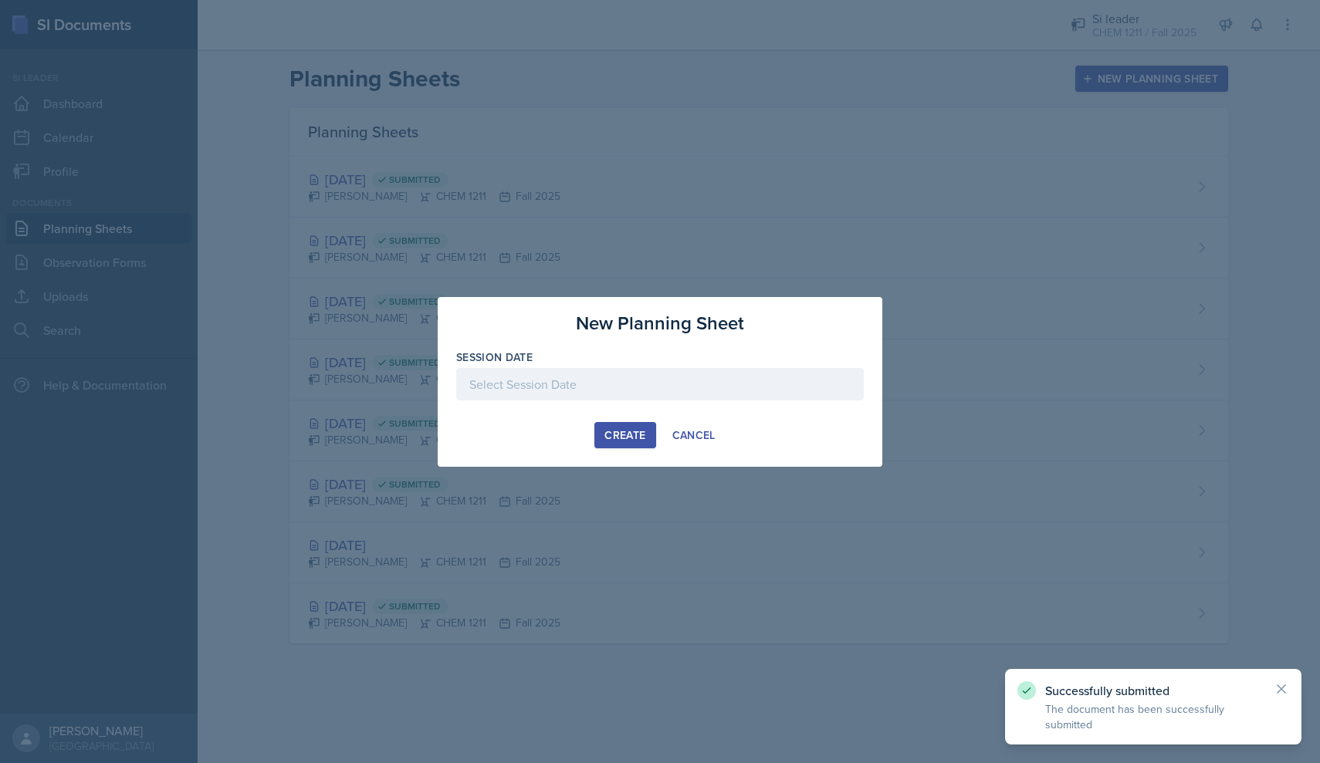
click at [663, 389] on div at bounding box center [660, 384] width 408 height 32
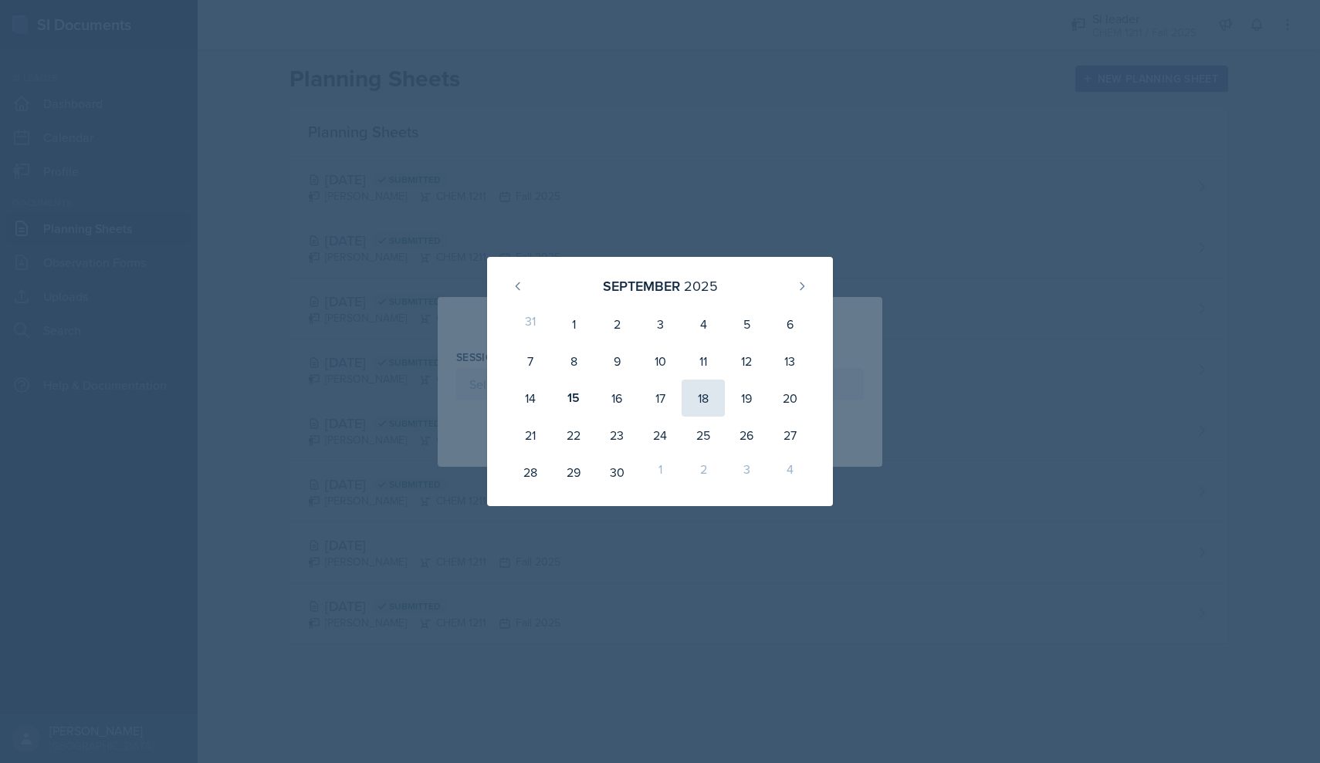
click at [711, 401] on div "18" at bounding box center [702, 398] width 43 height 37
type input "[DATE]"
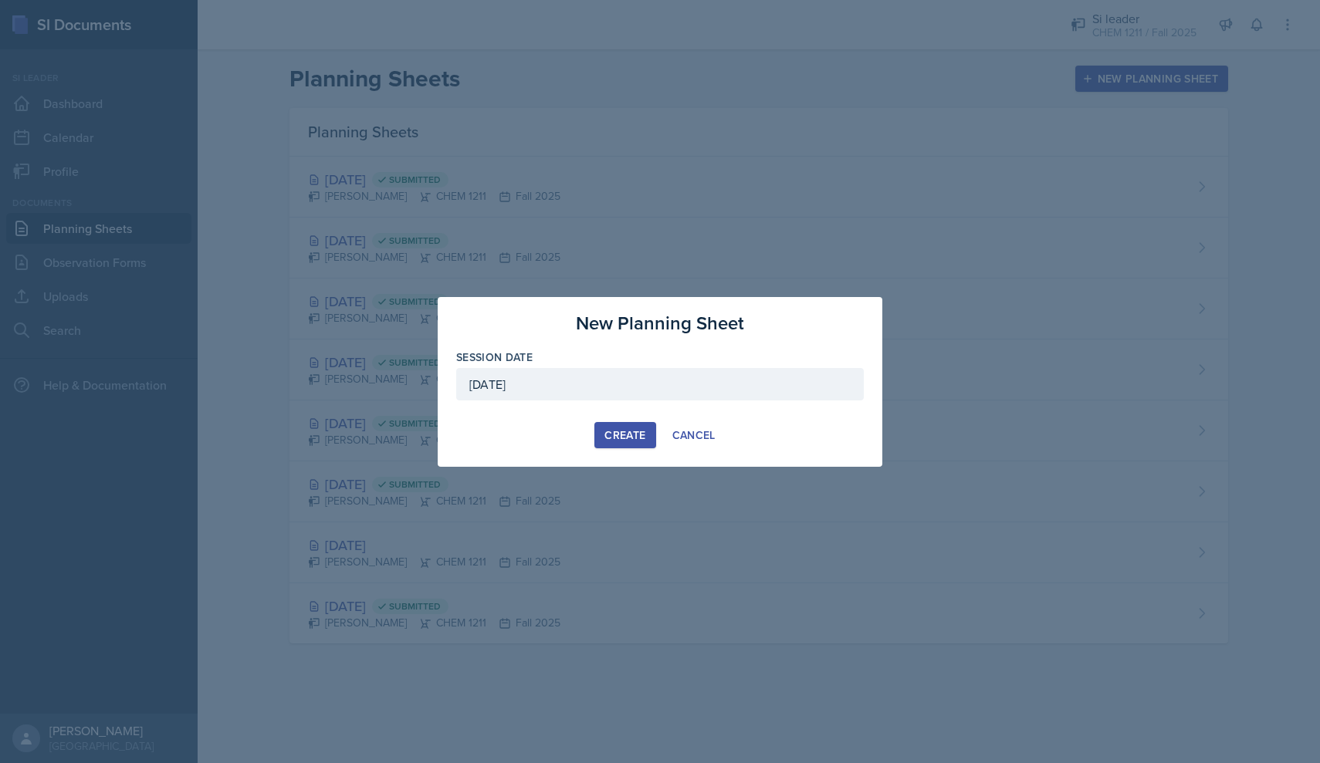
click at [635, 435] on div "Create" at bounding box center [624, 435] width 41 height 12
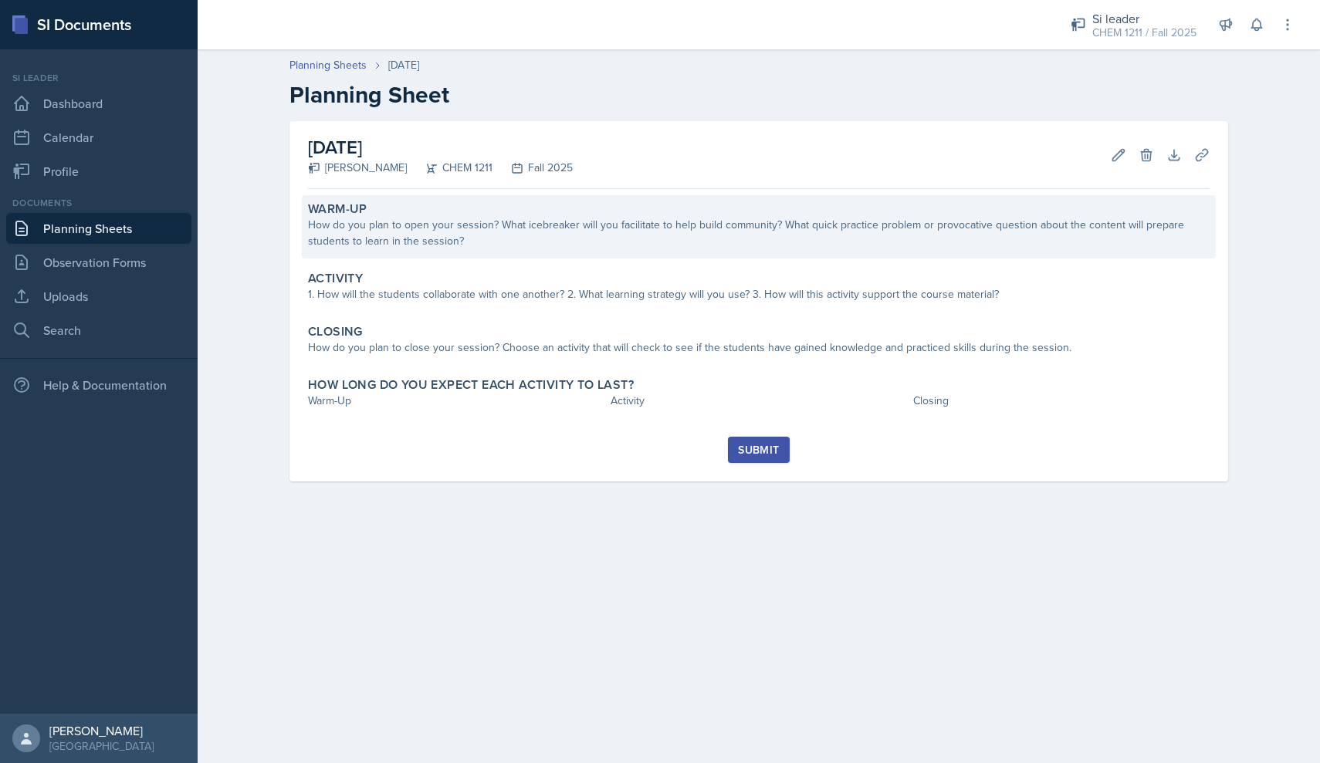
click at [428, 244] on div "How do you plan to open your session? What icebreaker will you facilitate to he…" at bounding box center [758, 233] width 901 height 32
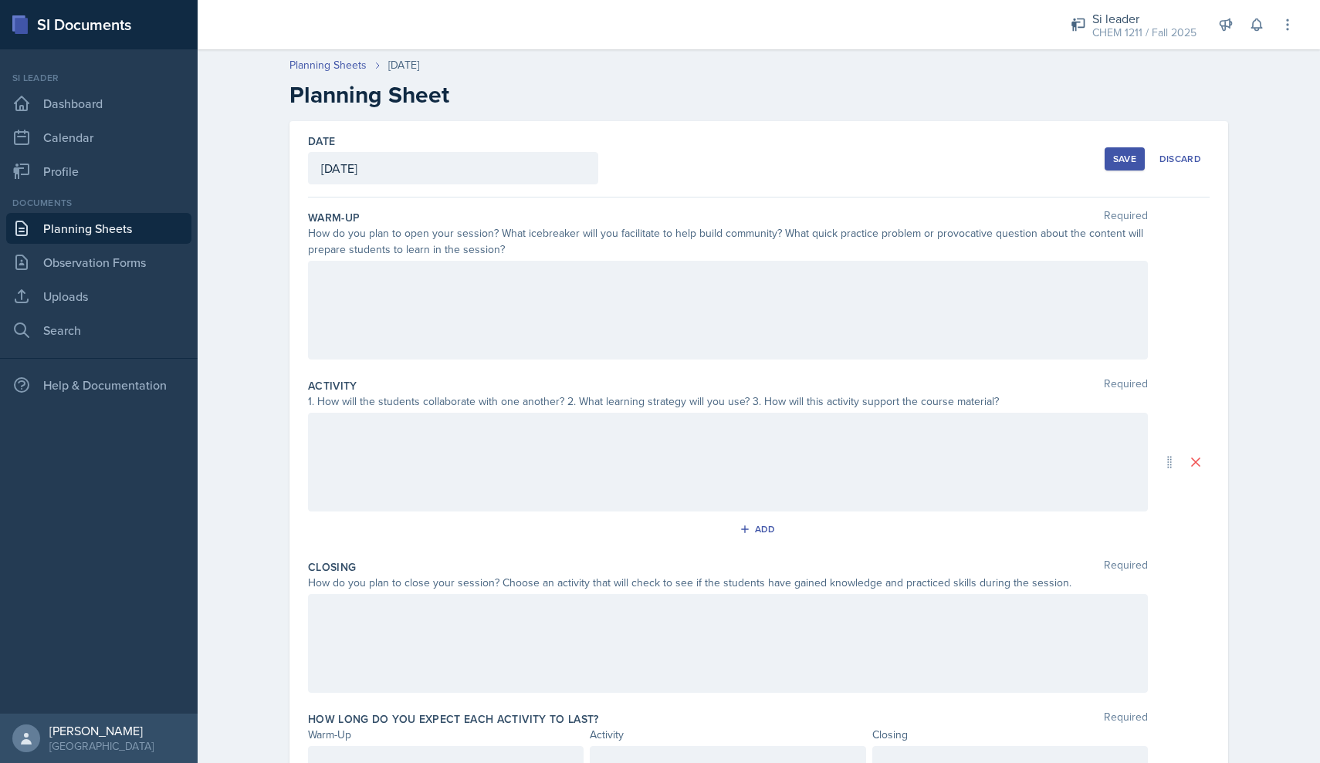
click at [464, 351] on div at bounding box center [728, 310] width 840 height 99
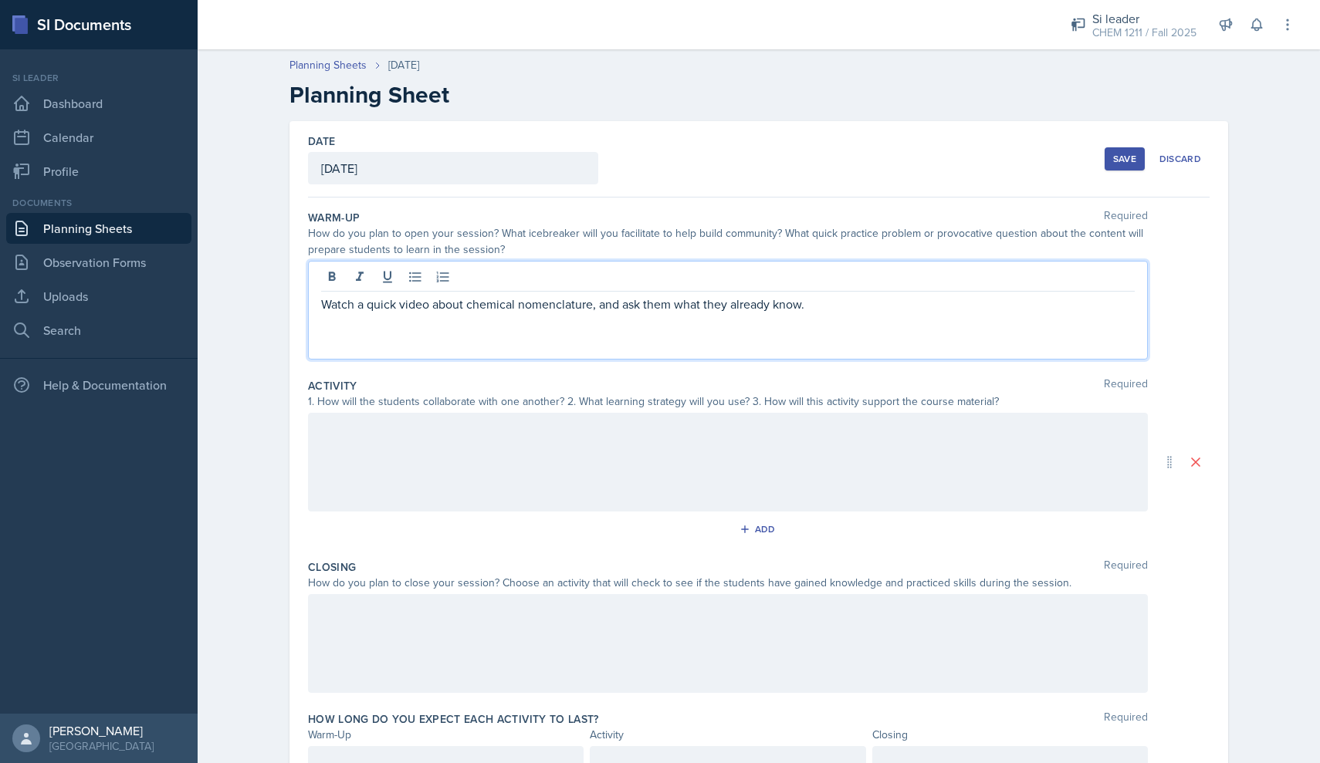
click at [458, 452] on div at bounding box center [728, 462] width 840 height 99
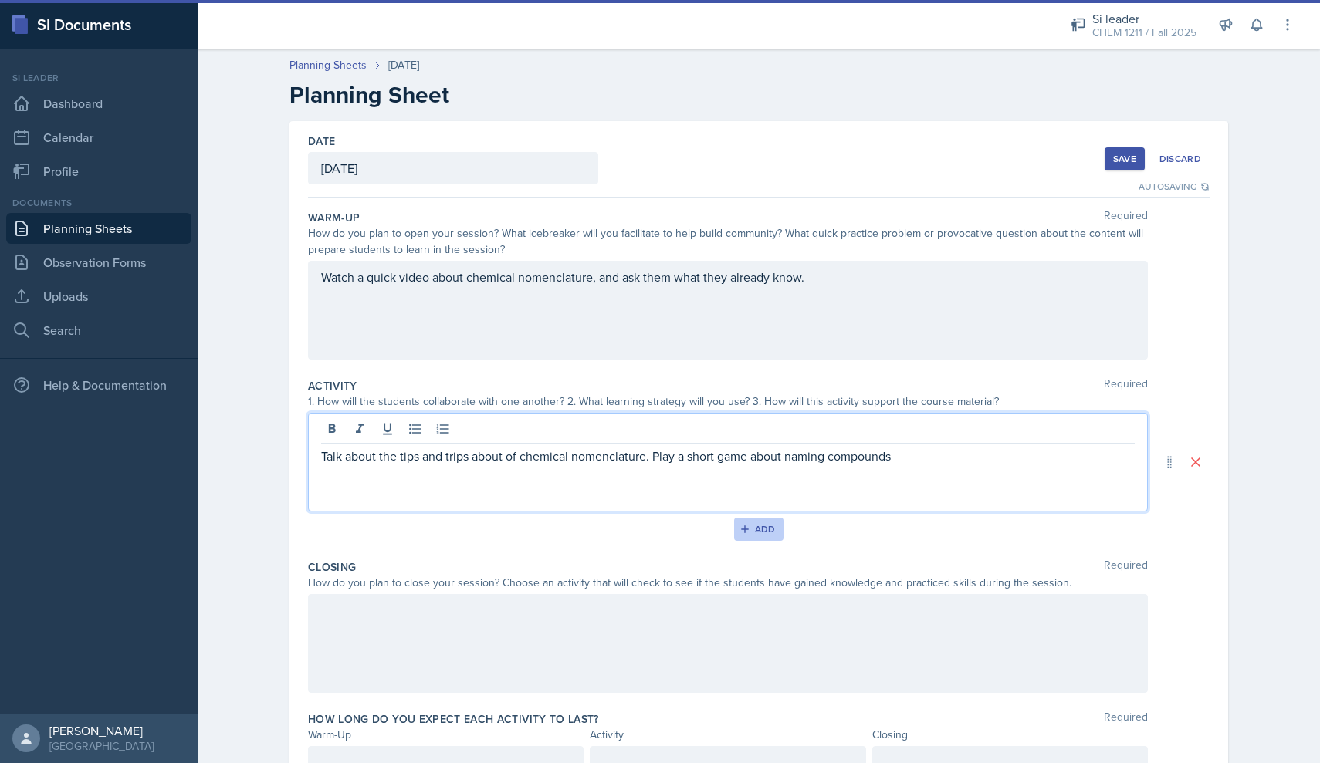
click at [765, 529] on div "Add" at bounding box center [758, 529] width 33 height 12
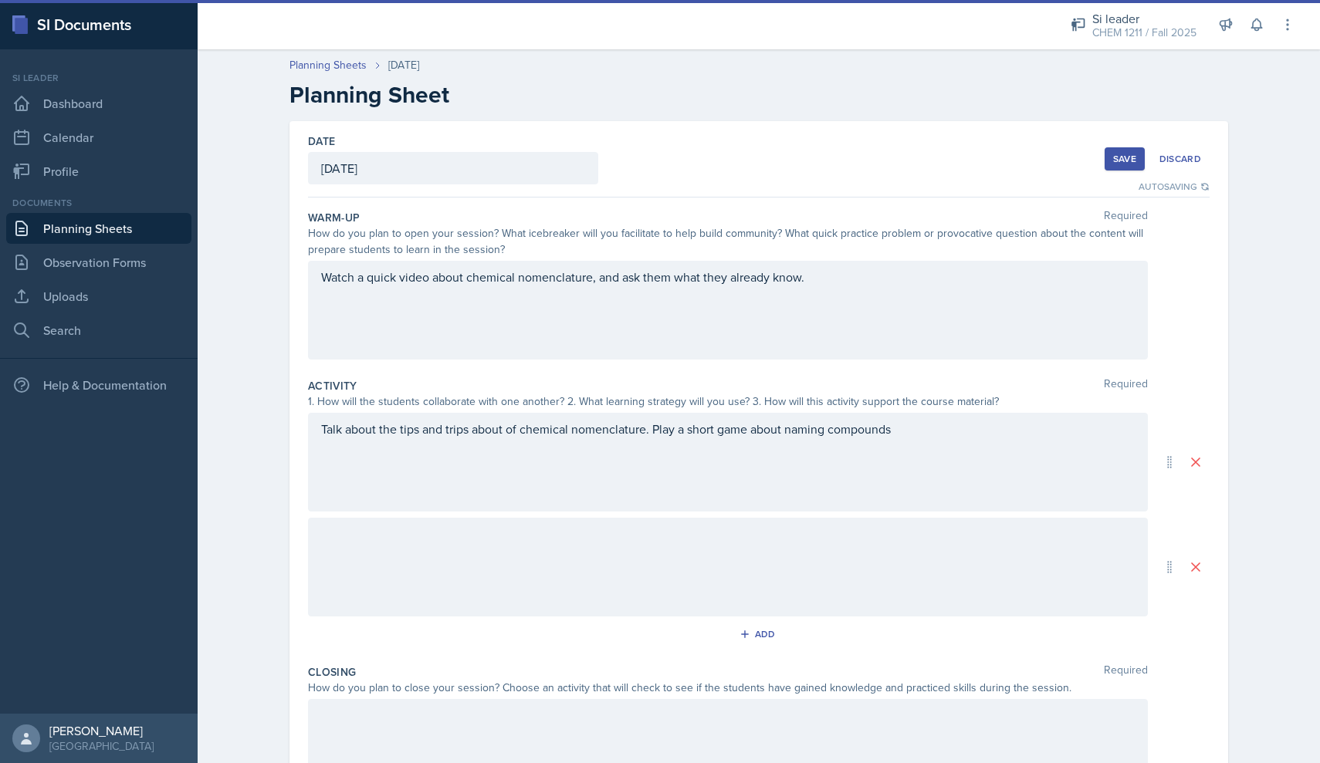
click at [552, 571] on div at bounding box center [728, 567] width 840 height 99
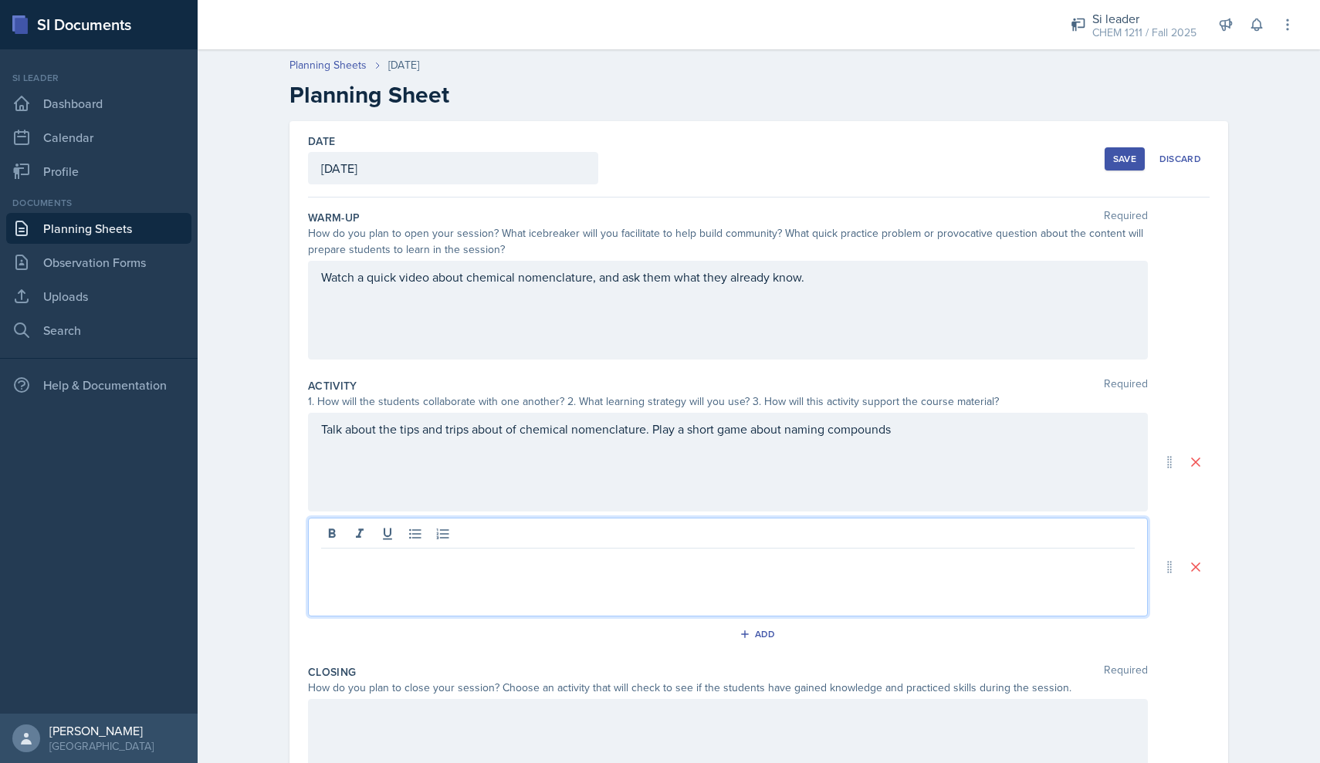
paste div
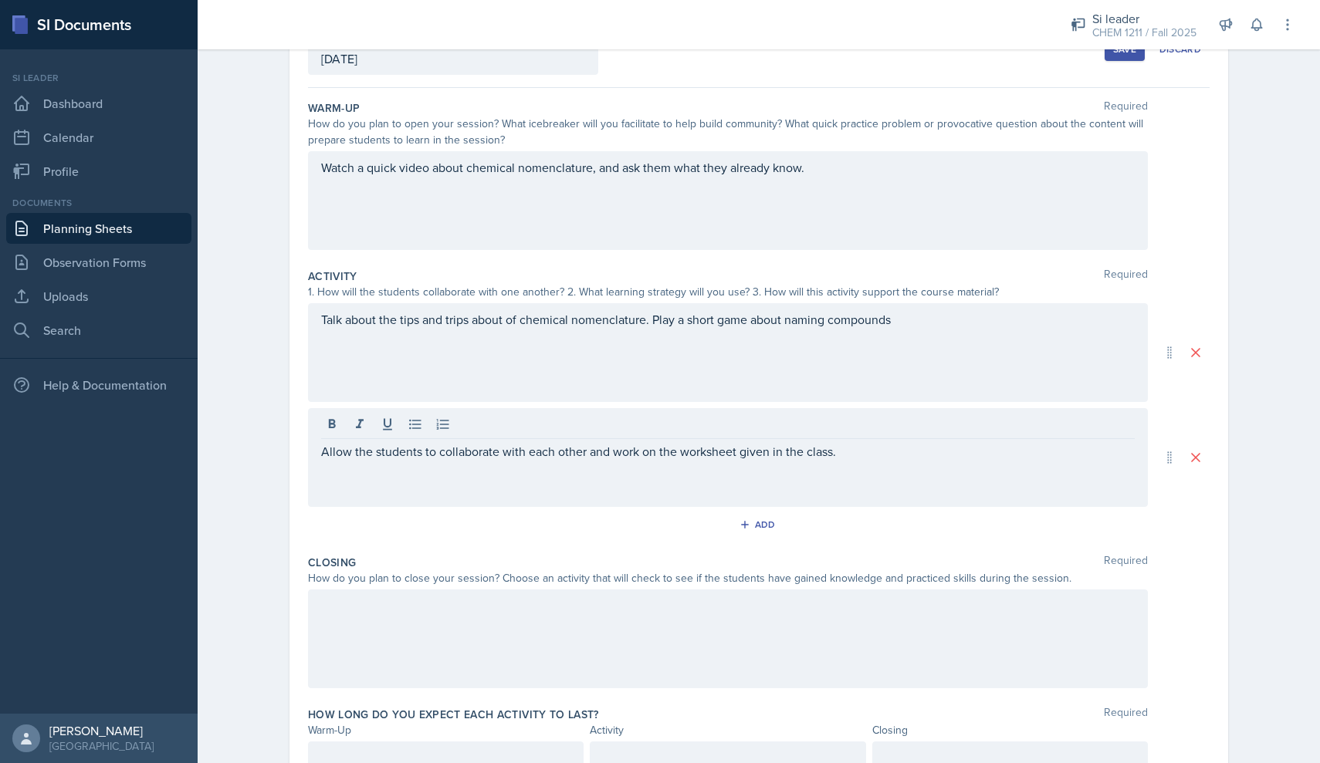
click at [428, 692] on div "Closing Required How do you plan to close your session? Choose an activity that…" at bounding box center [758, 625] width 901 height 152
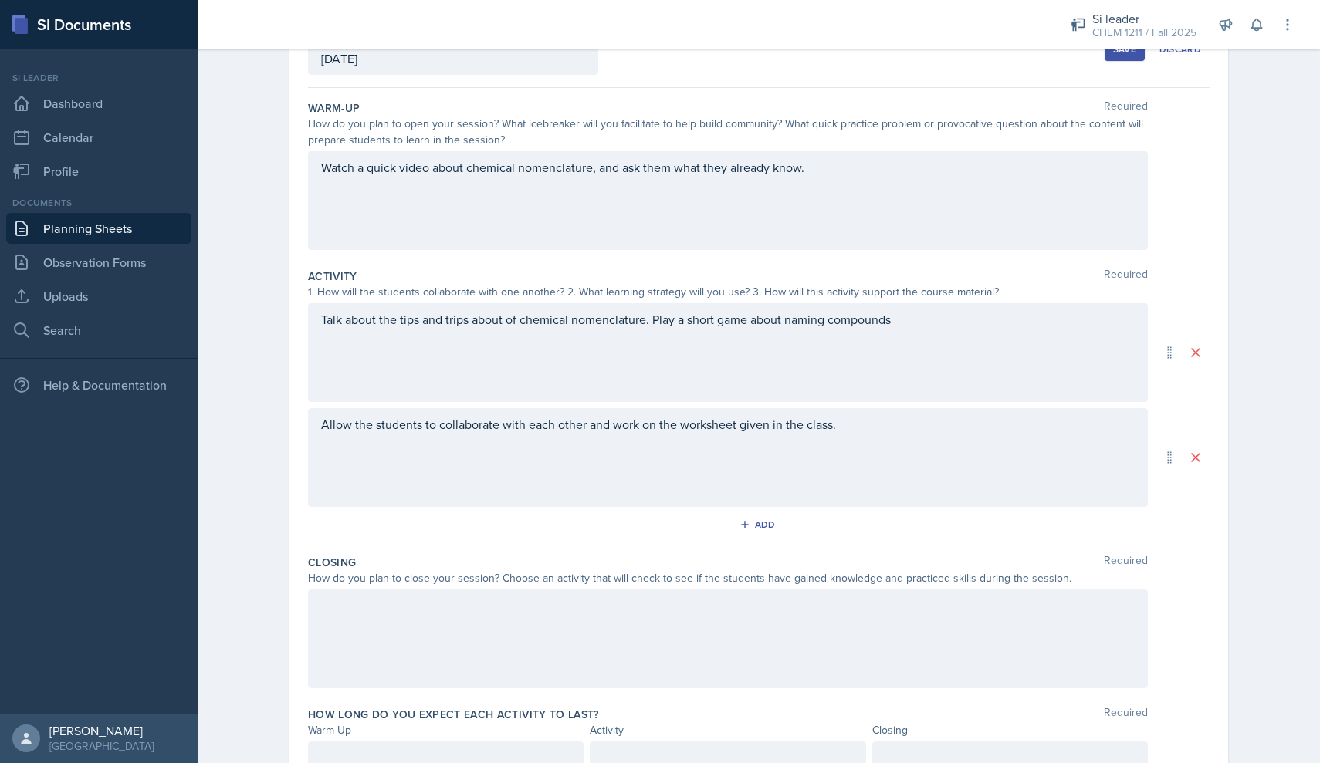
click at [419, 644] on div at bounding box center [728, 639] width 840 height 99
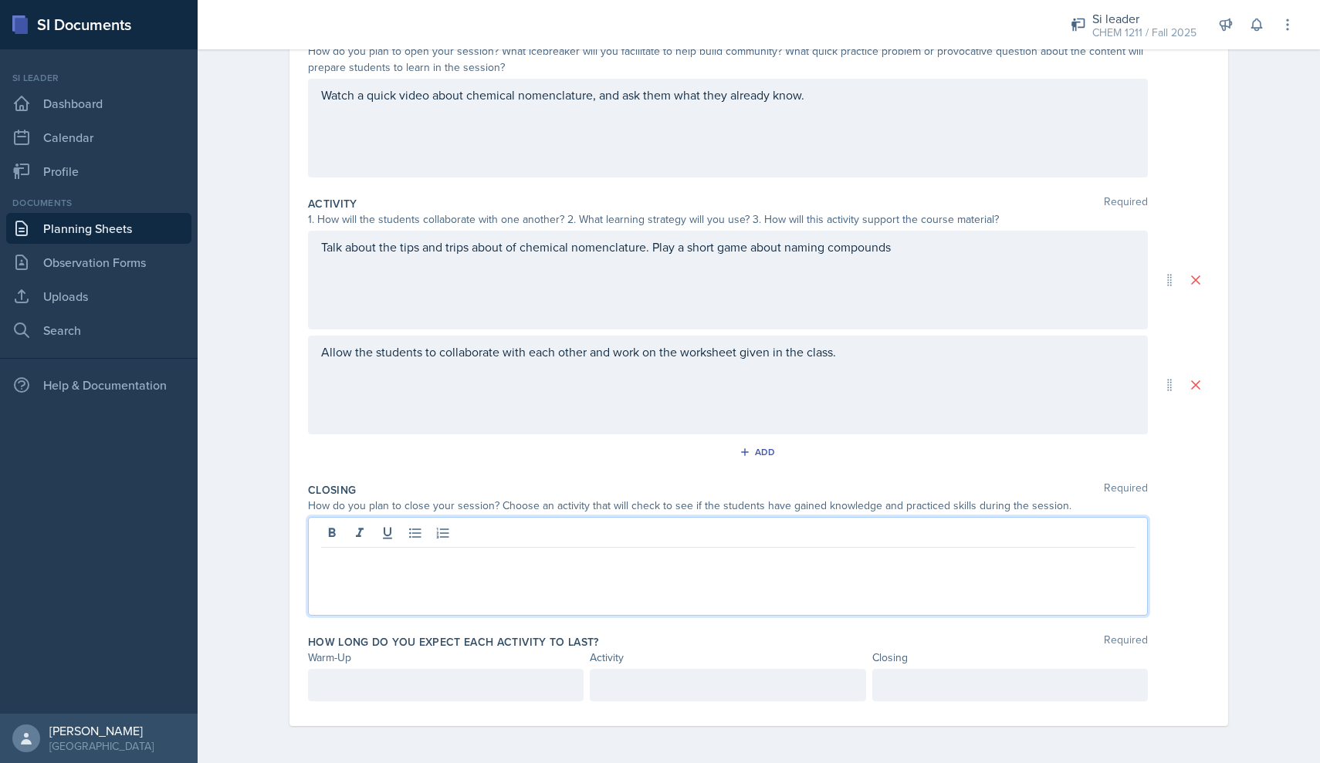
scroll to position [182, 0]
click at [354, 641] on label "How long do you expect each activity to last?" at bounding box center [453, 641] width 291 height 15
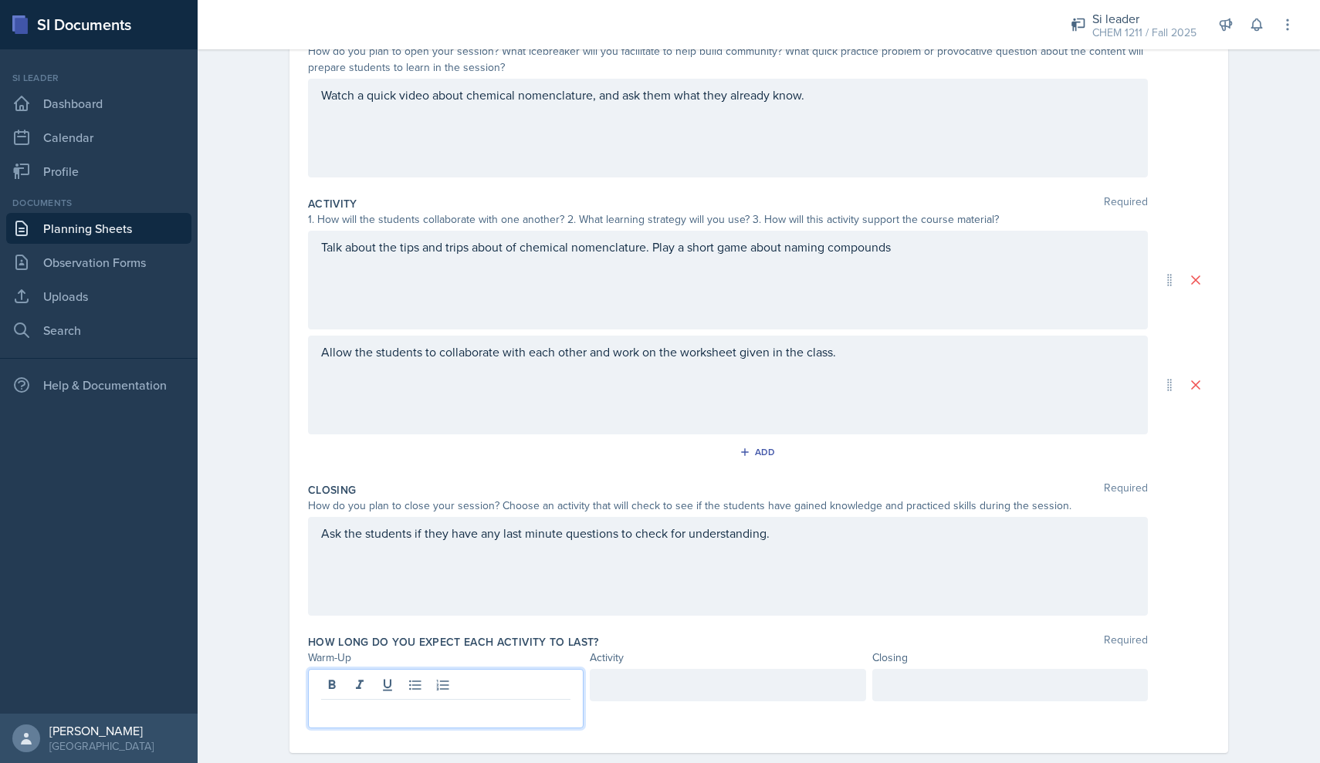
click at [342, 681] on div at bounding box center [446, 698] width 276 height 59
click at [615, 684] on div at bounding box center [728, 685] width 276 height 32
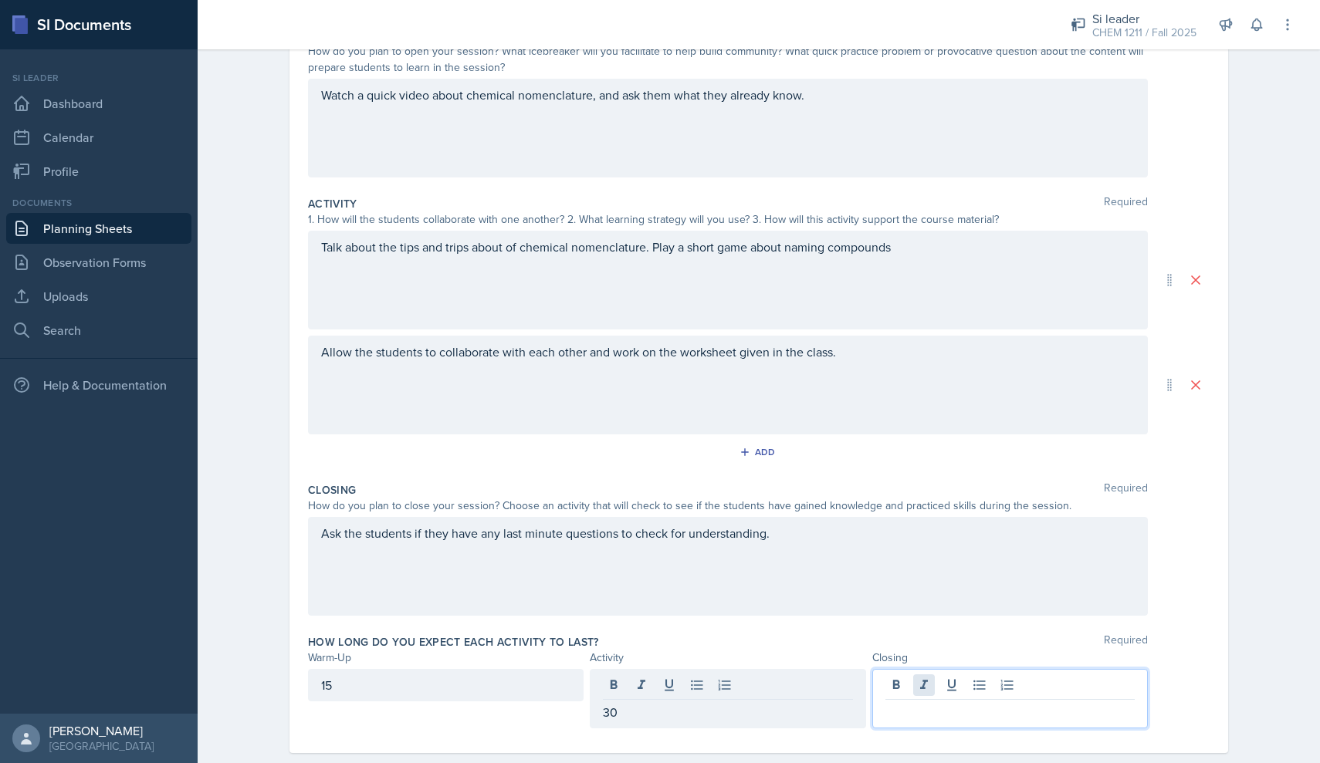
click at [923, 692] on div at bounding box center [1010, 698] width 276 height 59
click at [816, 606] on div "Ask the students if they have any last minute questions to check for understand…" at bounding box center [728, 566] width 840 height 99
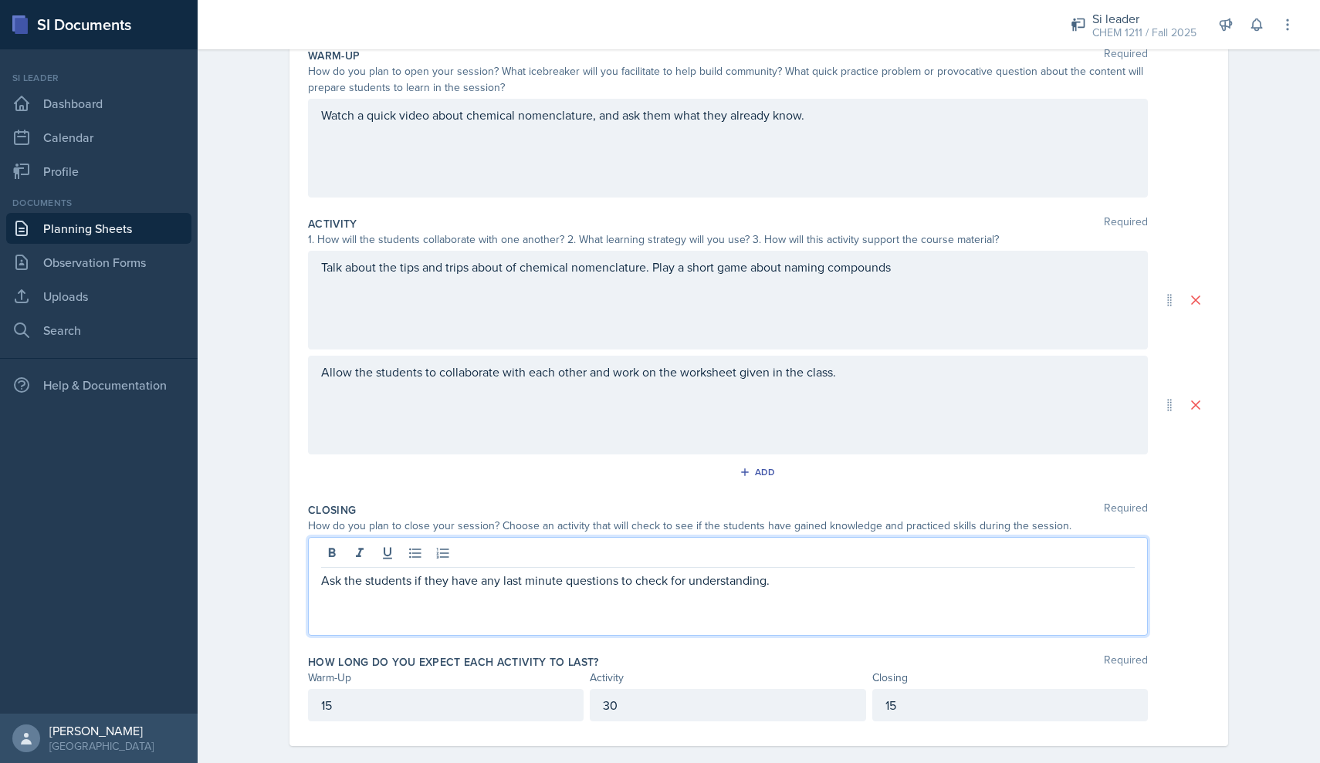
scroll to position [92, 0]
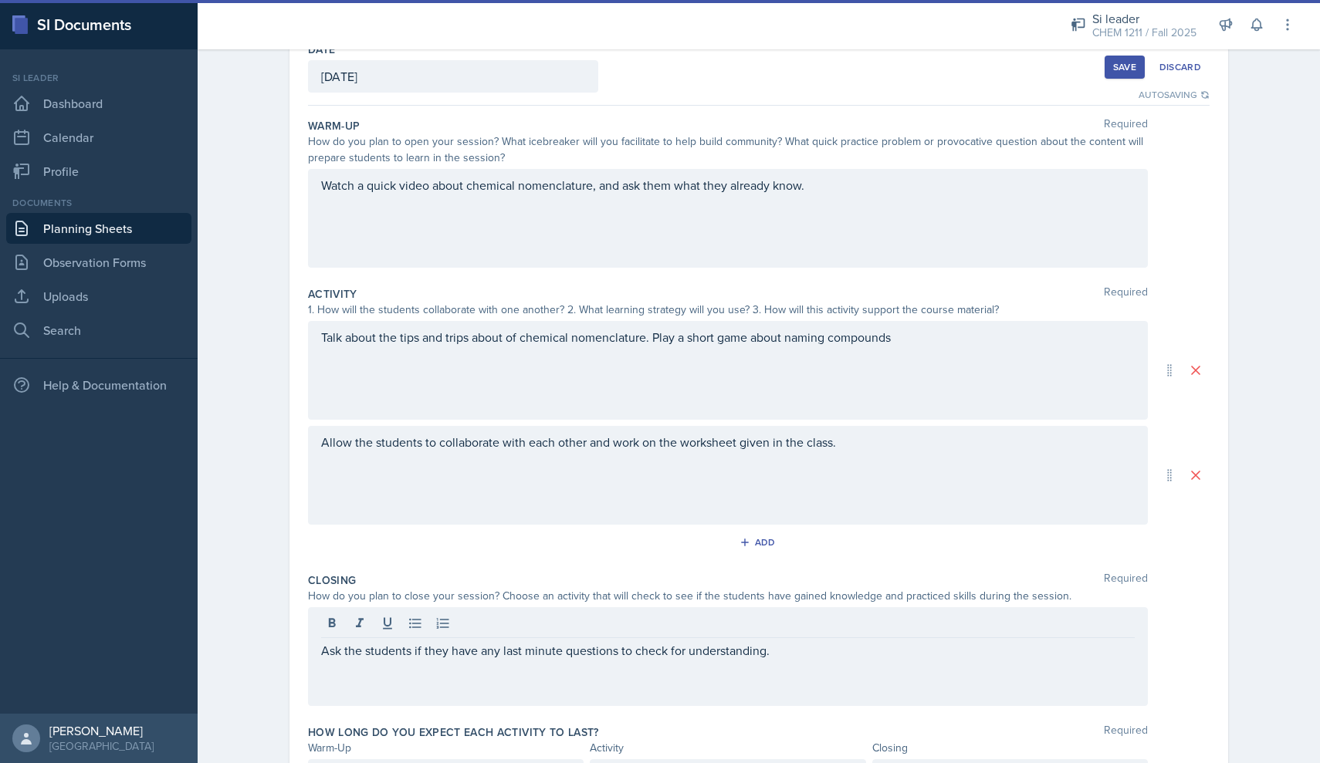
click at [824, 475] on div "Allow the students to collaborate with each other and work on the worksheet giv…" at bounding box center [728, 475] width 840 height 99
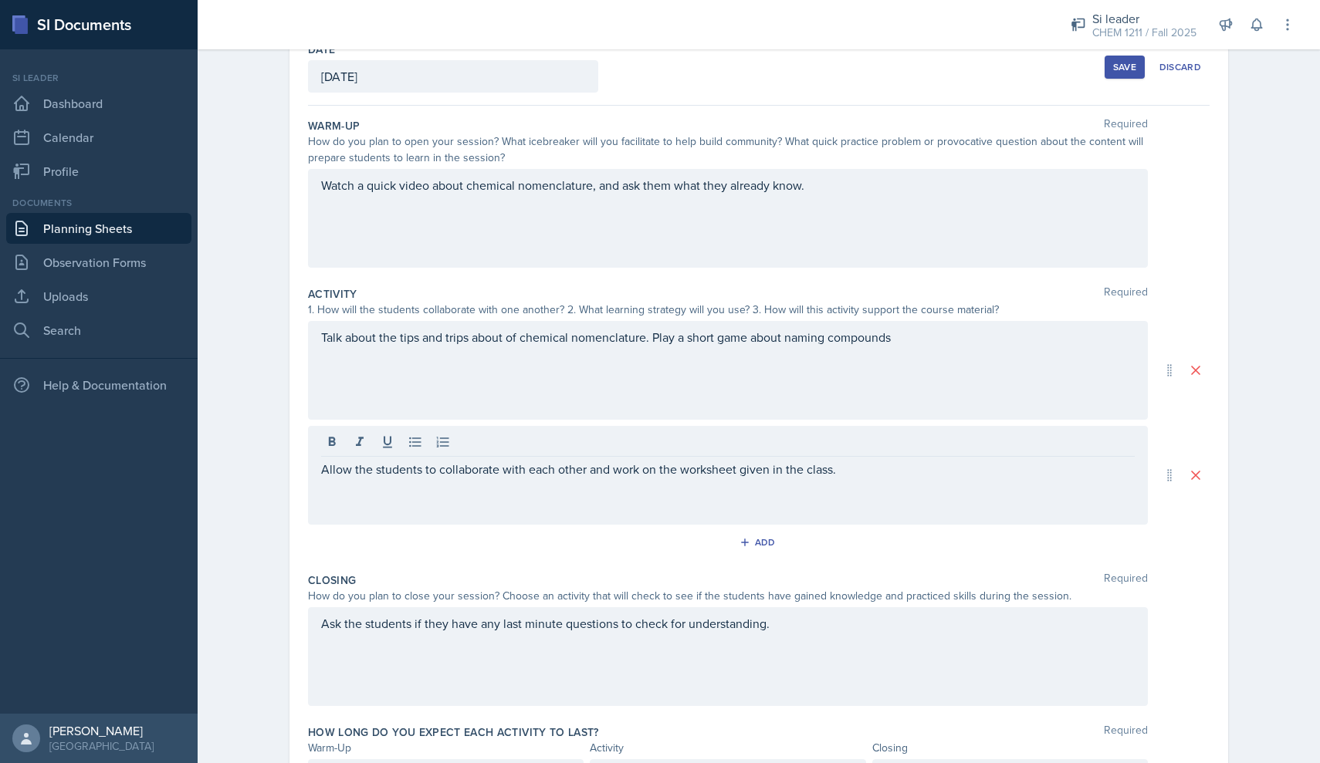
click at [573, 287] on div "Activity Required" at bounding box center [758, 293] width 901 height 15
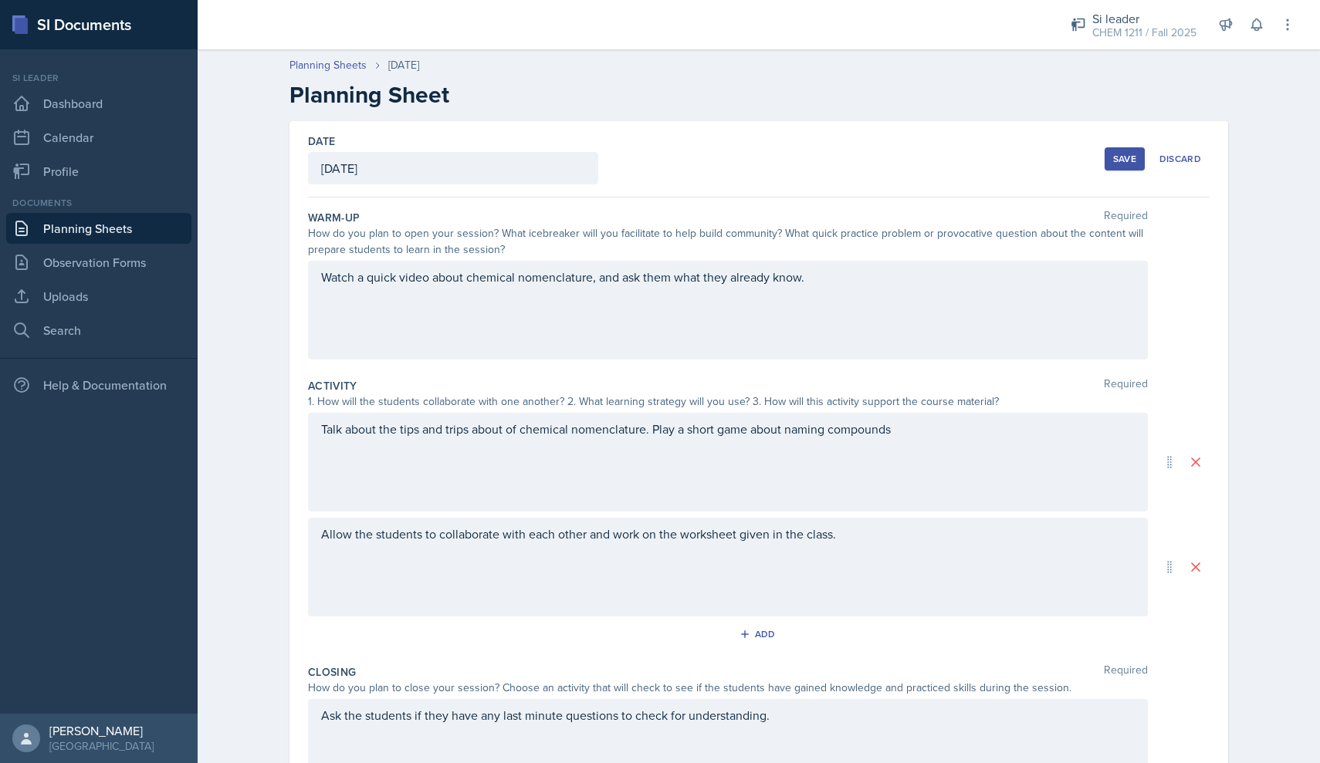
scroll to position [0, 0]
click at [1124, 164] on div "Save" at bounding box center [1124, 159] width 23 height 12
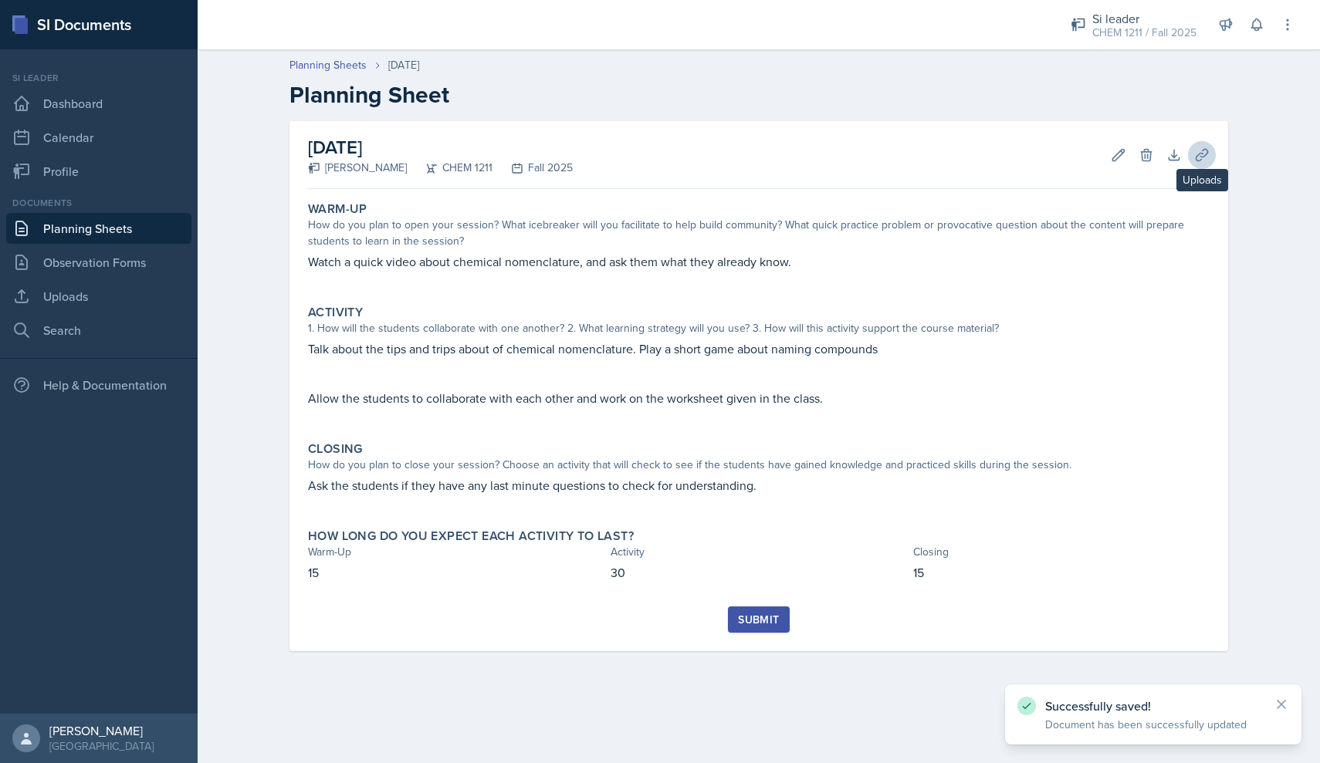
click at [1207, 159] on icon at bounding box center [1201, 154] width 15 height 15
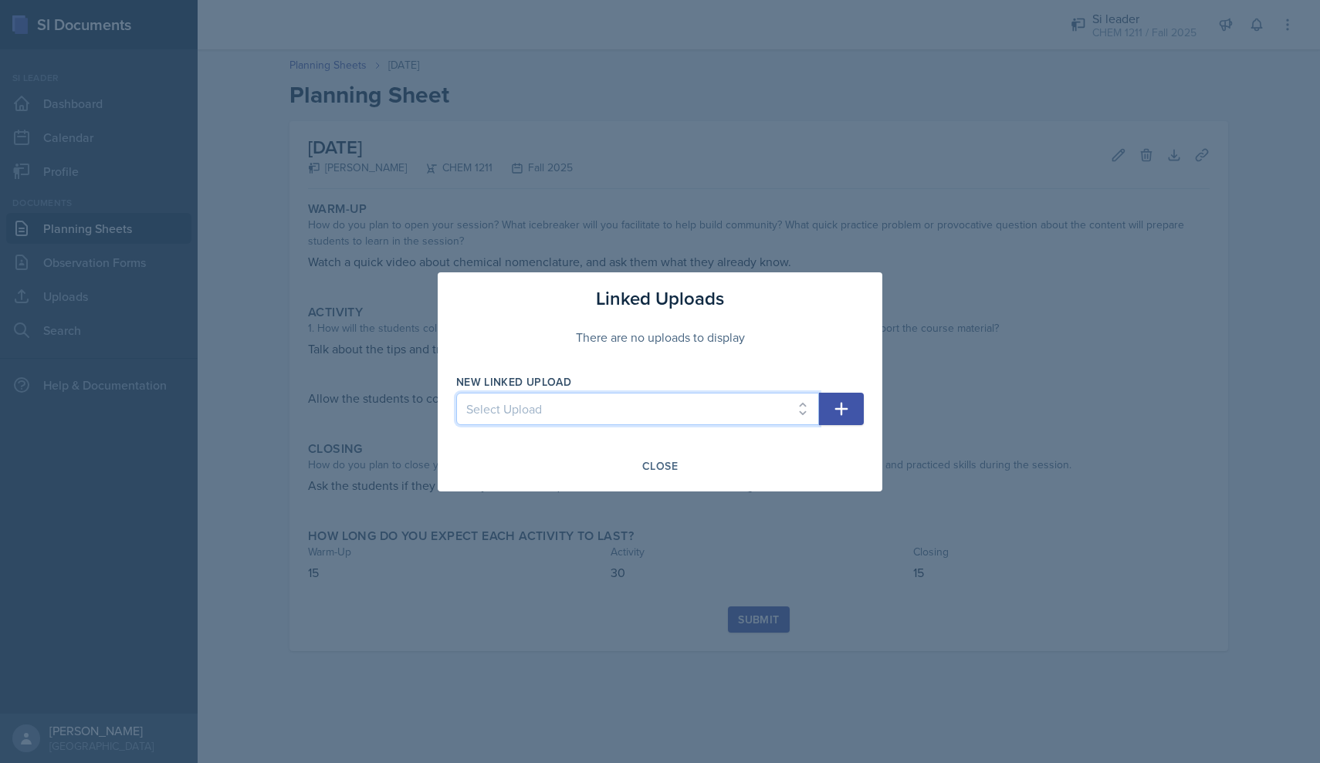
select select "bd897cc9-fe3a-4bdc-acc4-e3801f2c8e9b"
click at [833, 411] on icon "button" at bounding box center [841, 409] width 19 height 19
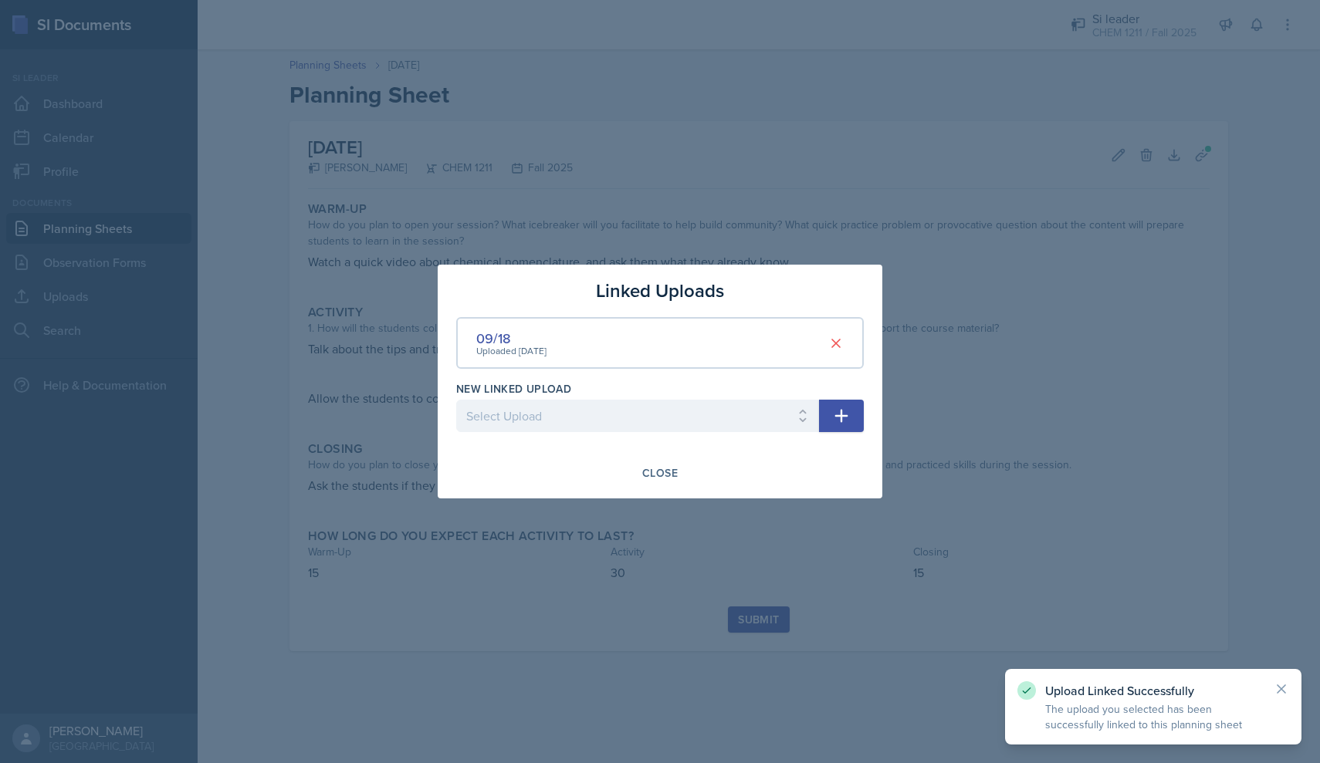
click at [830, 418] on button "button" at bounding box center [841, 416] width 45 height 32
click at [678, 444] on p "Required" at bounding box center [637, 439] width 363 height 15
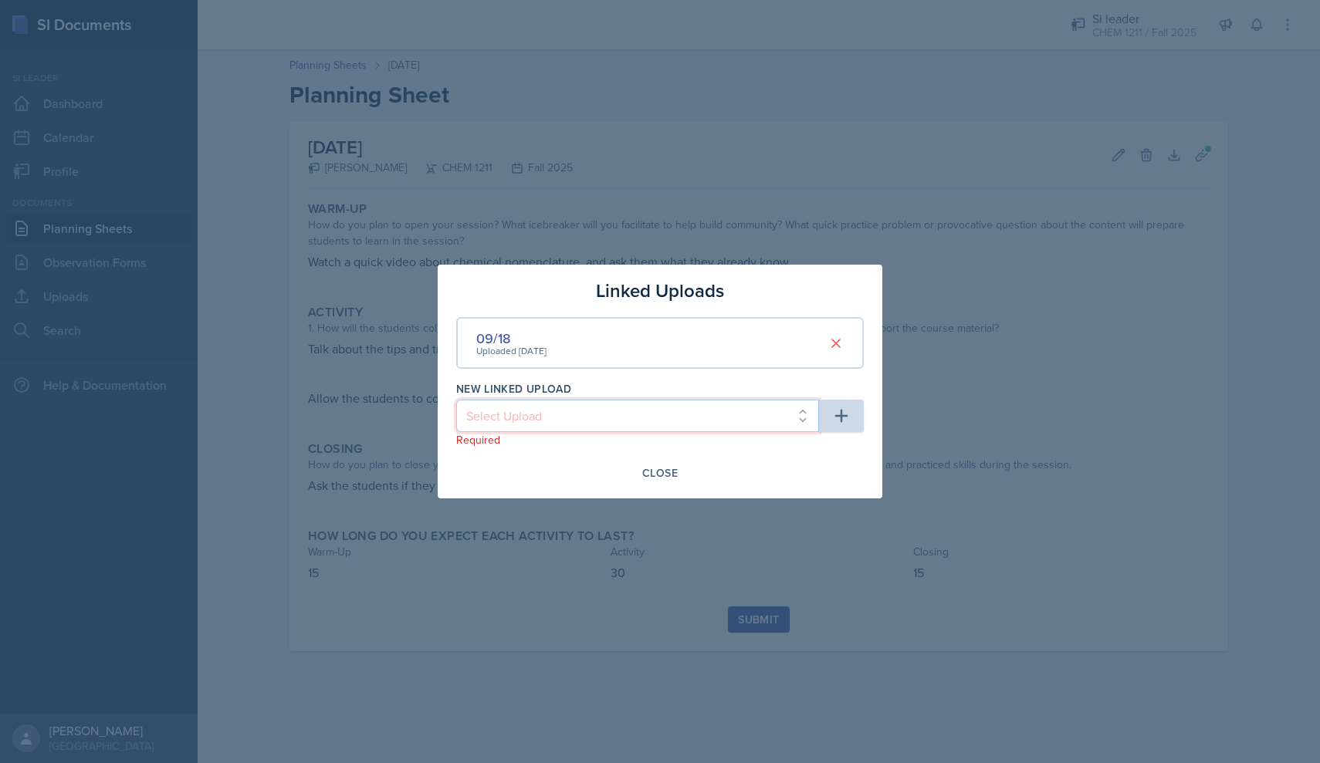
select select "73095016-e199-4bd7-8563-213e3a789428"
click at [848, 410] on icon "button" at bounding box center [841, 416] width 19 height 19
select select
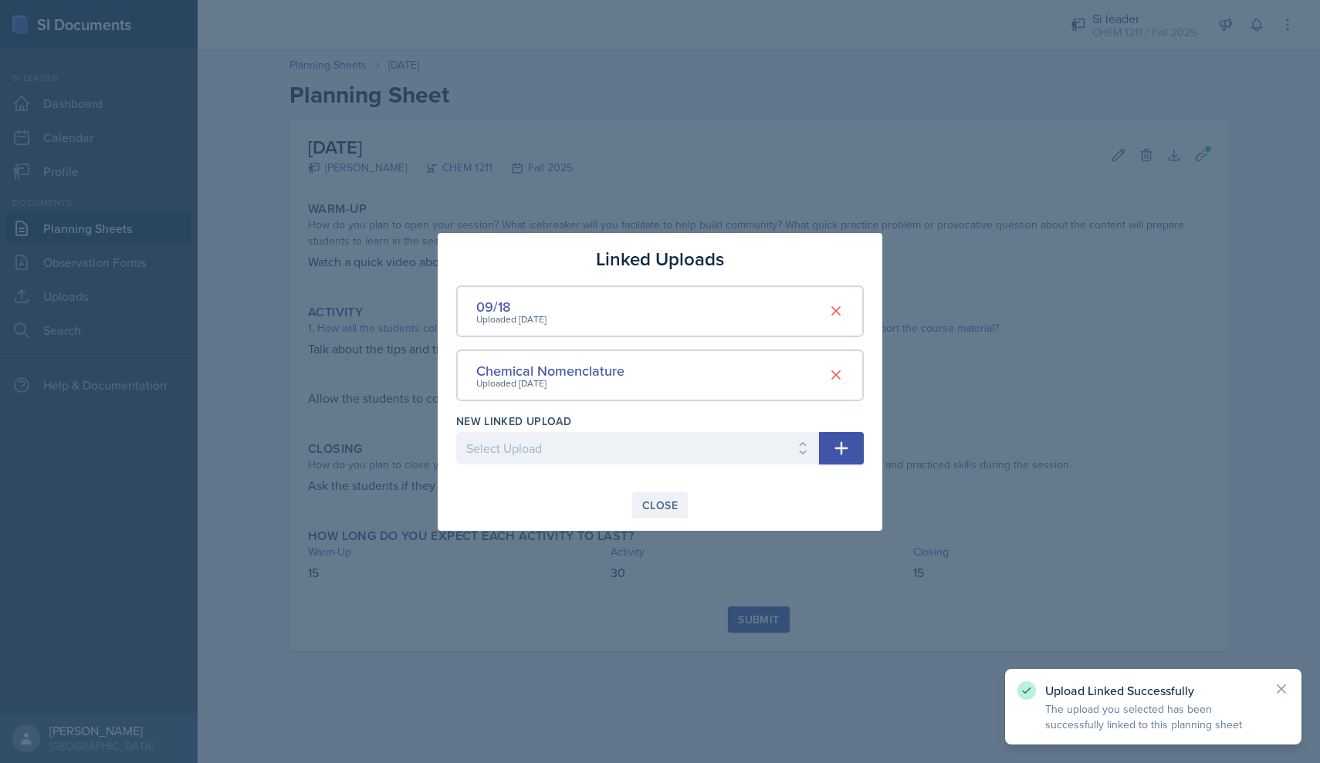
click at [659, 512] on div "Close" at bounding box center [660, 505] width 36 height 12
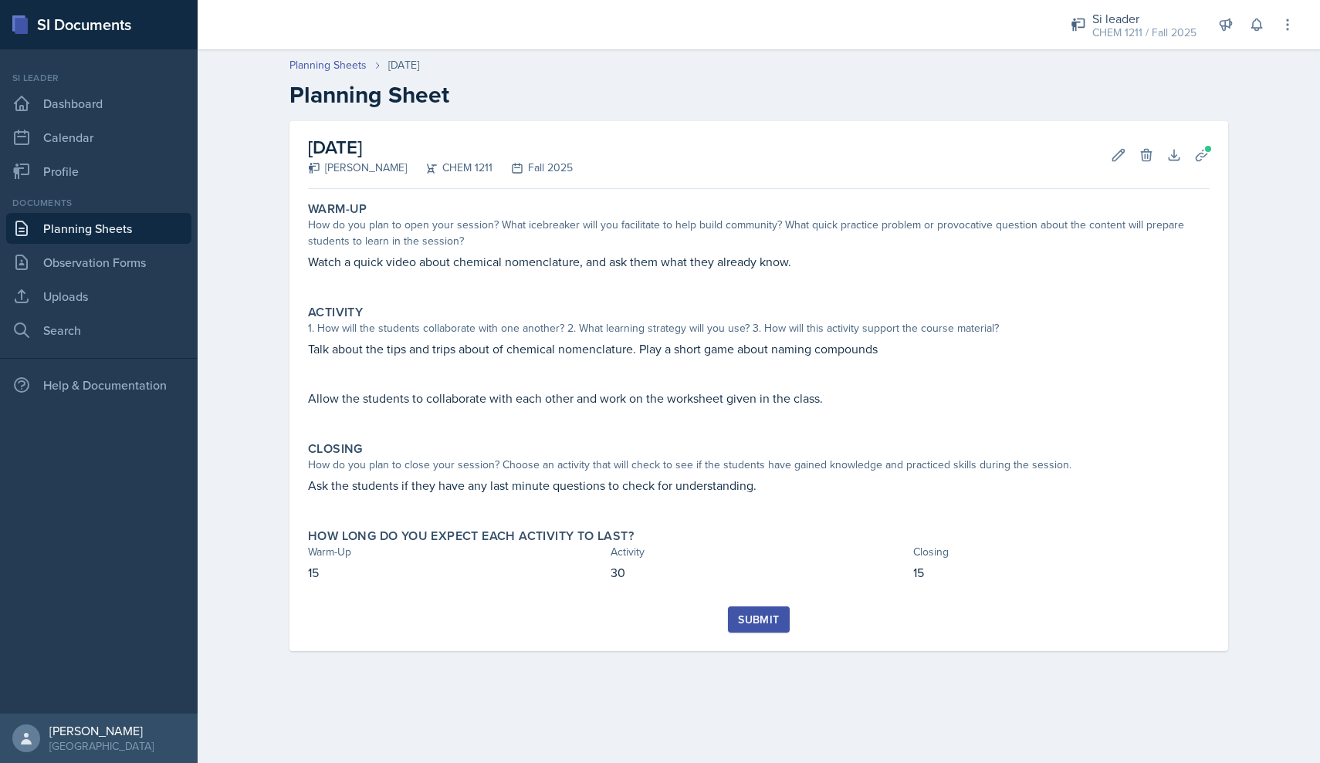
click at [758, 614] on div "Submit" at bounding box center [758, 620] width 41 height 12
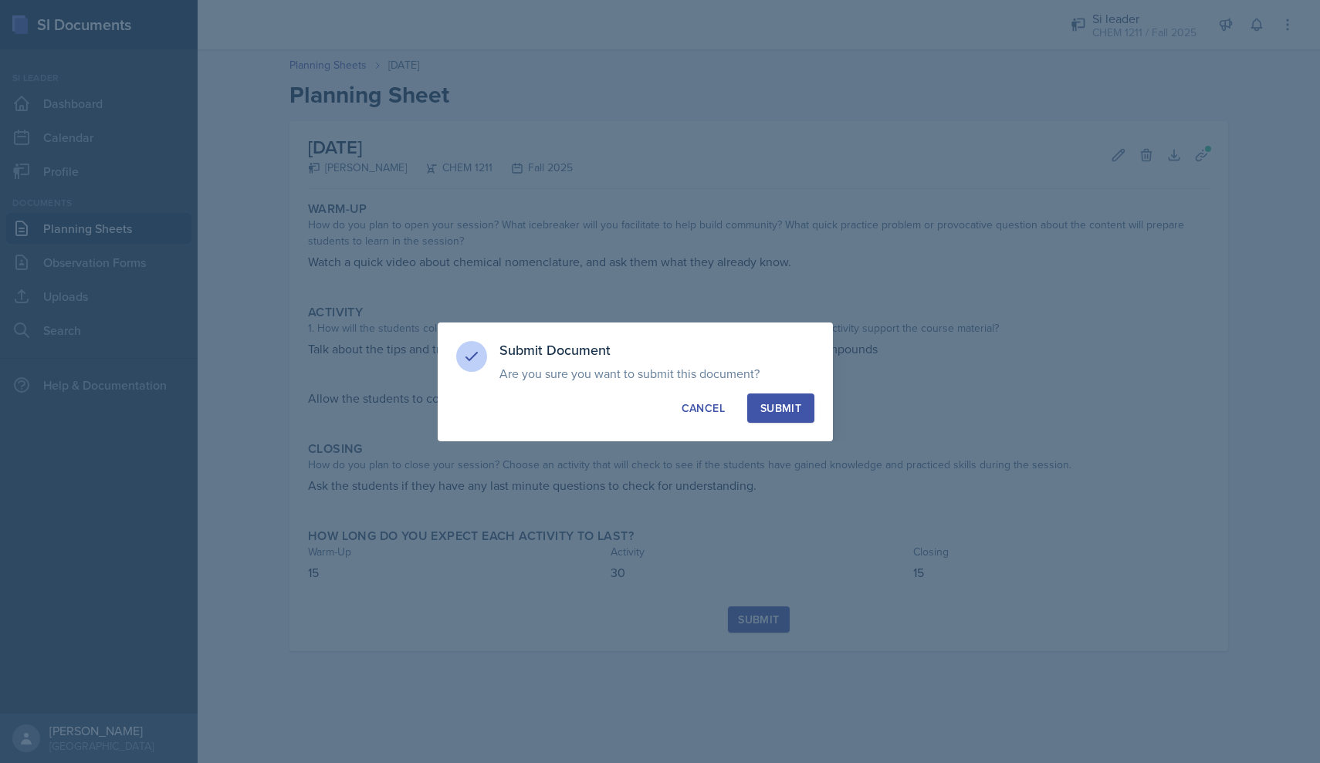
click at [776, 413] on div "Submit" at bounding box center [780, 408] width 41 height 15
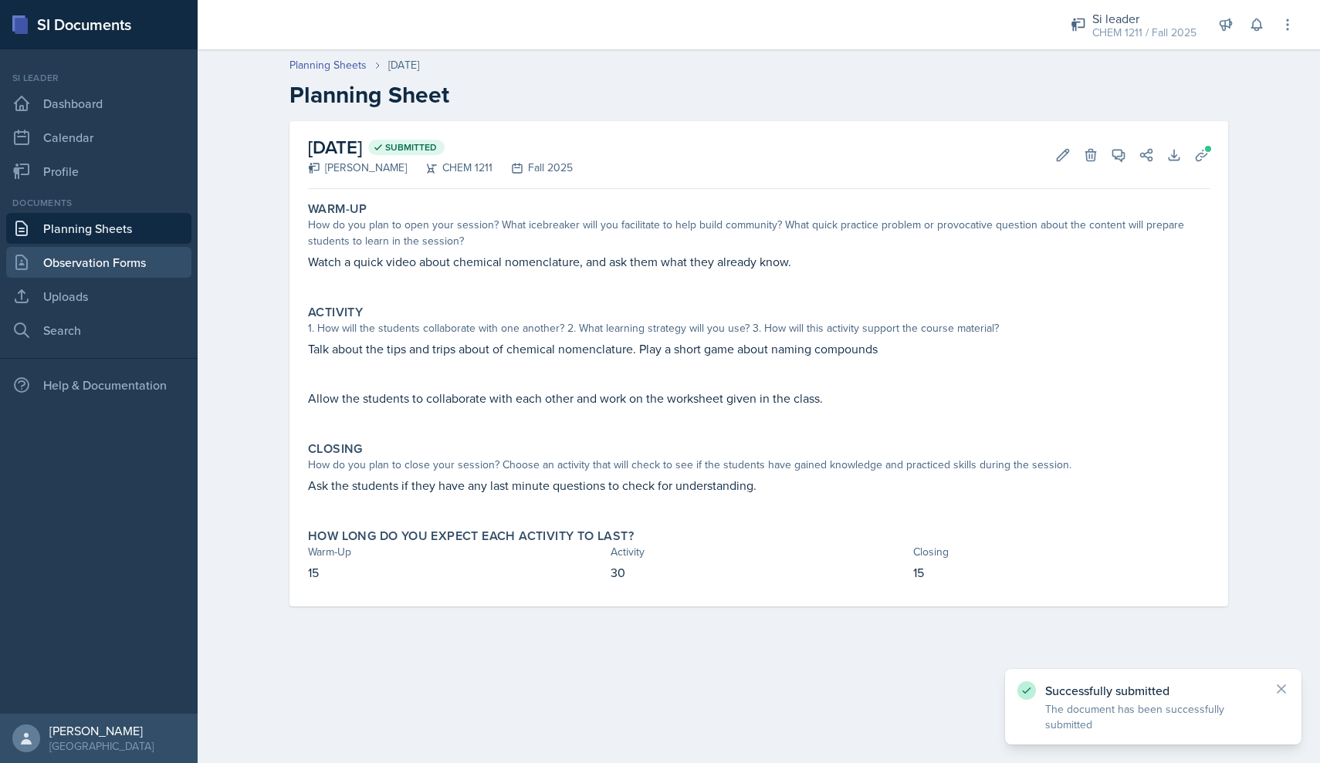
click at [90, 252] on link "Observation Forms" at bounding box center [98, 262] width 185 height 31
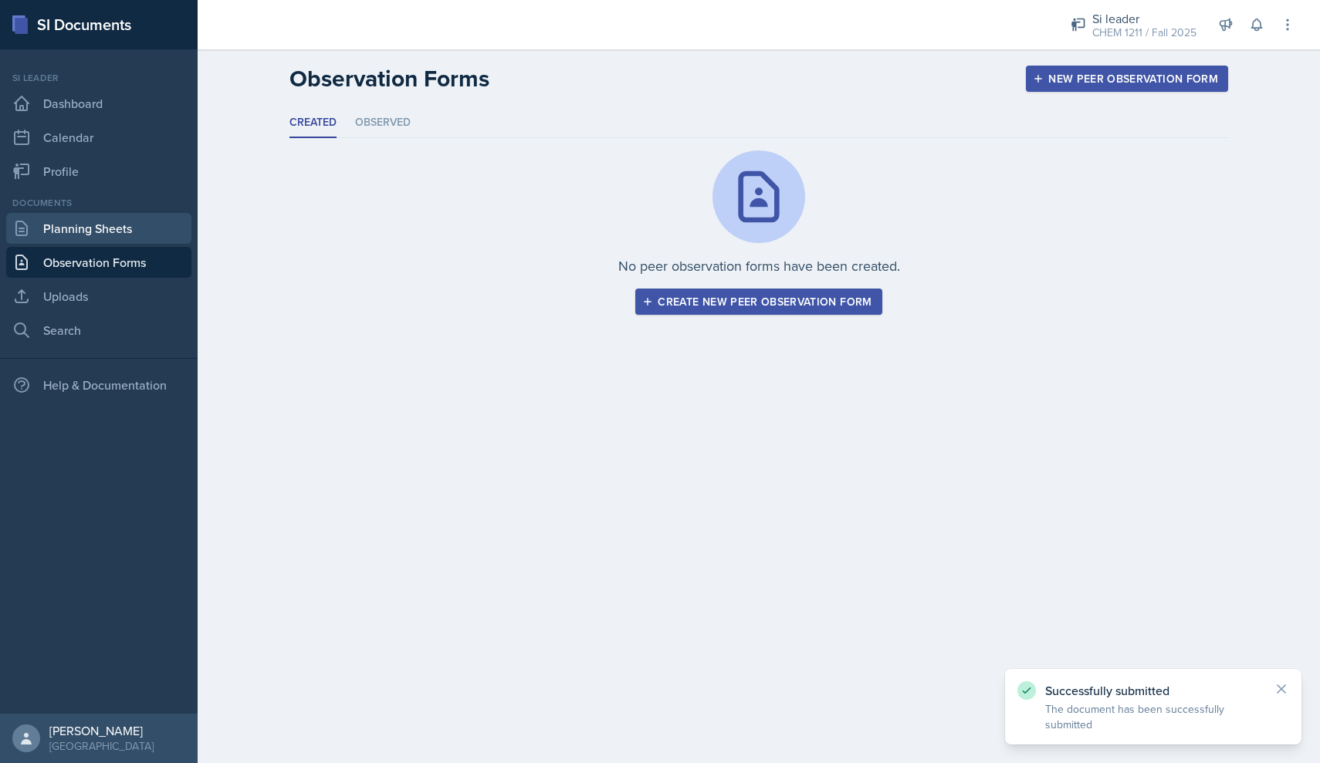
click at [94, 232] on link "Planning Sheets" at bounding box center [98, 228] width 185 height 31
